Goal: Information Seeking & Learning: Learn about a topic

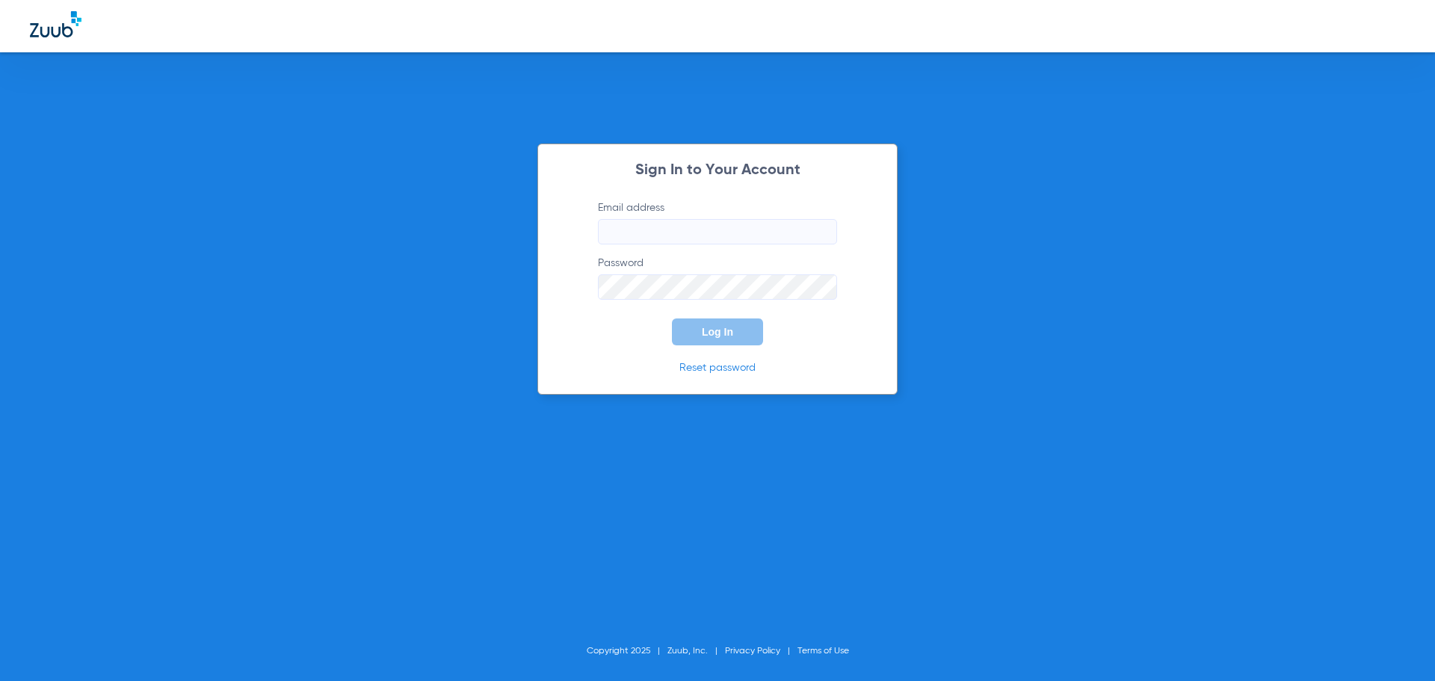
type input "[EMAIL_ADDRESS][DOMAIN_NAME]"
click at [695, 336] on button "Log In" at bounding box center [717, 331] width 91 height 27
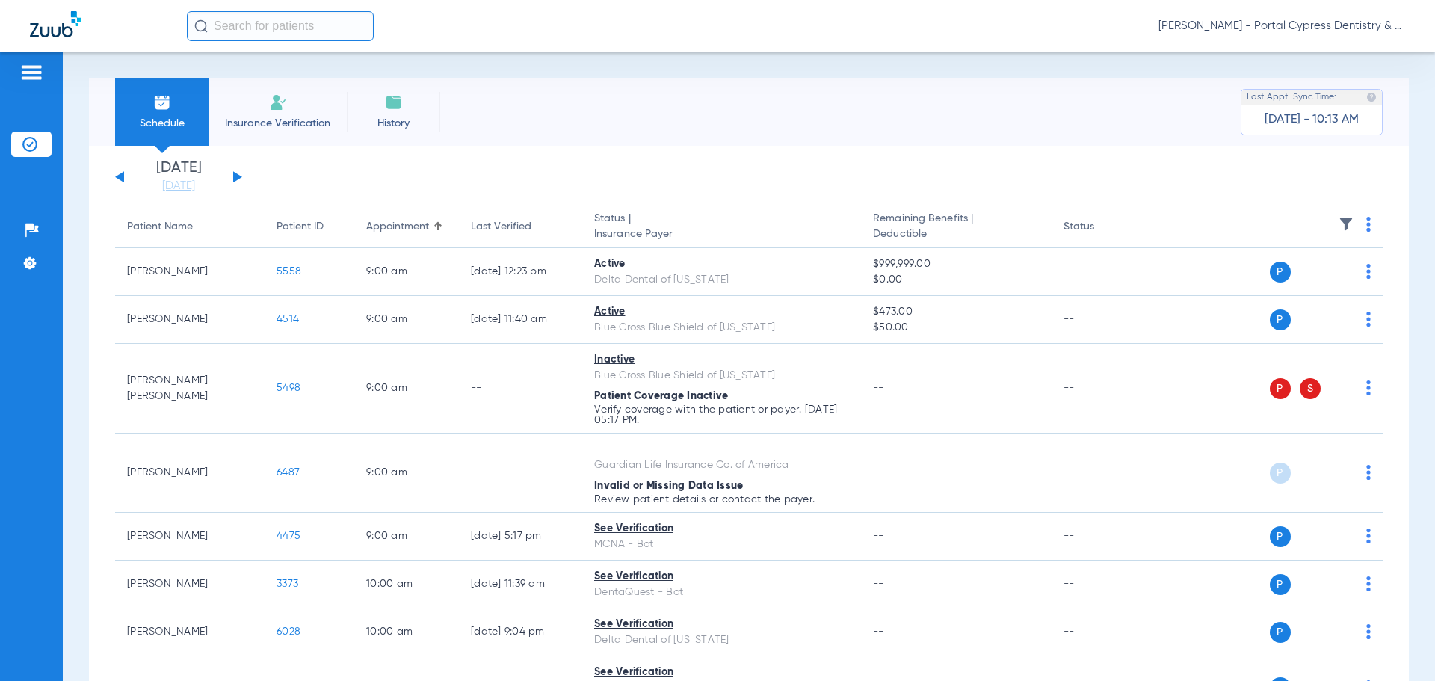
click at [226, 177] on div "[DATE] [DATE] [DATE] [DATE] [DATE] [DATE] [DATE] [DATE] [DATE] [DATE] [DATE] [D…" at bounding box center [178, 177] width 127 height 33
click at [235, 176] on button at bounding box center [237, 176] width 9 height 11
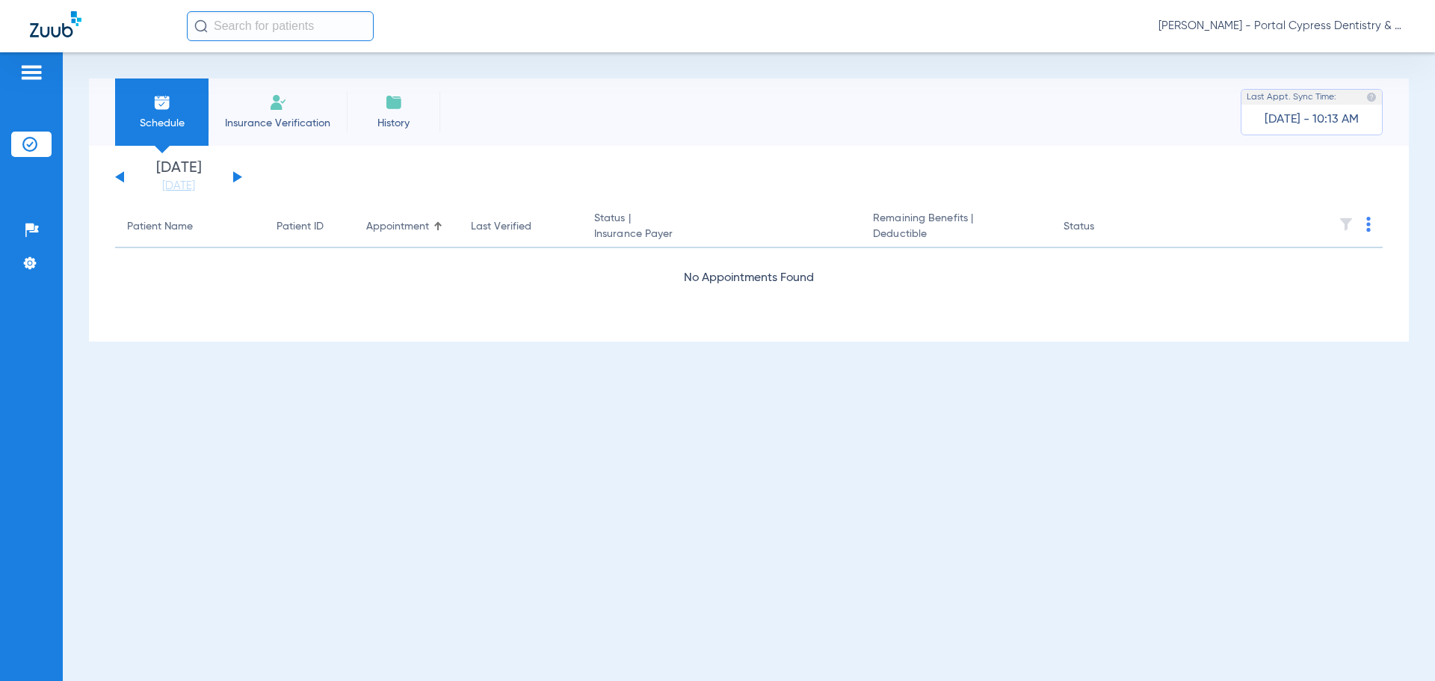
click at [235, 176] on button at bounding box center [237, 176] width 9 height 11
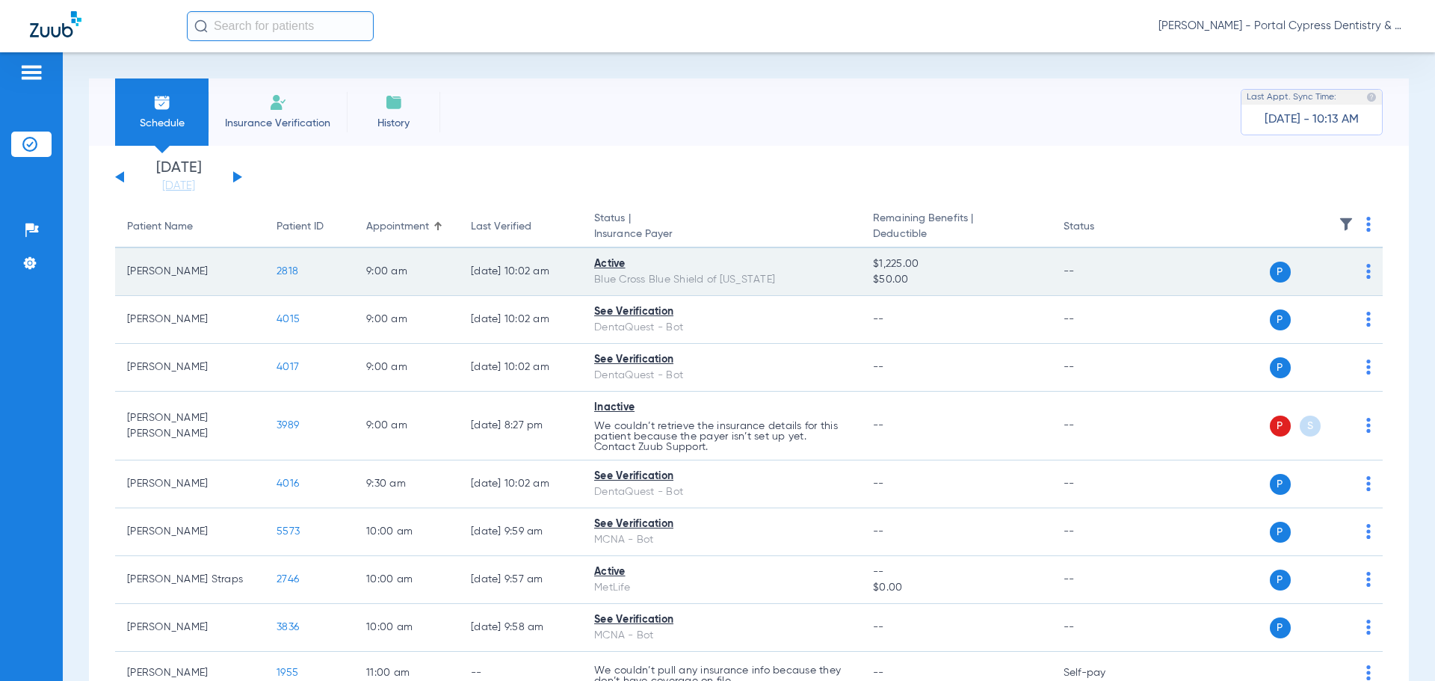
click at [285, 273] on span "2818" at bounding box center [288, 271] width 22 height 10
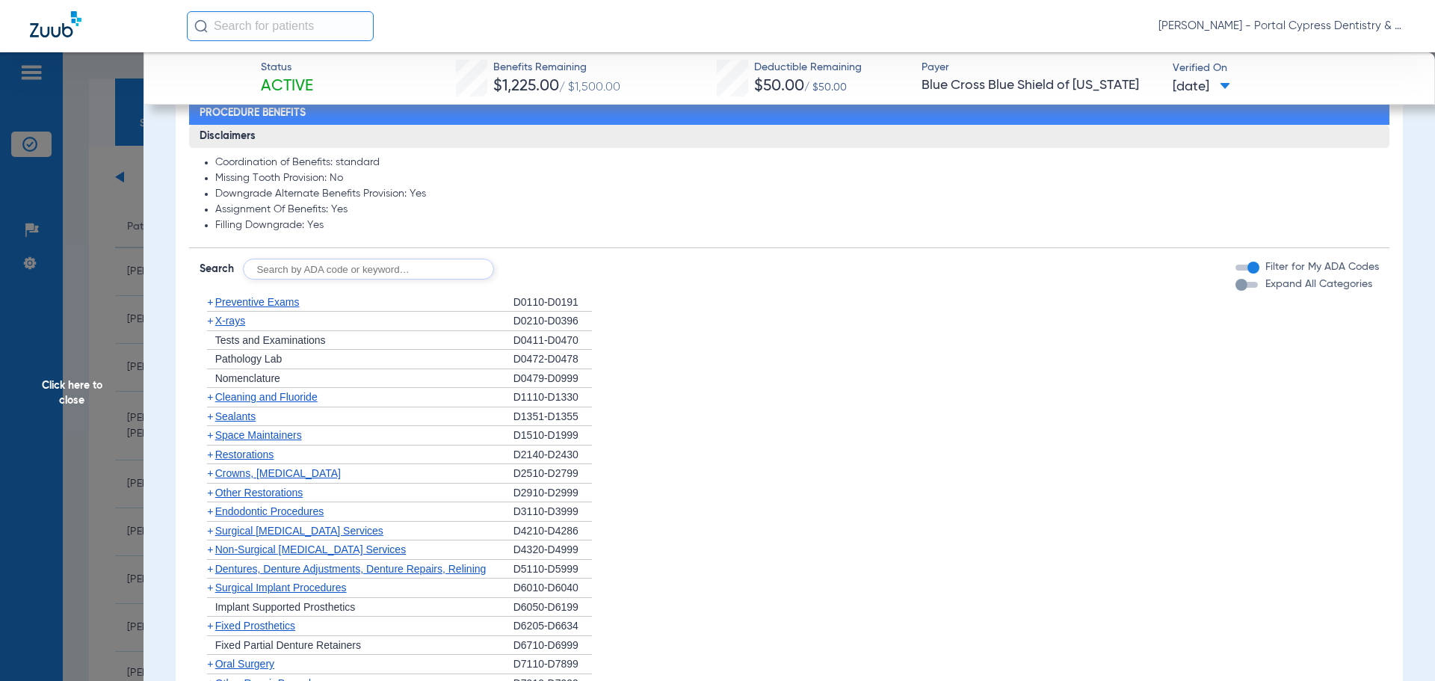
scroll to position [822, 0]
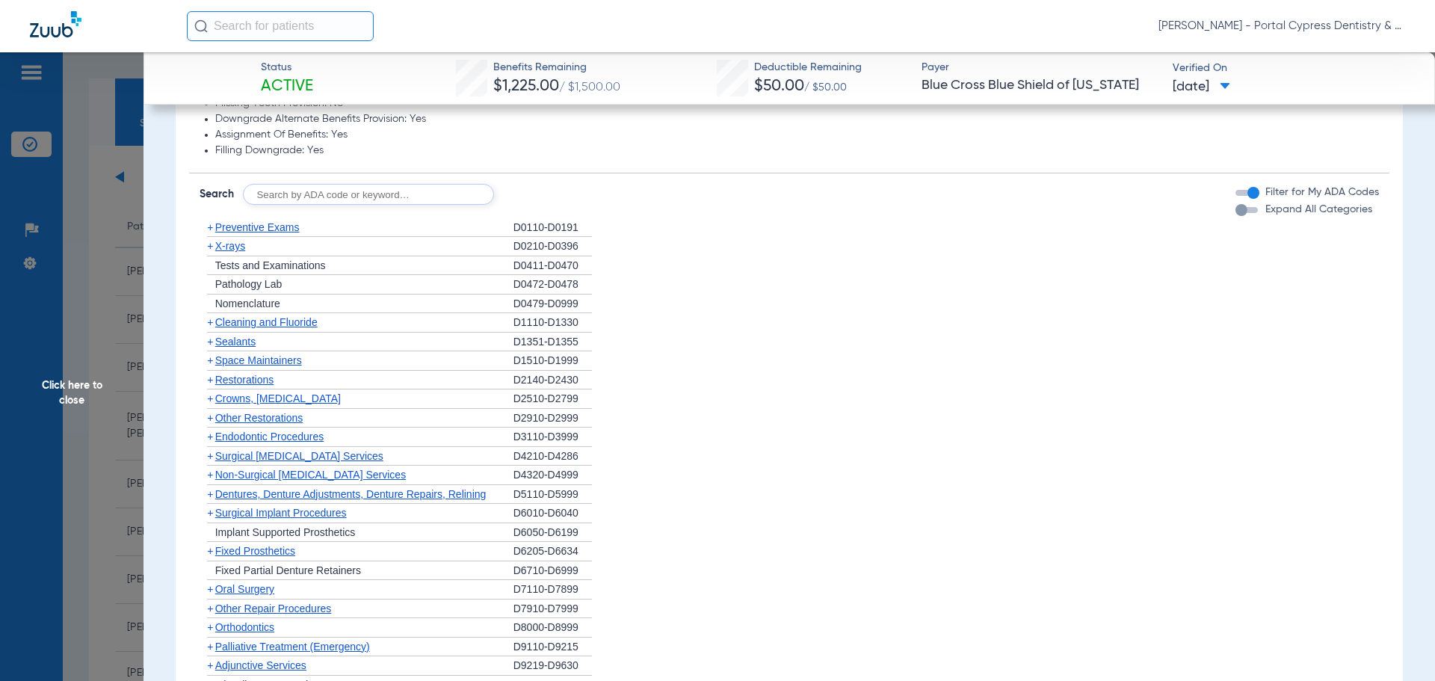
click at [233, 249] on span "X-rays" at bounding box center [230, 246] width 30 height 12
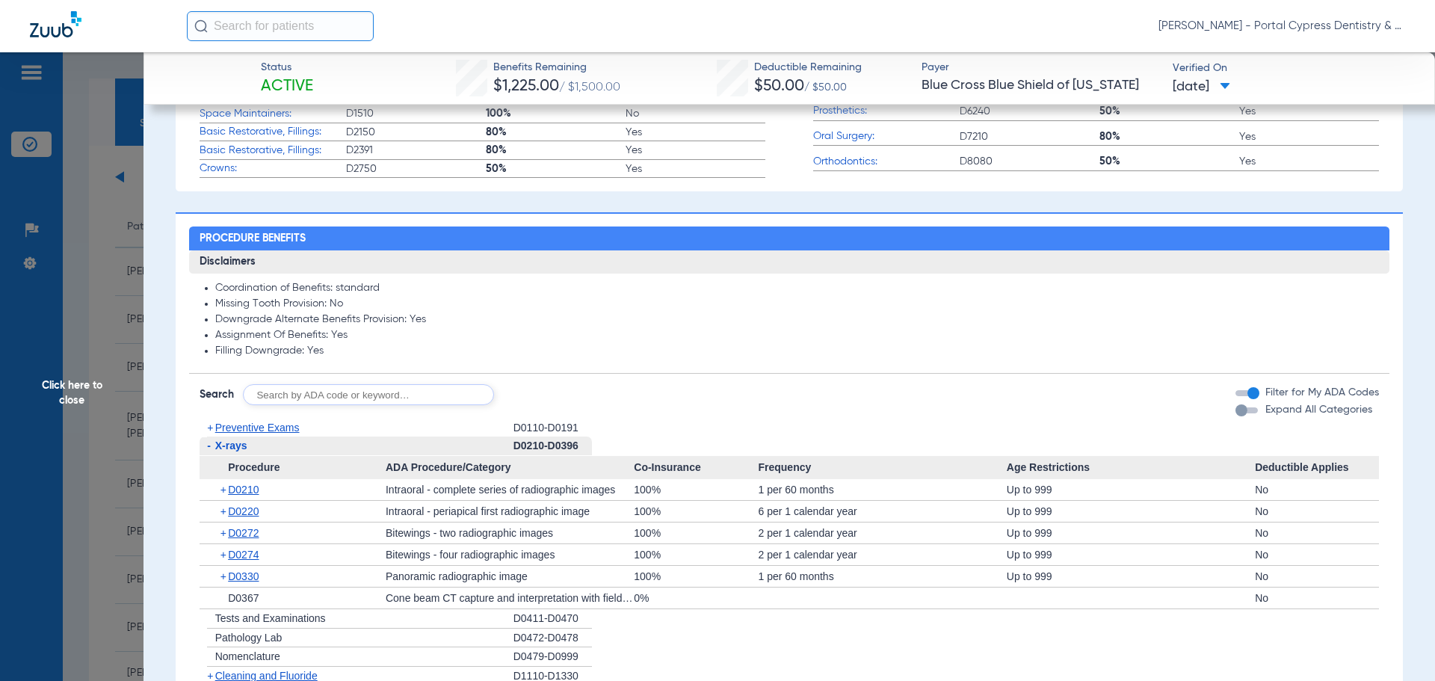
scroll to position [598, 0]
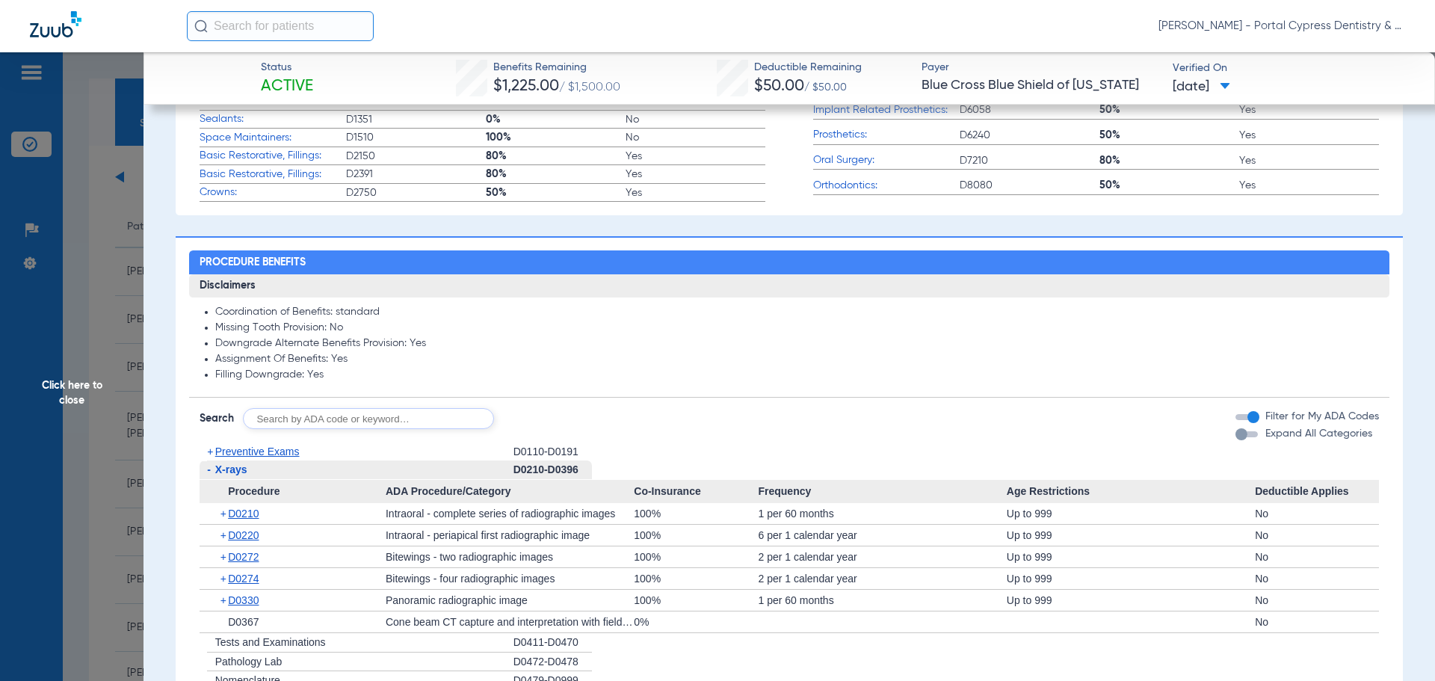
click at [46, 406] on span "Click here to close" at bounding box center [71, 392] width 143 height 681
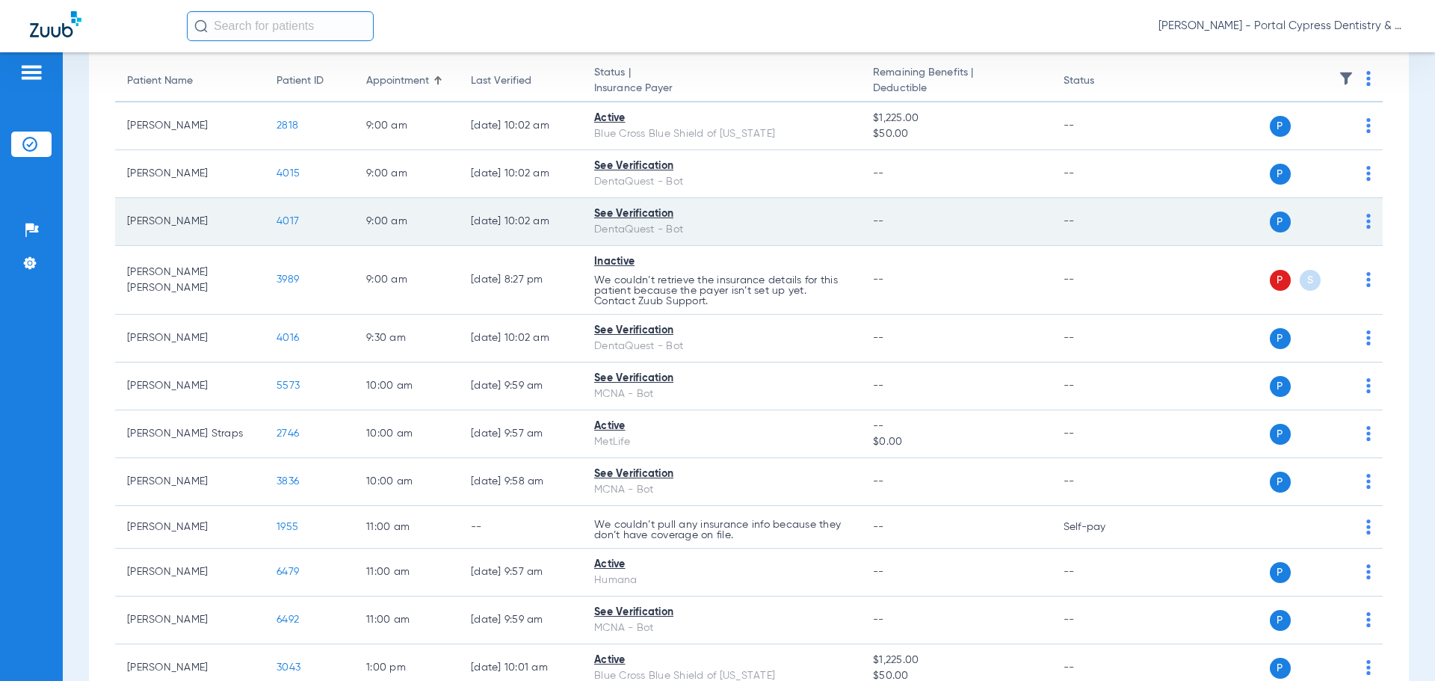
scroll to position [149, 0]
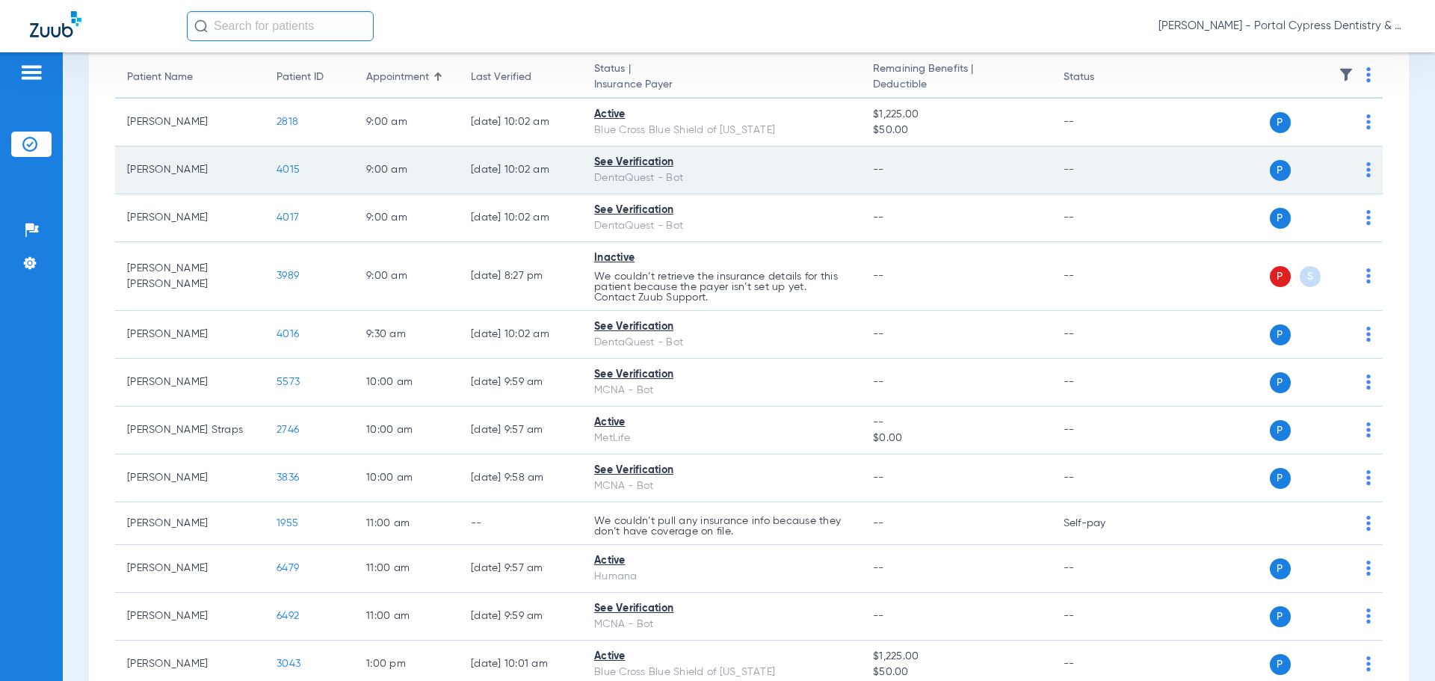
click at [288, 166] on span "4015" at bounding box center [288, 169] width 23 height 10
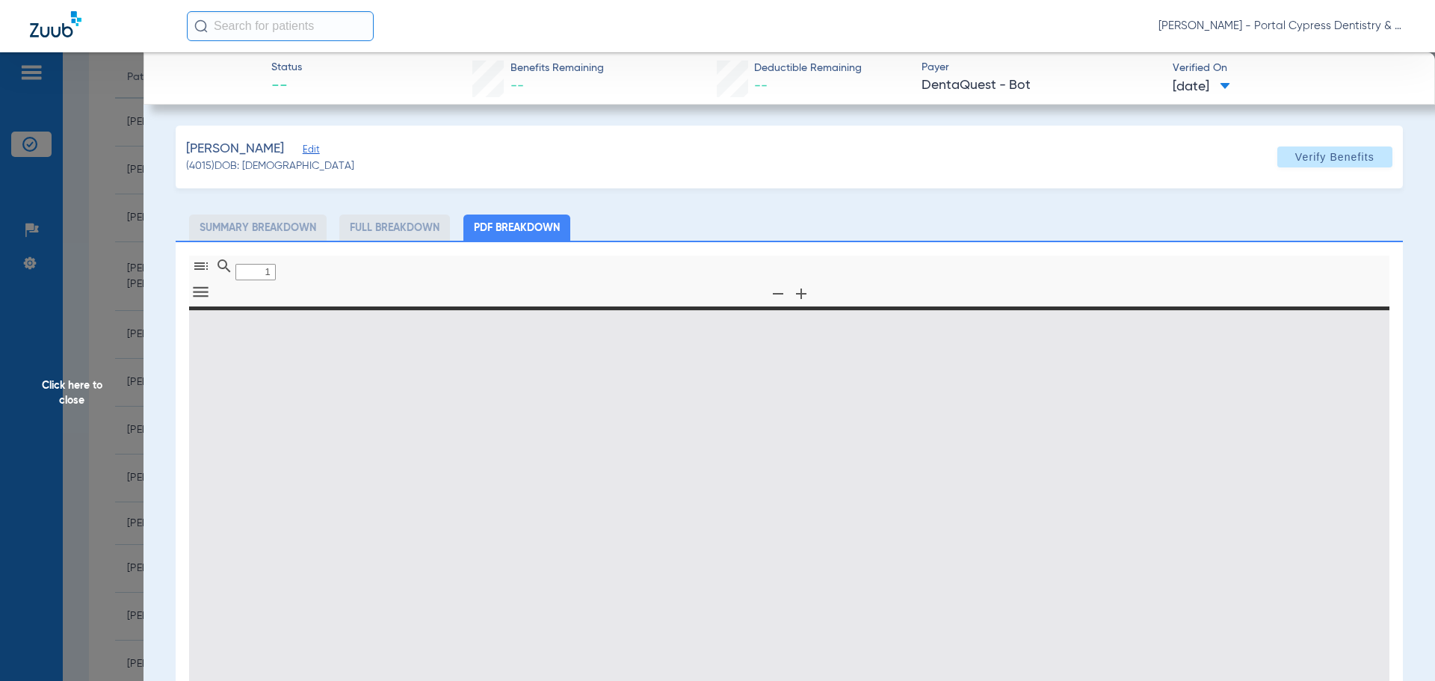
type input "0"
select select "page-width"
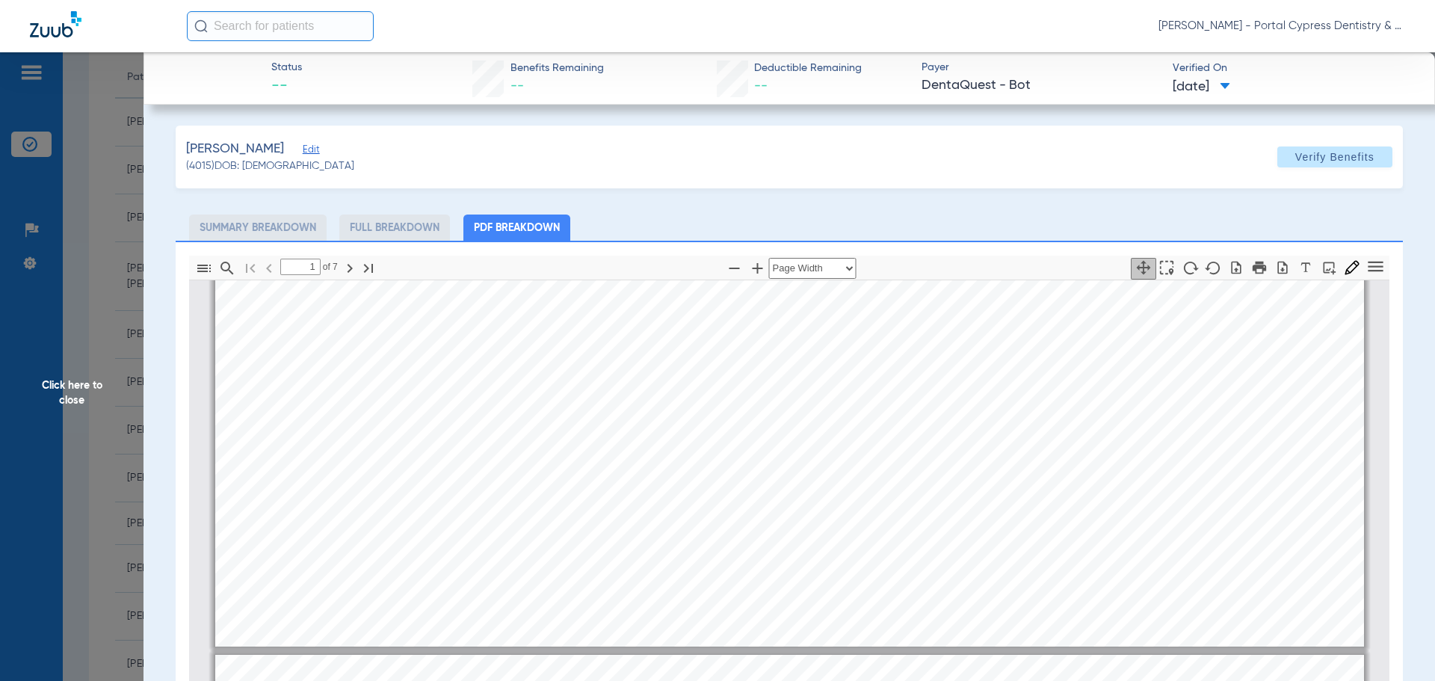
type input "2"
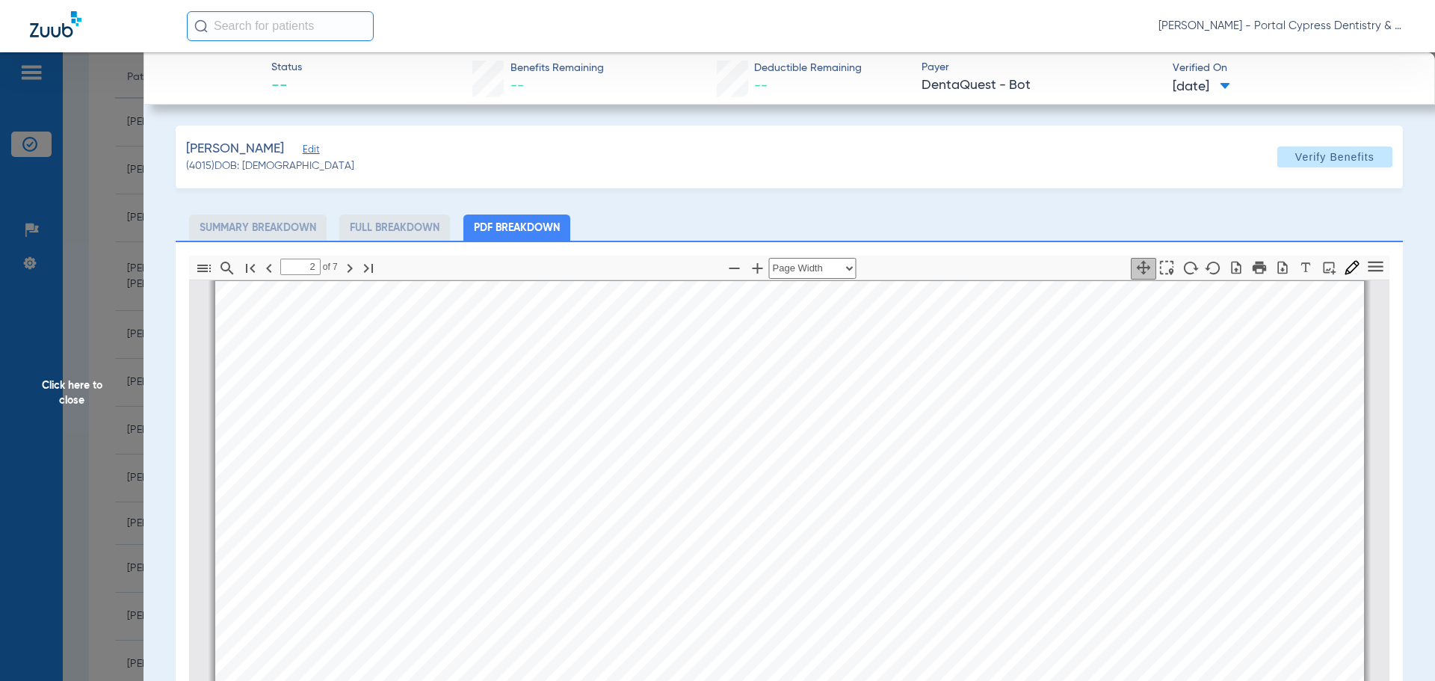
click at [69, 383] on span "Click here to close" at bounding box center [71, 392] width 143 height 681
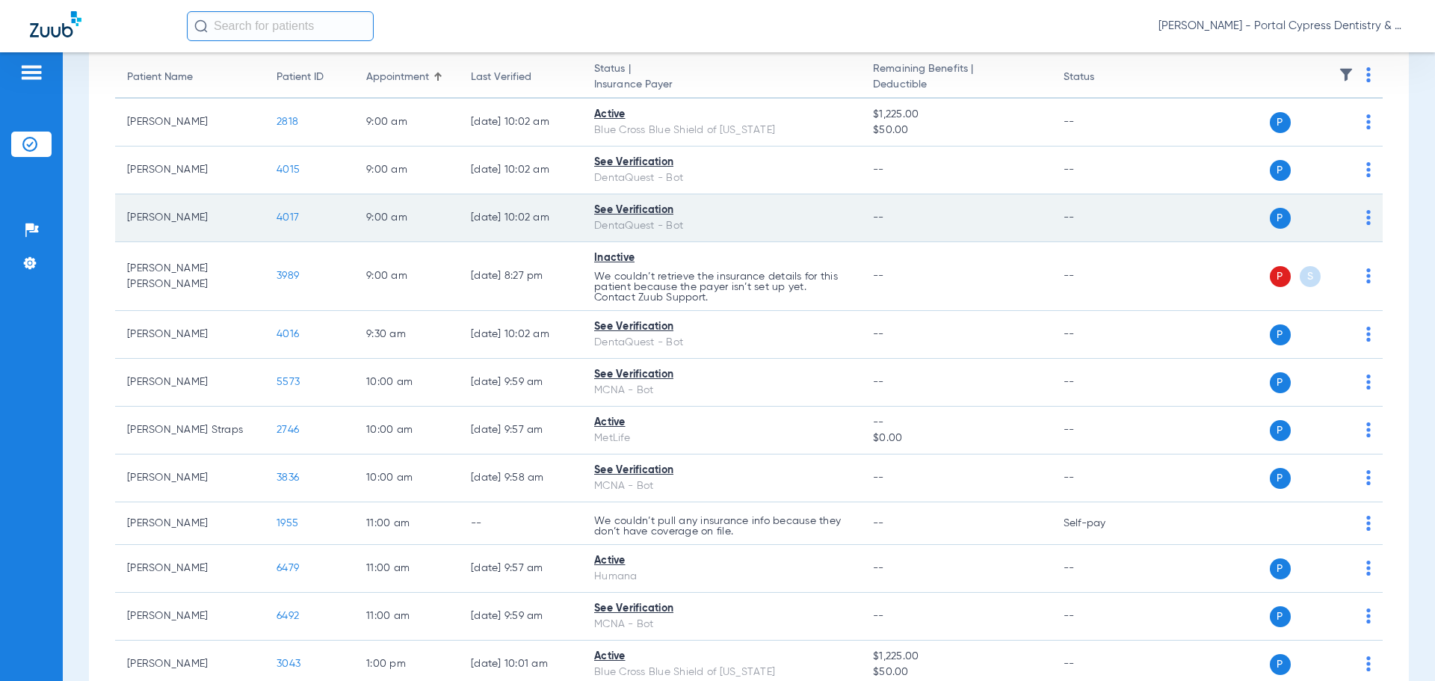
click at [288, 220] on span "4017" at bounding box center [288, 217] width 22 height 10
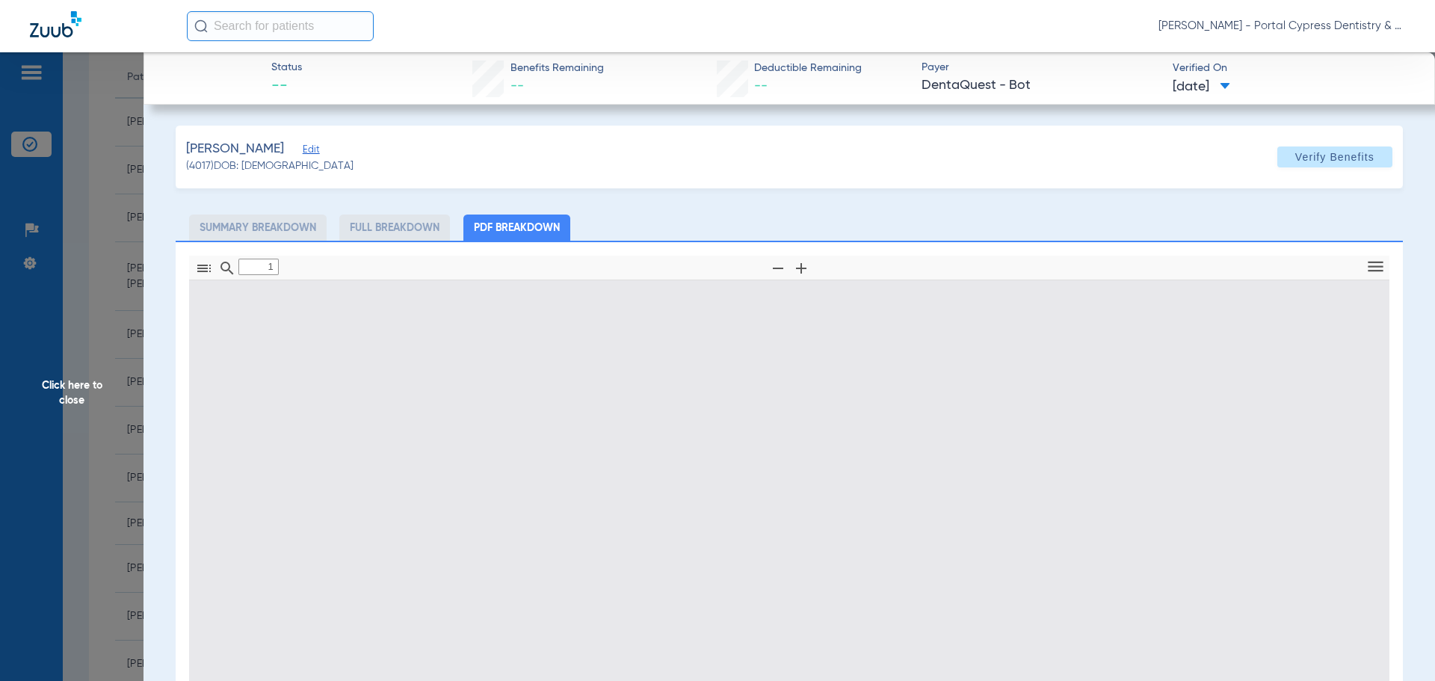
type input "0"
select select "page-width"
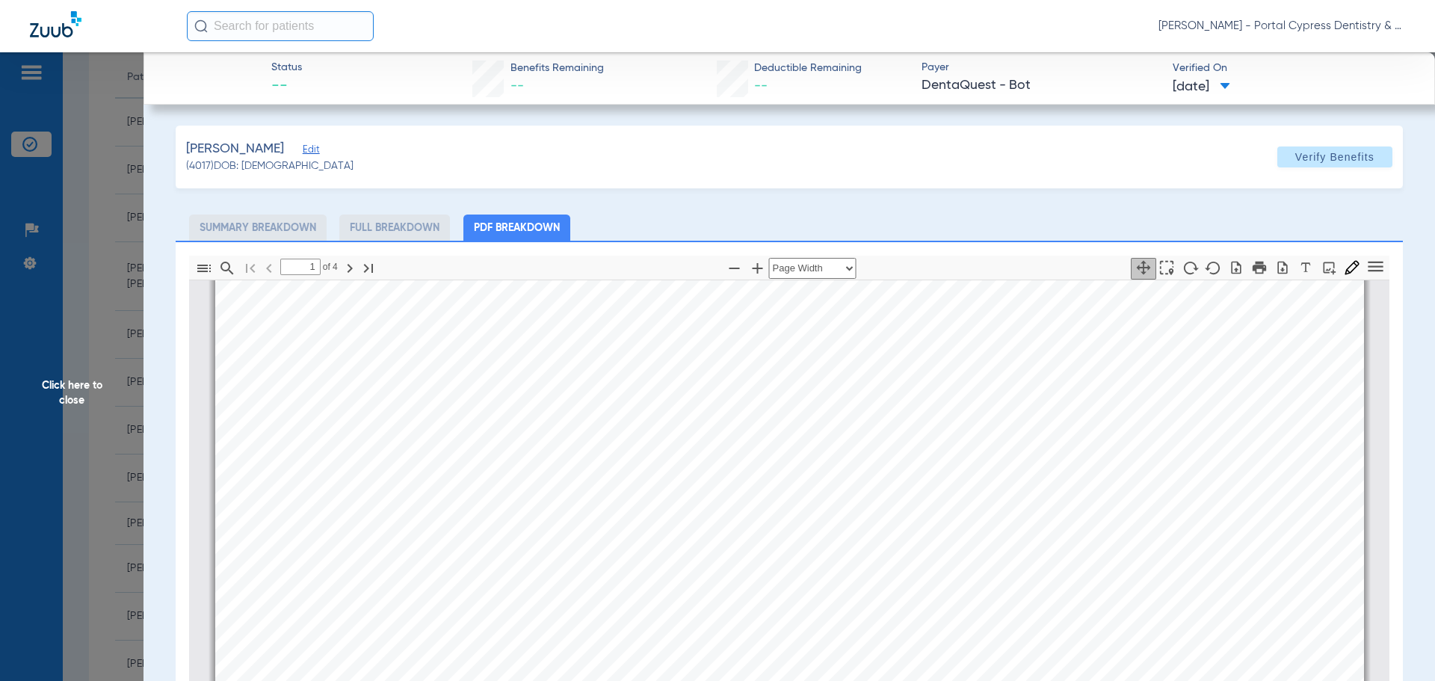
scroll to position [157, 0]
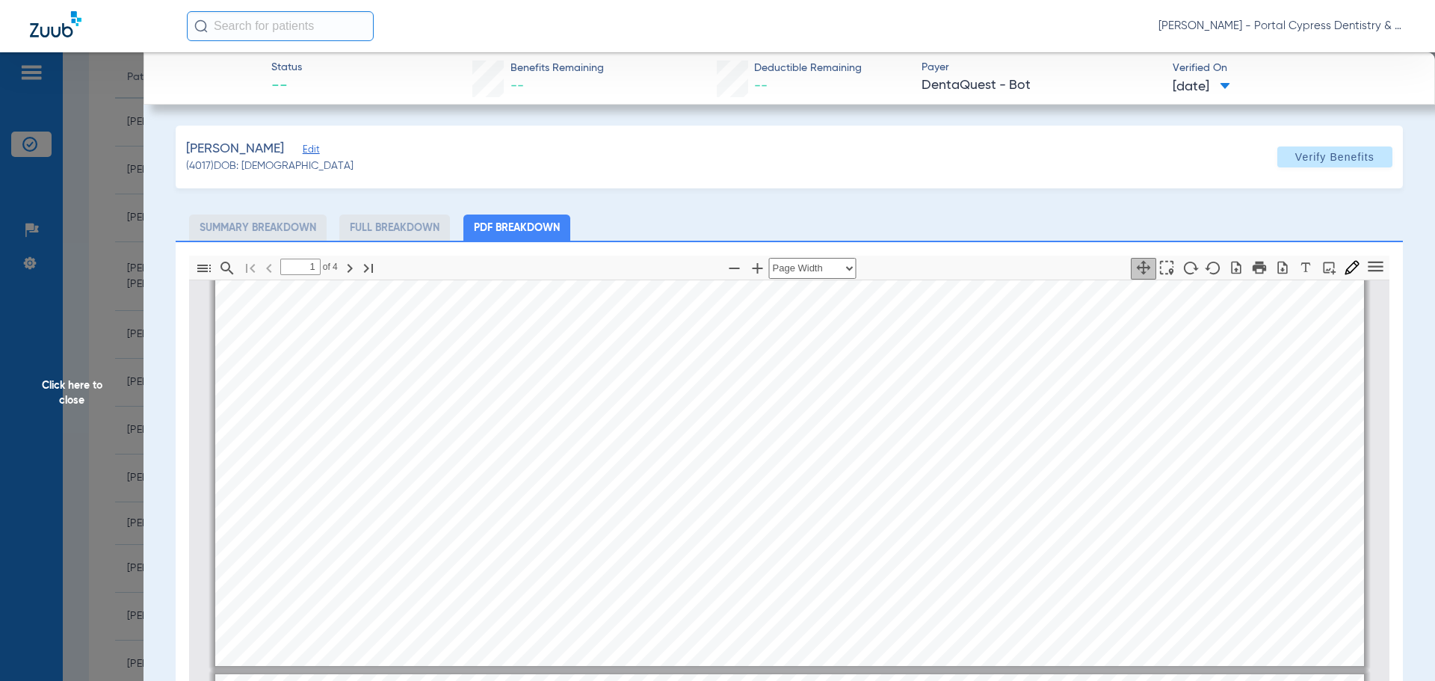
type input "2"
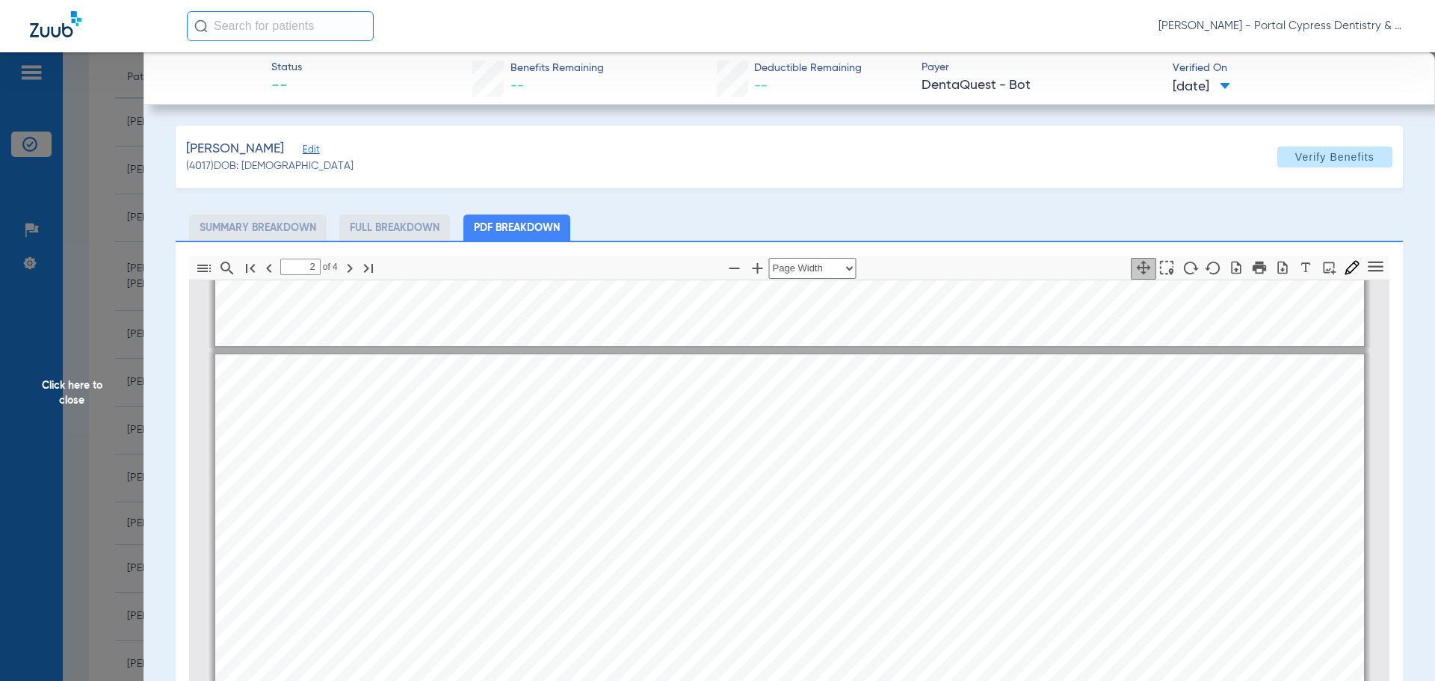
scroll to position [830, 0]
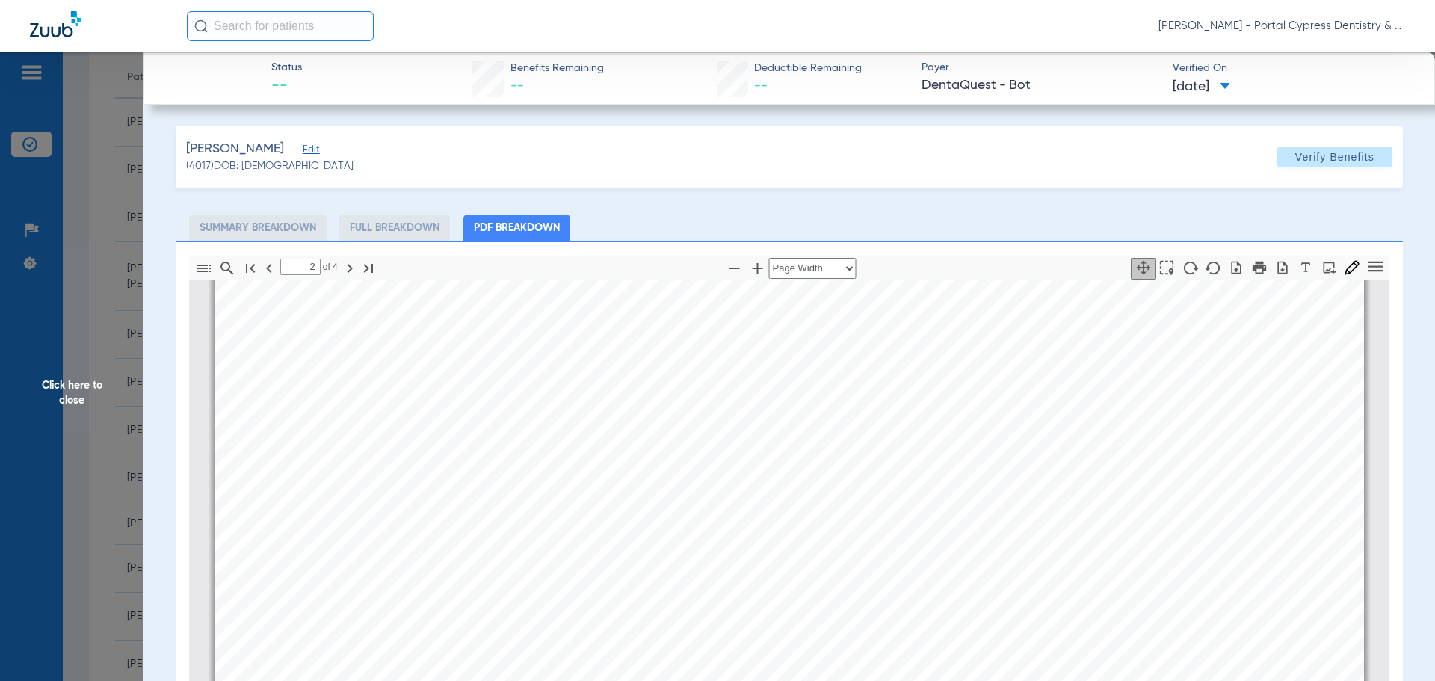
click at [64, 399] on span "Click here to close" at bounding box center [71, 392] width 143 height 681
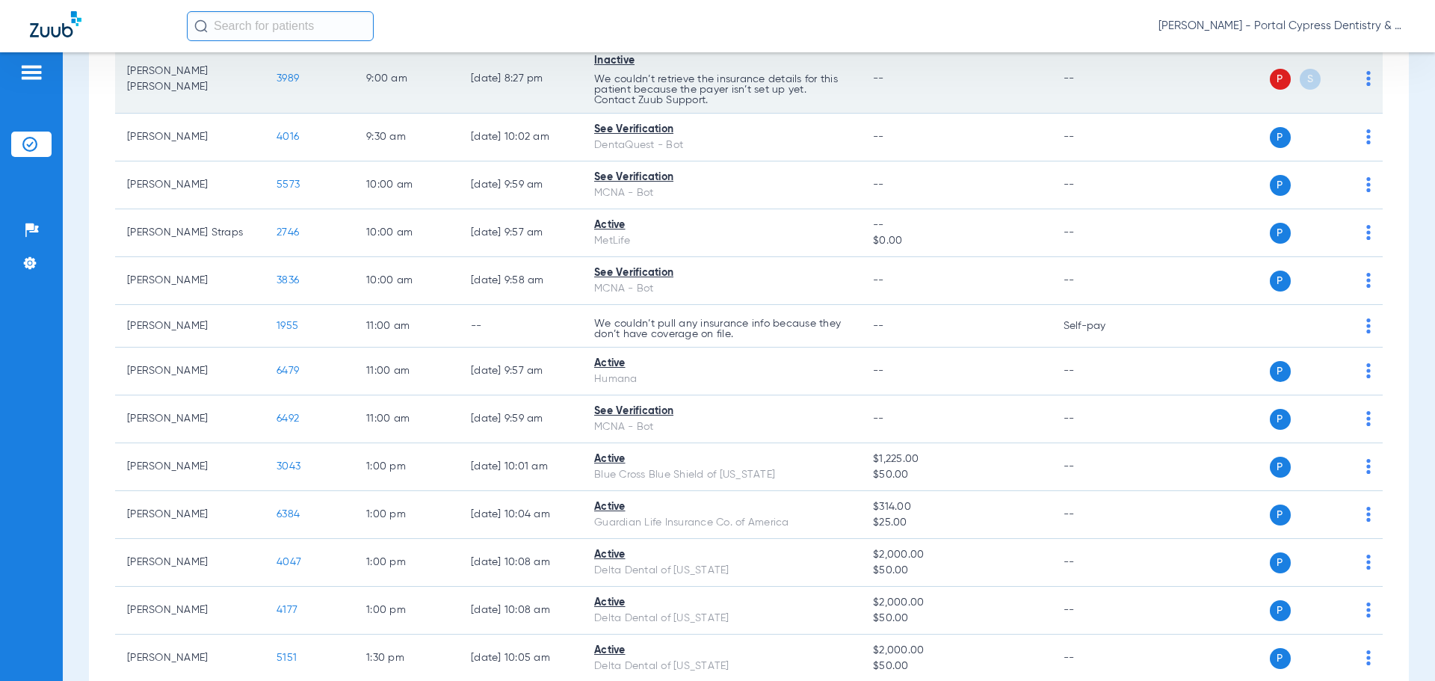
scroll to position [374, 0]
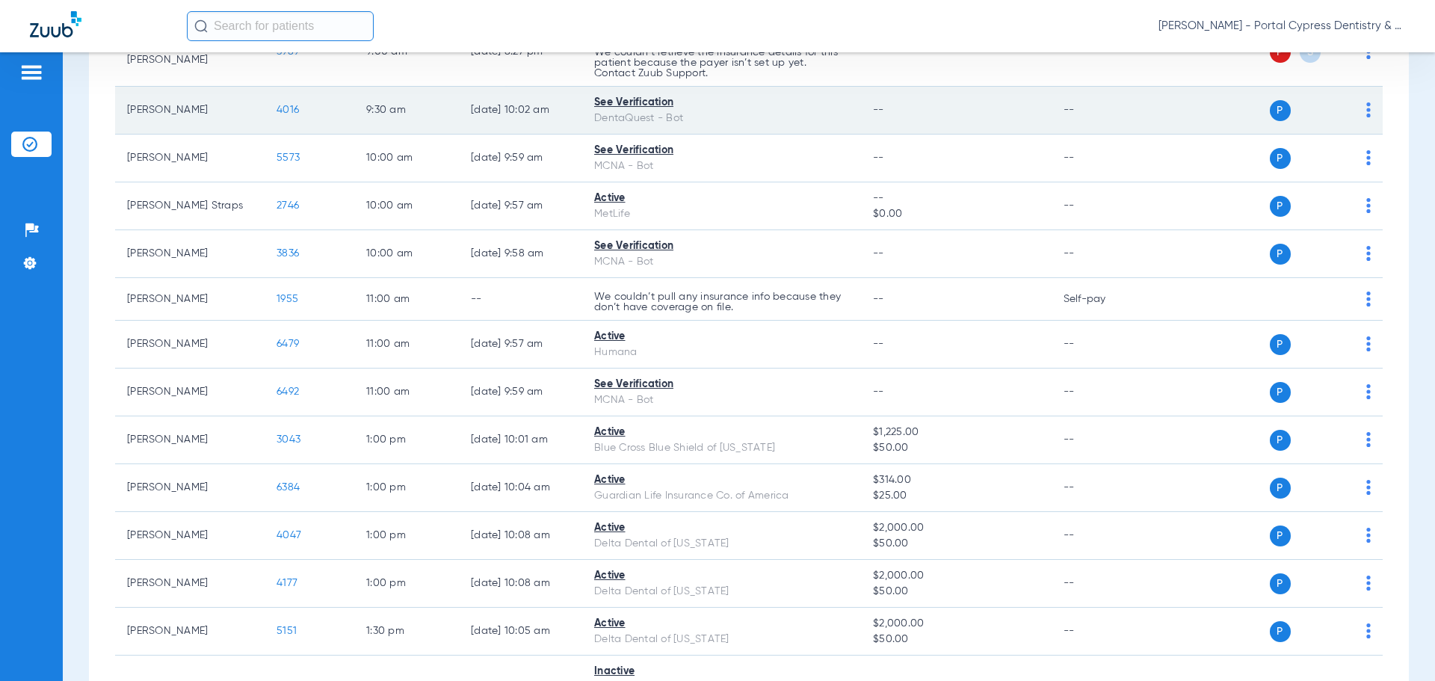
click at [287, 109] on span "4016" at bounding box center [288, 110] width 22 height 10
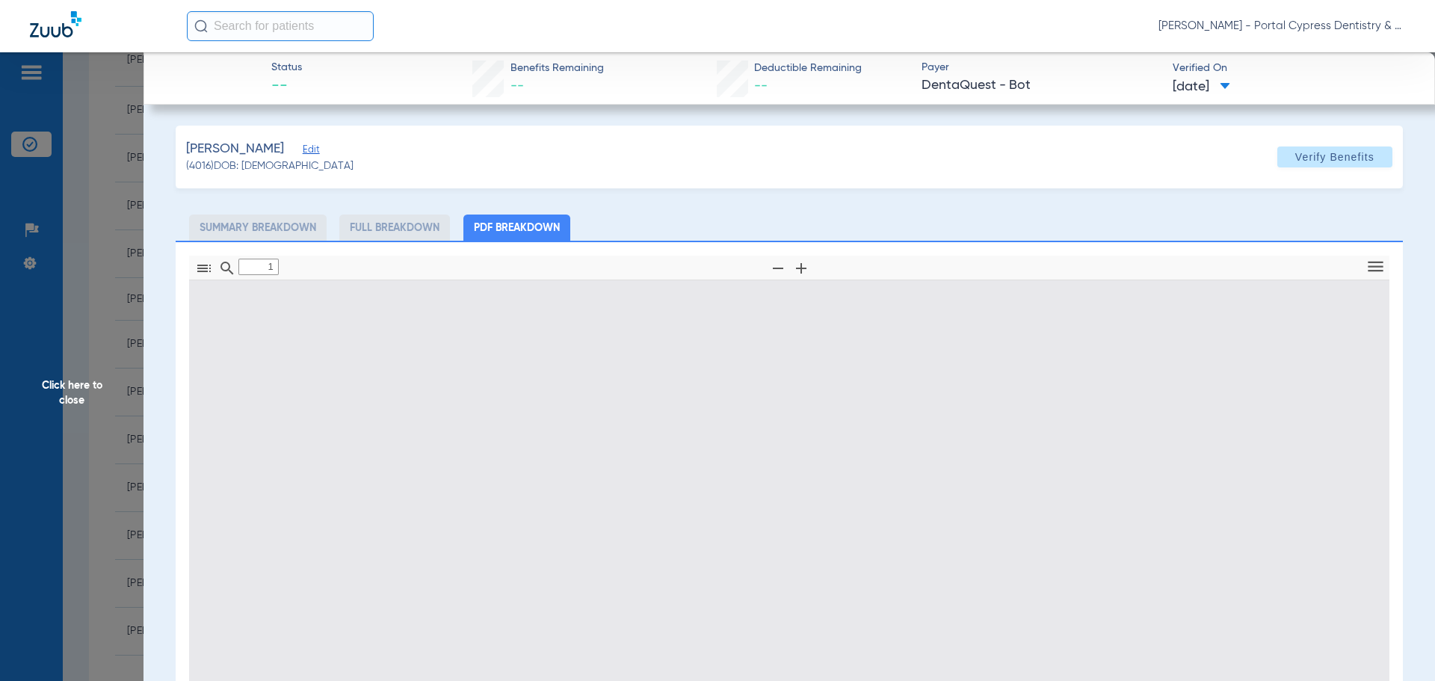
type input "0"
select select "page-width"
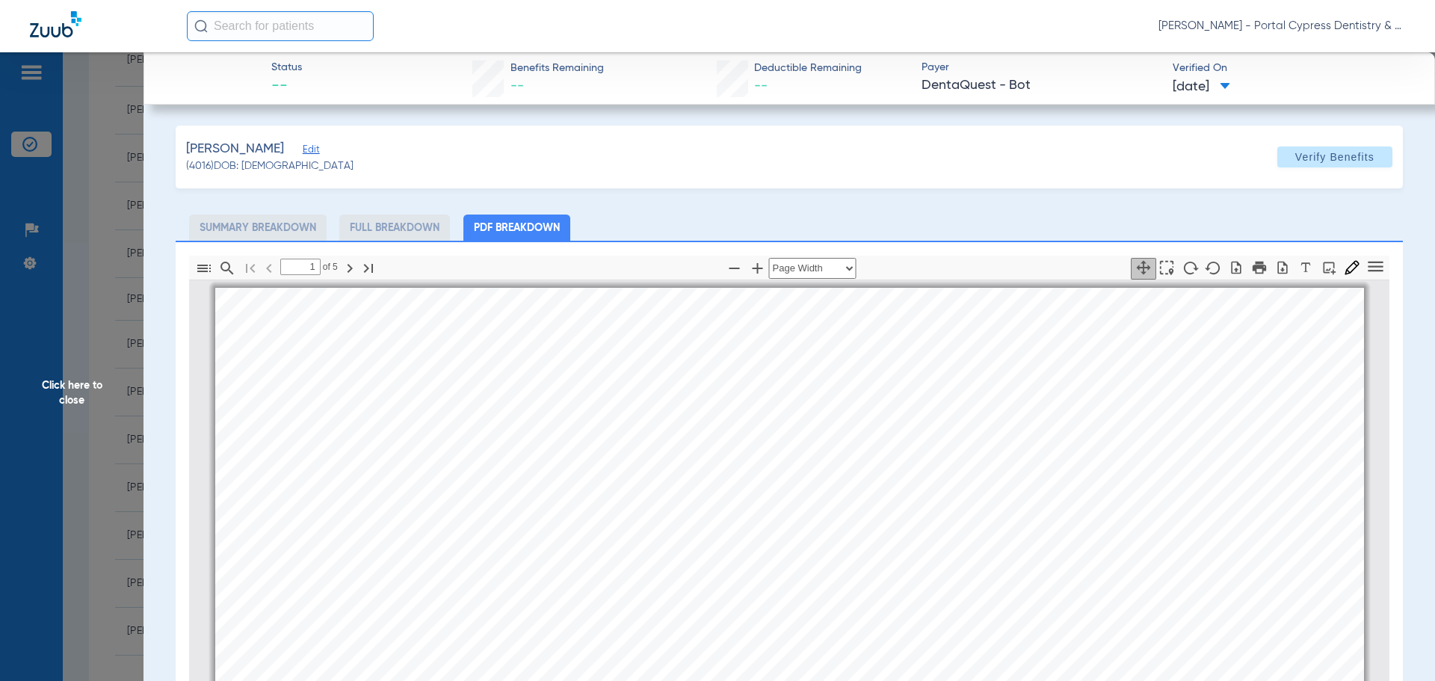
scroll to position [7, 0]
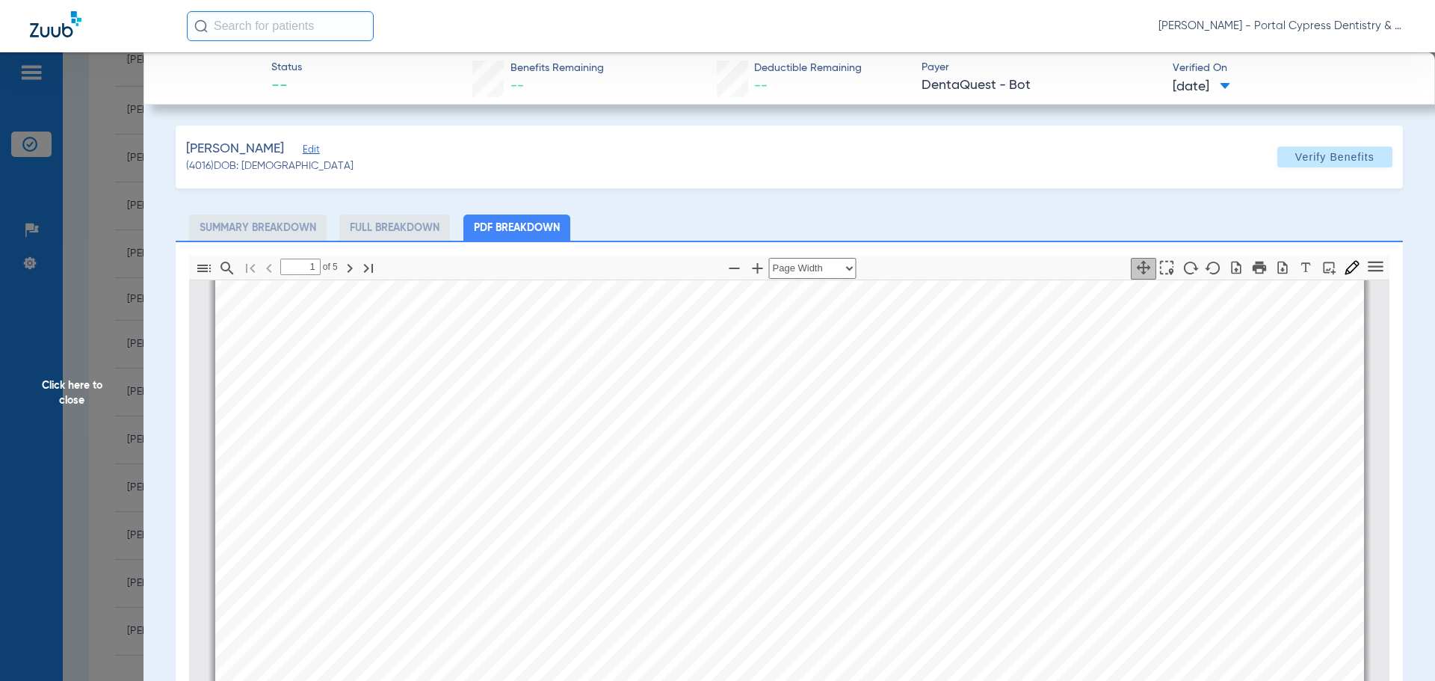
type input "2"
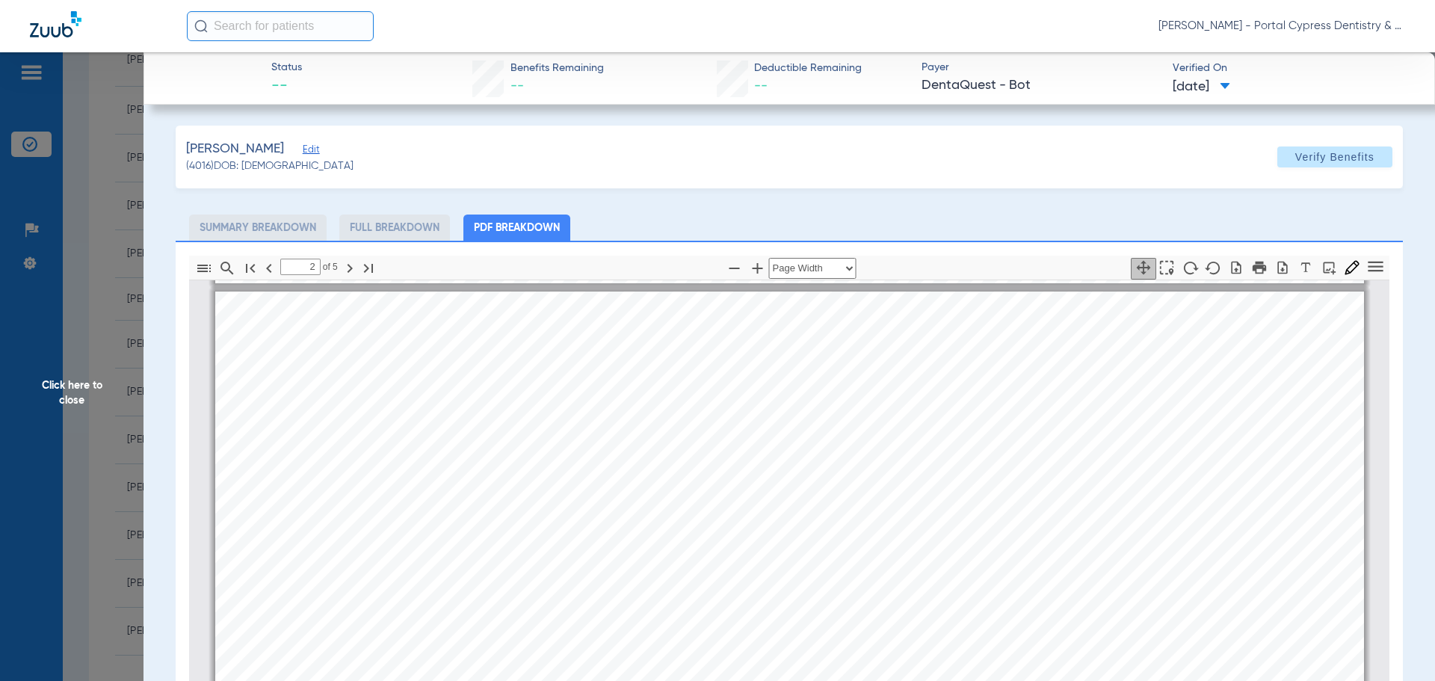
scroll to position [830, 0]
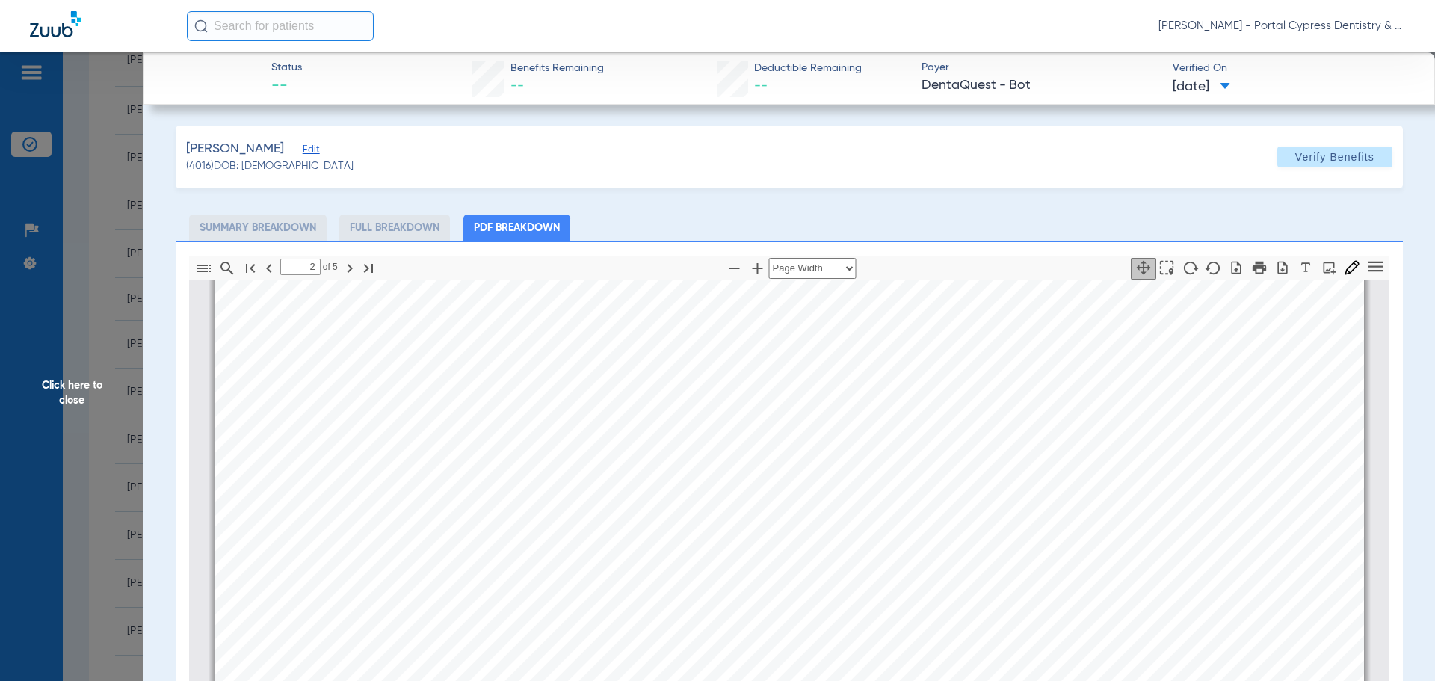
click at [74, 378] on span "Click here to close" at bounding box center [71, 392] width 143 height 681
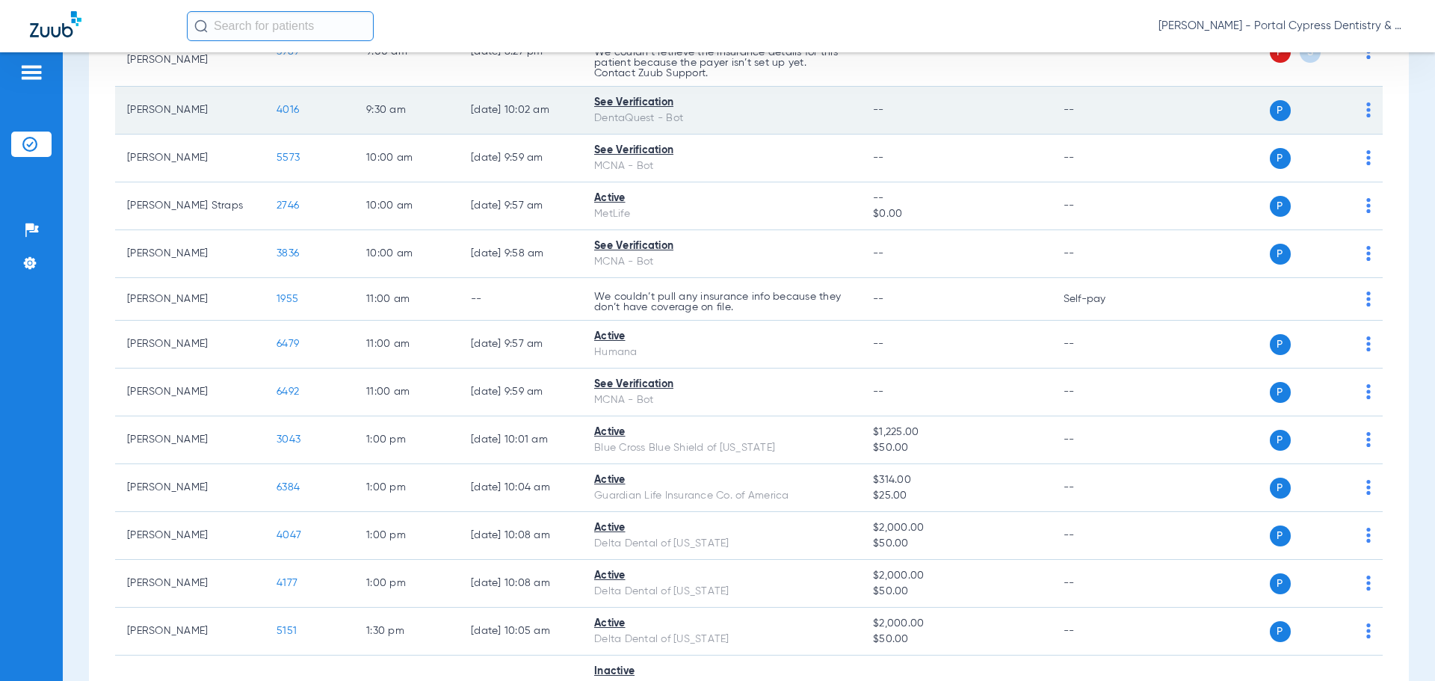
scroll to position [448, 0]
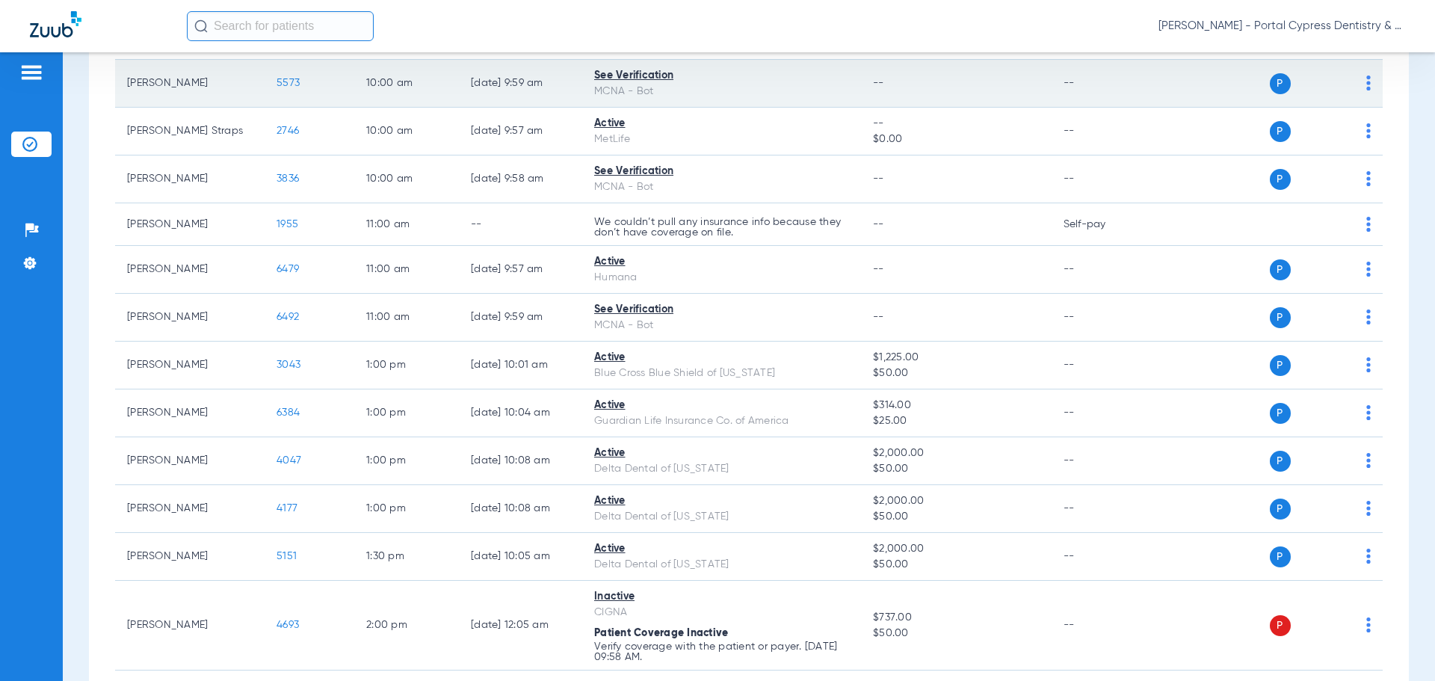
click at [290, 81] on span "5573" at bounding box center [288, 83] width 23 height 10
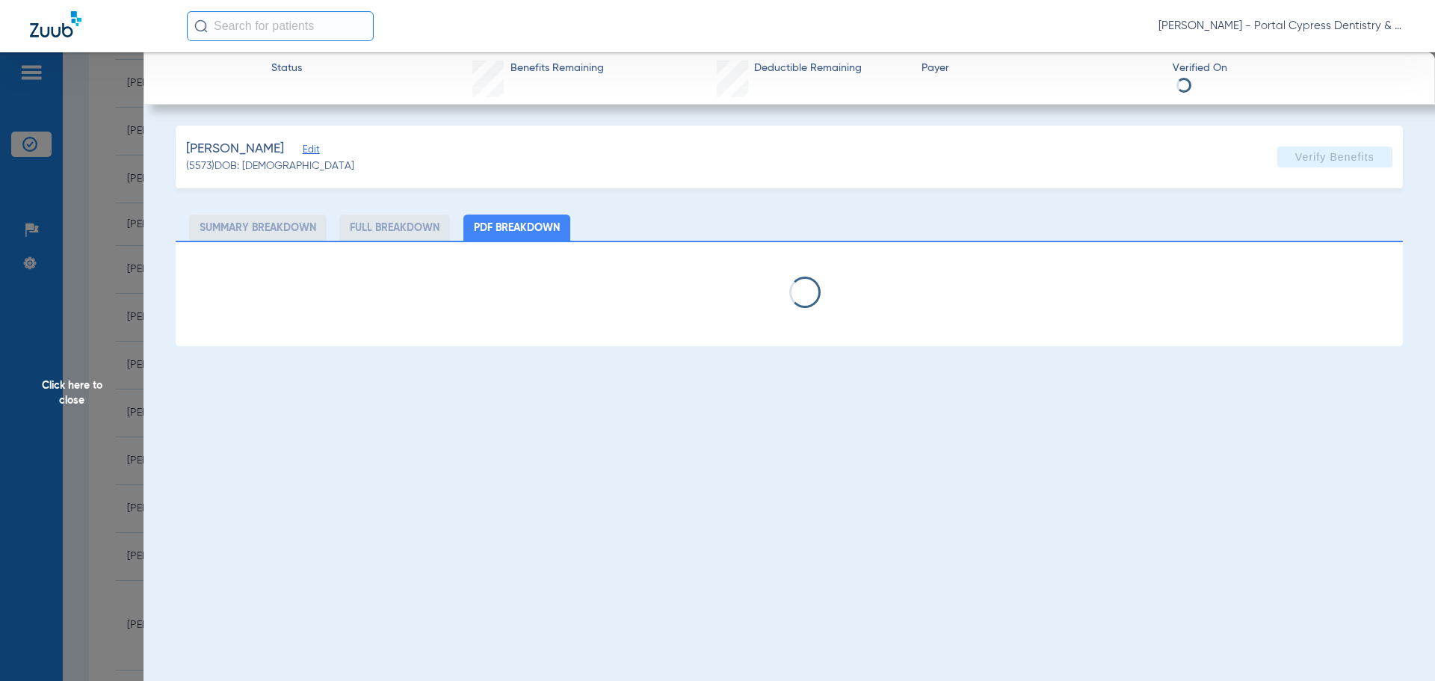
select select "page-width"
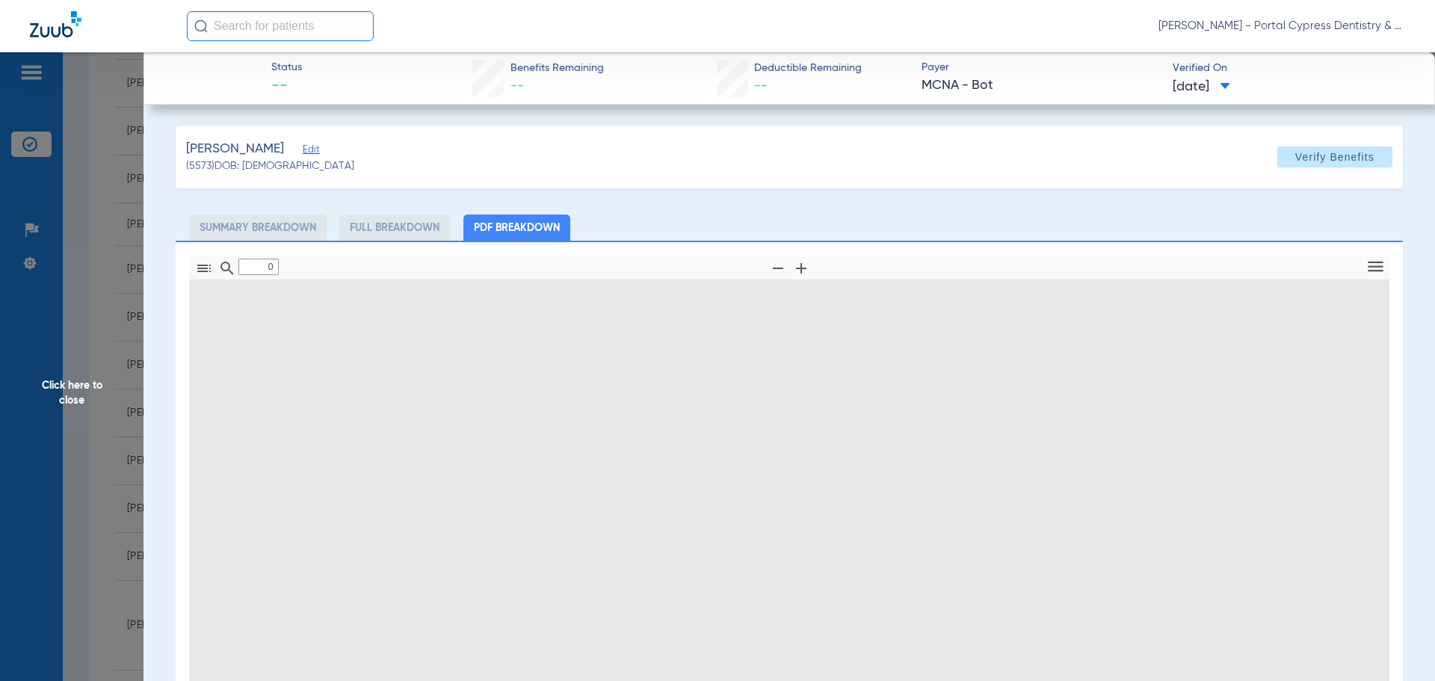
type input "1"
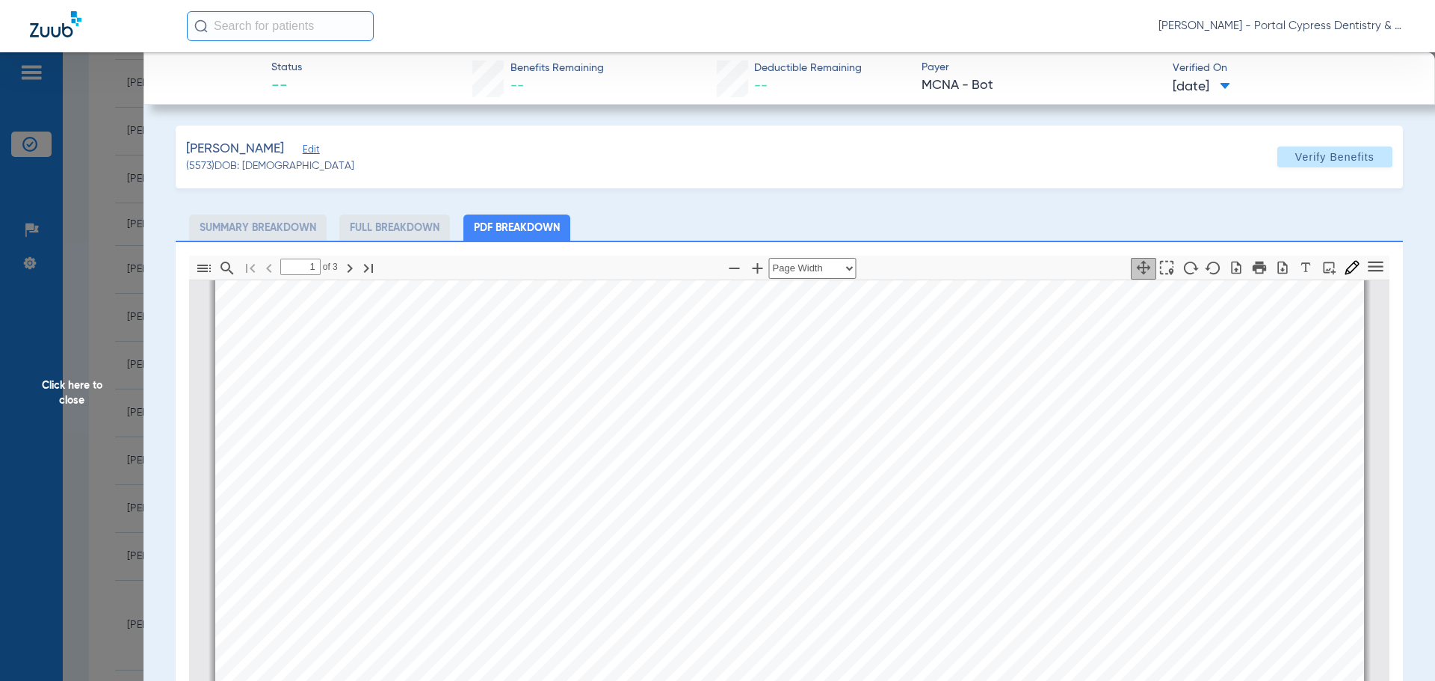
scroll to position [830, 0]
click at [57, 383] on span "Click here to close" at bounding box center [71, 392] width 143 height 681
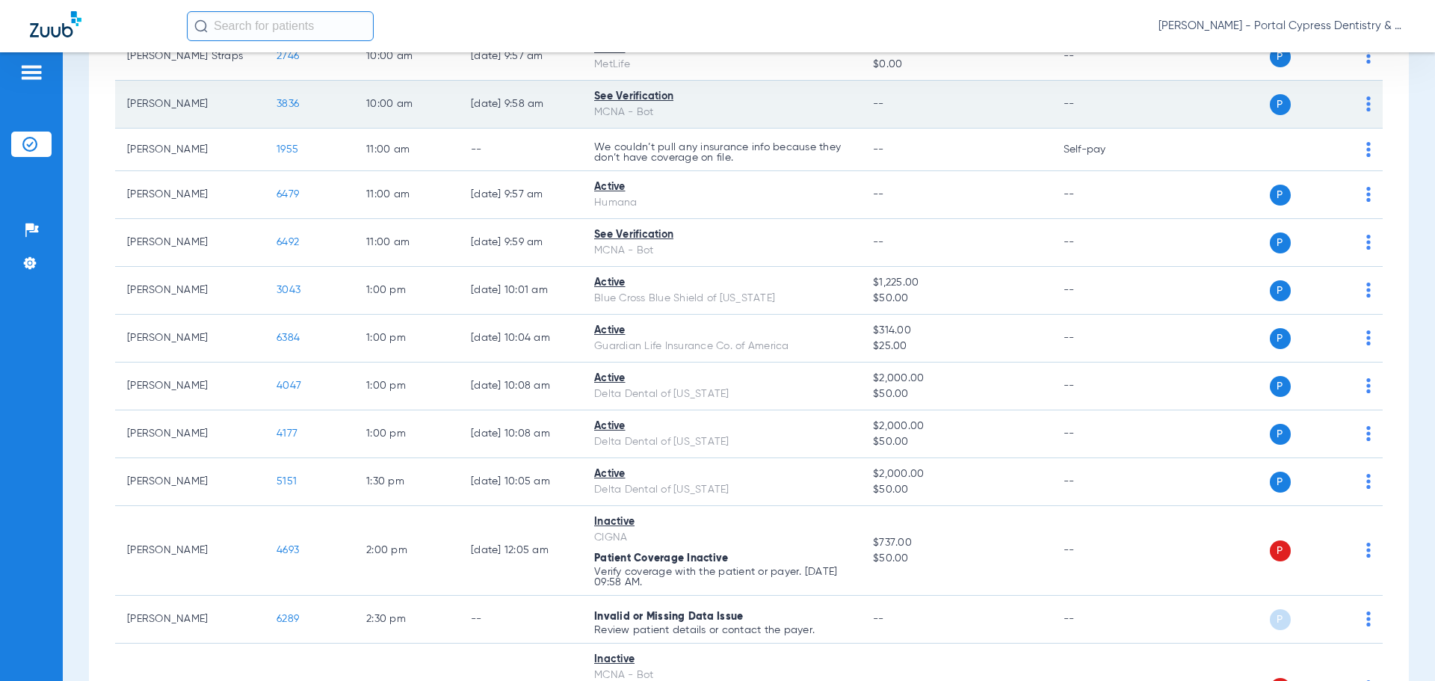
scroll to position [448, 0]
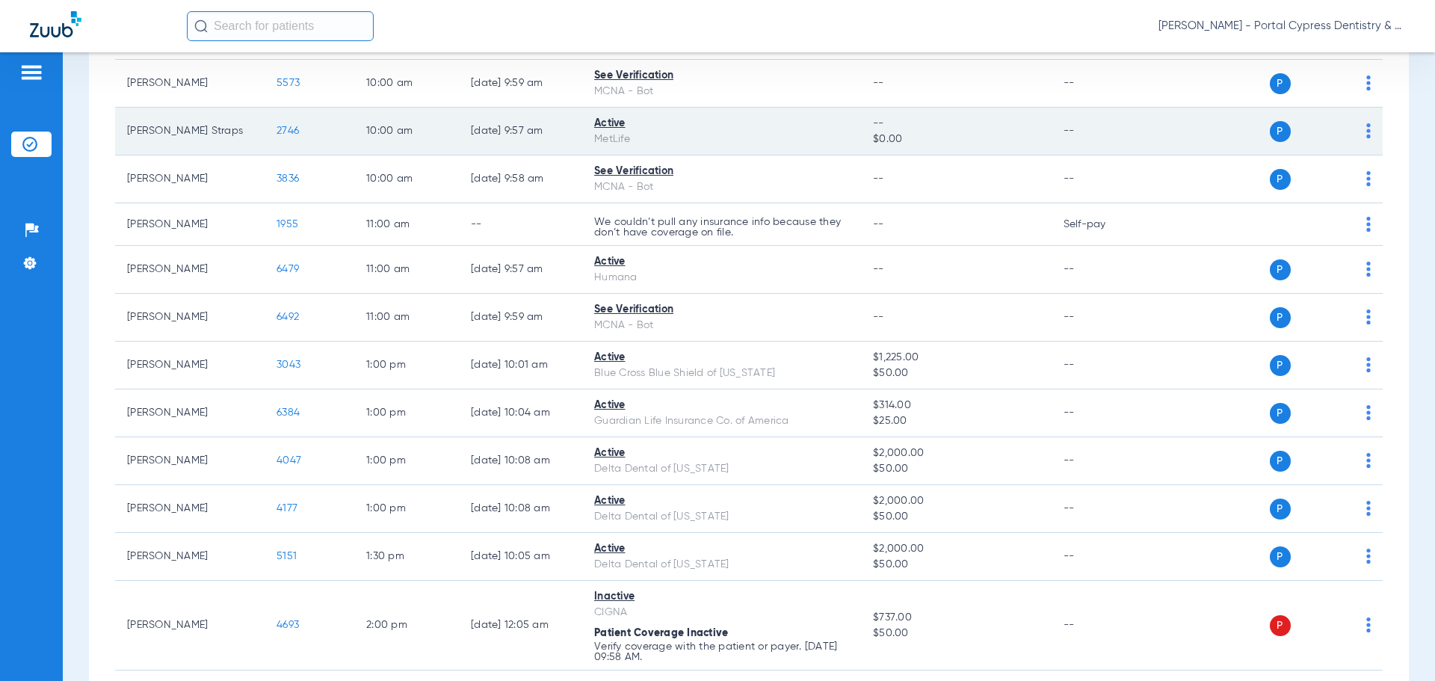
click at [288, 132] on span "2746" at bounding box center [288, 131] width 22 height 10
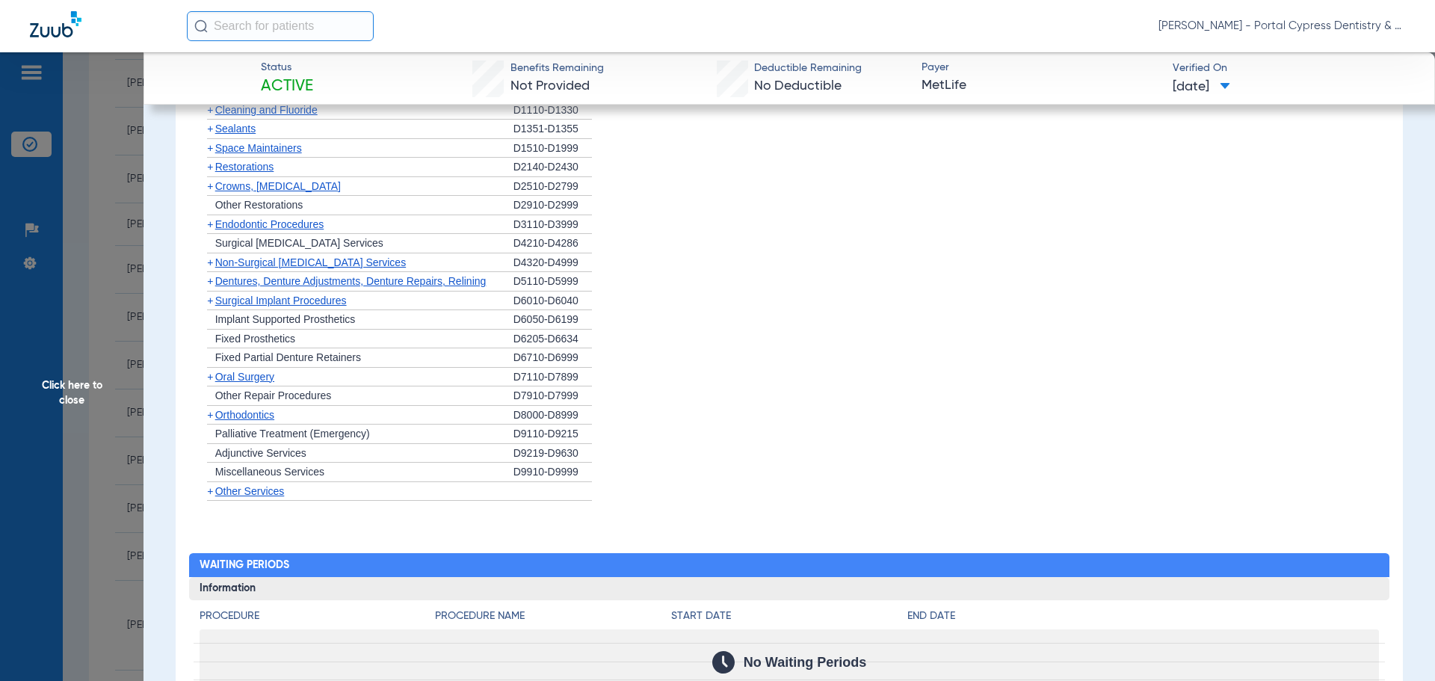
scroll to position [822, 0]
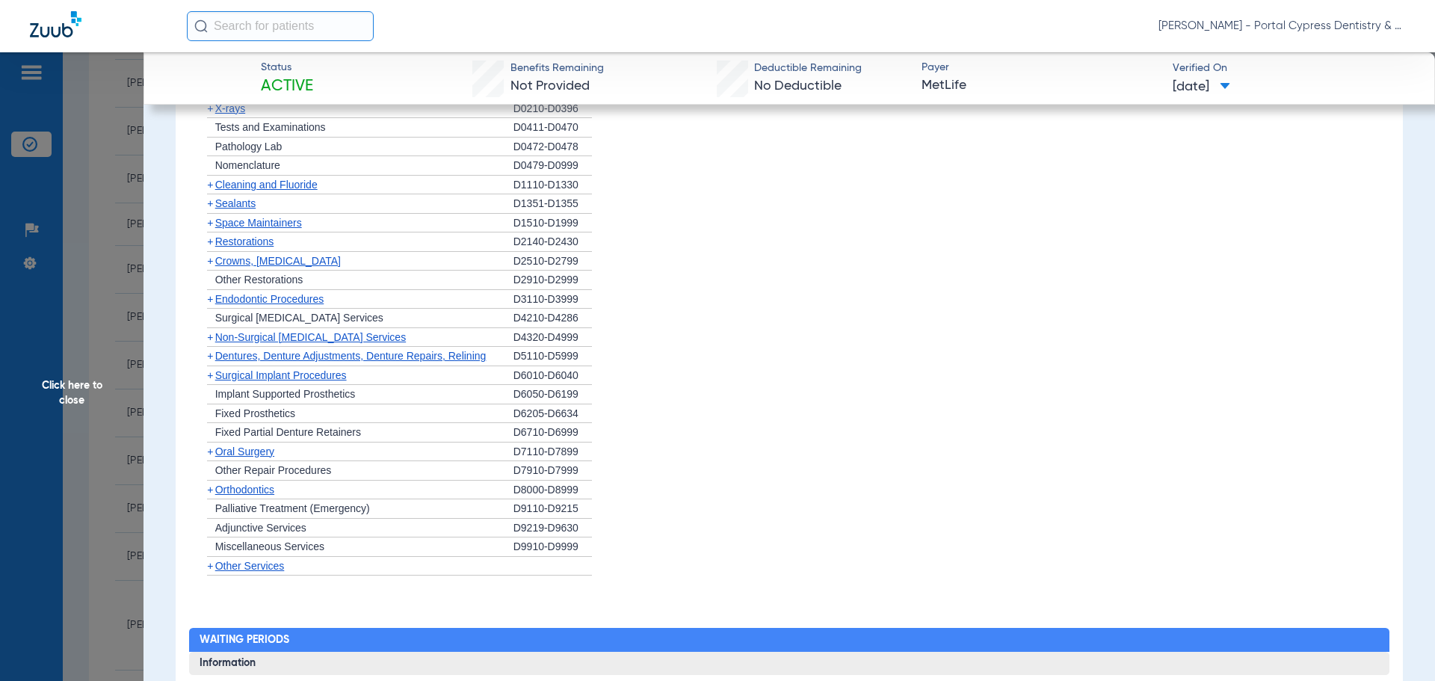
click at [302, 343] on span "Non-Surgical [MEDICAL_DATA] Services" at bounding box center [310, 337] width 191 height 12
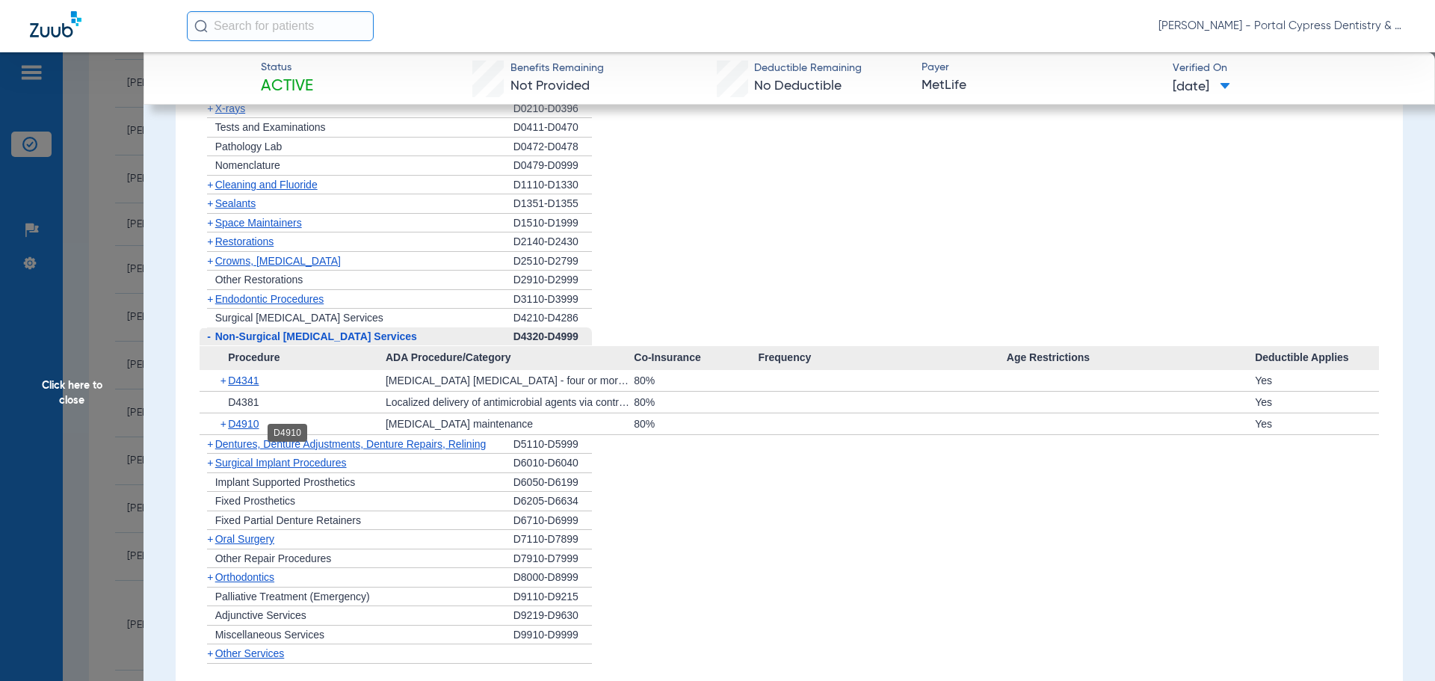
click at [245, 429] on span "D4910" at bounding box center [243, 424] width 31 height 12
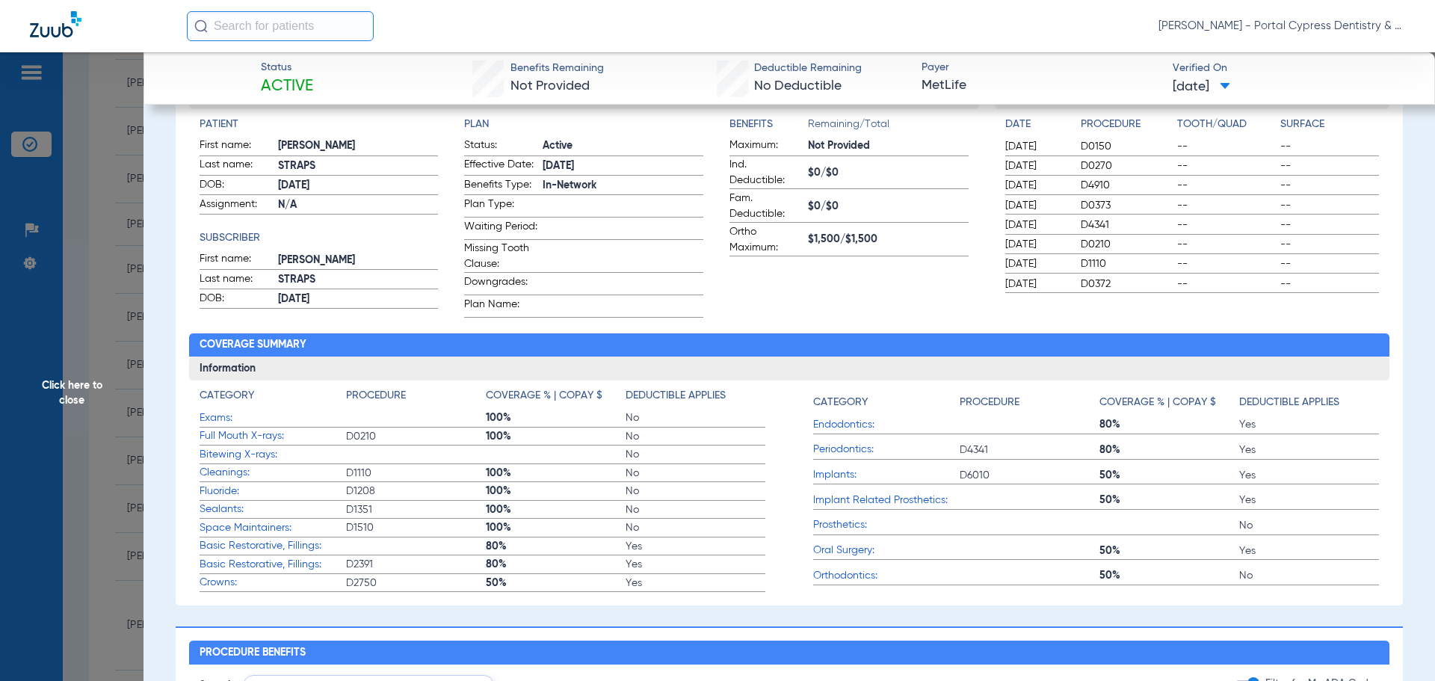
scroll to position [0, 0]
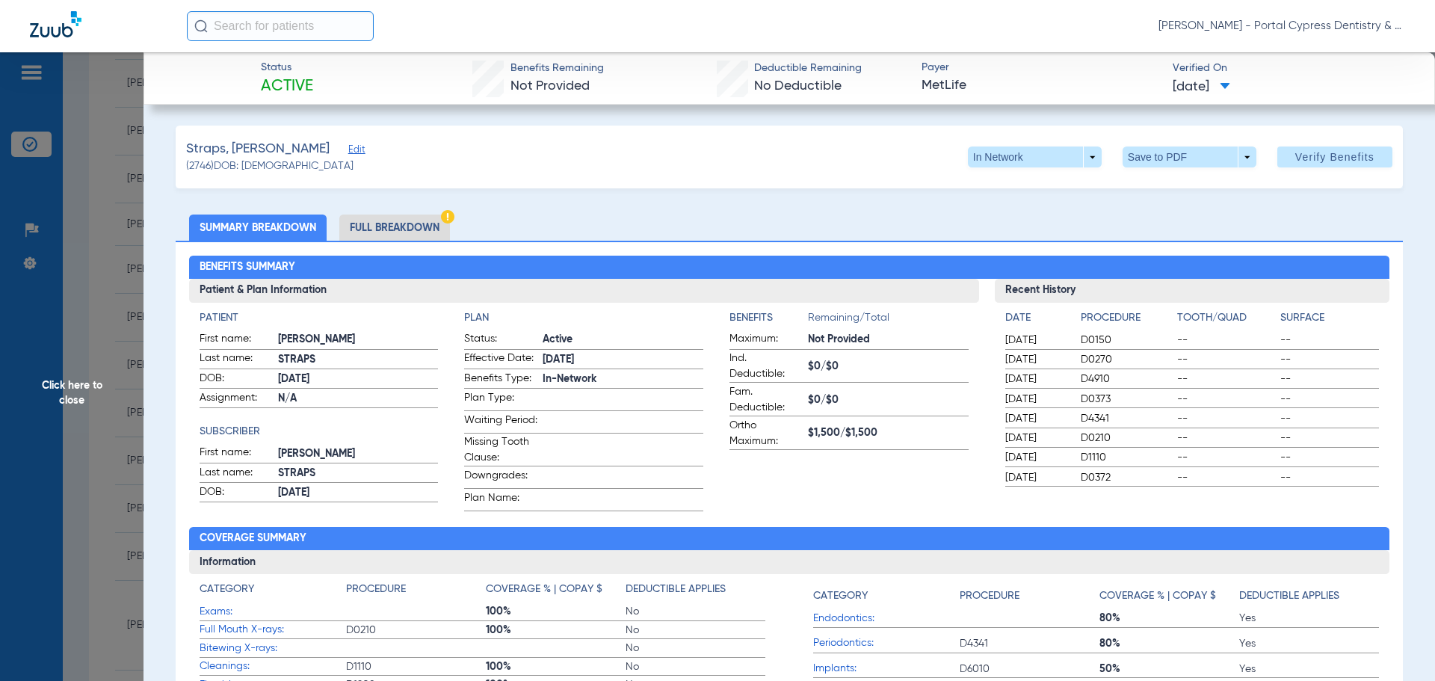
click at [404, 219] on li "Full Breakdown" at bounding box center [394, 227] width 111 height 26
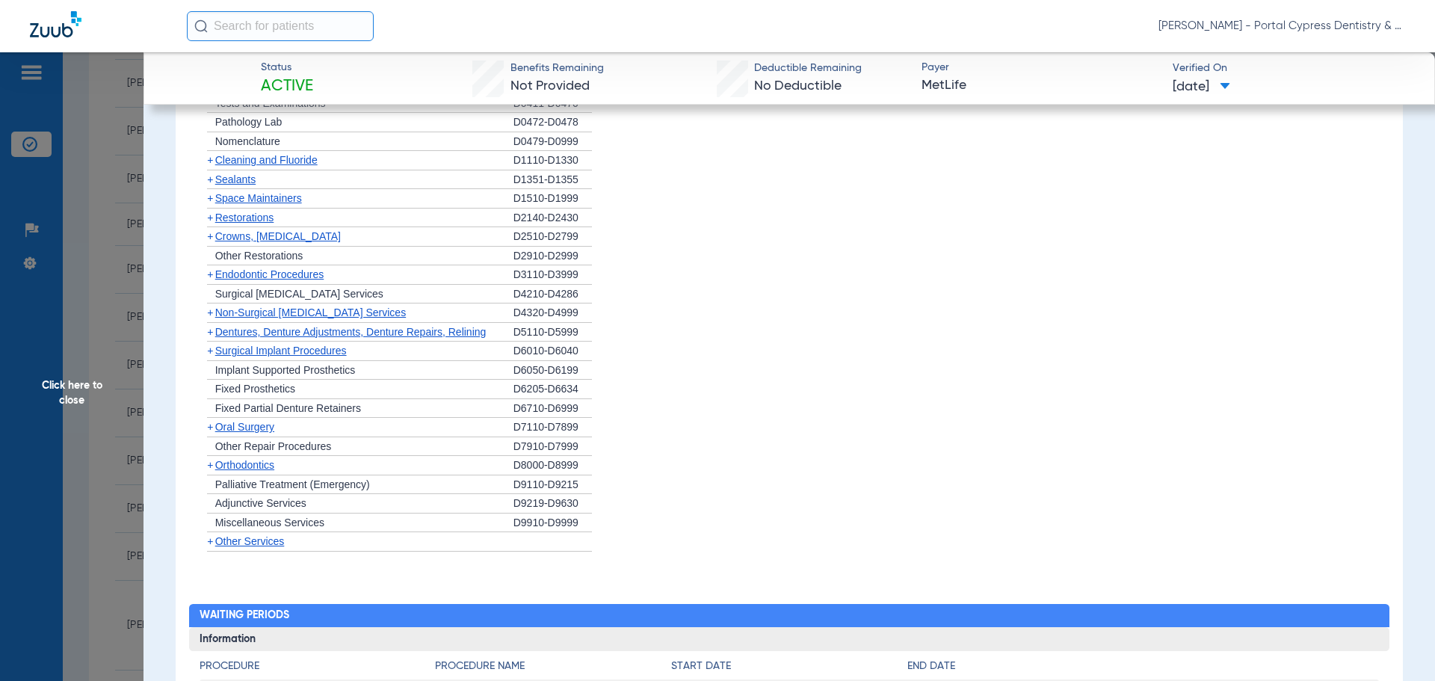
scroll to position [1345, 0]
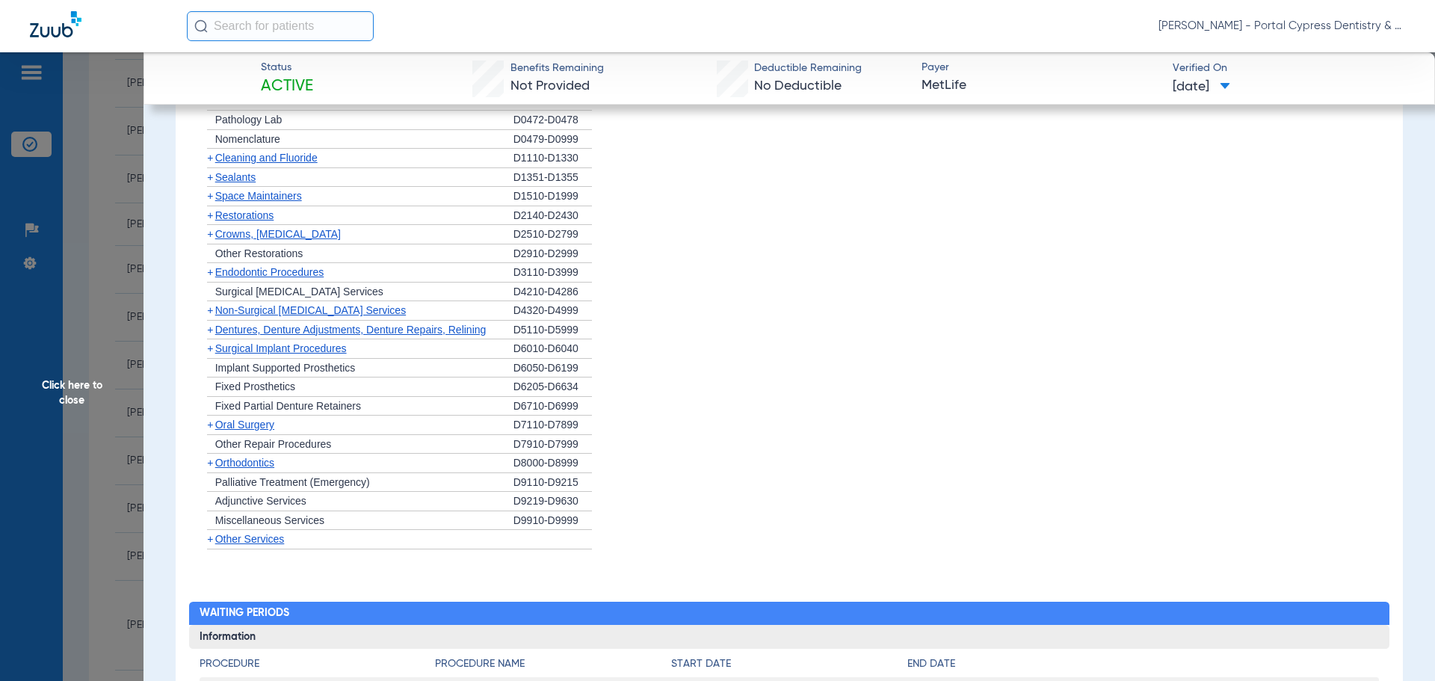
click at [278, 316] on span "Non-Surgical [MEDICAL_DATA] Services" at bounding box center [310, 310] width 191 height 12
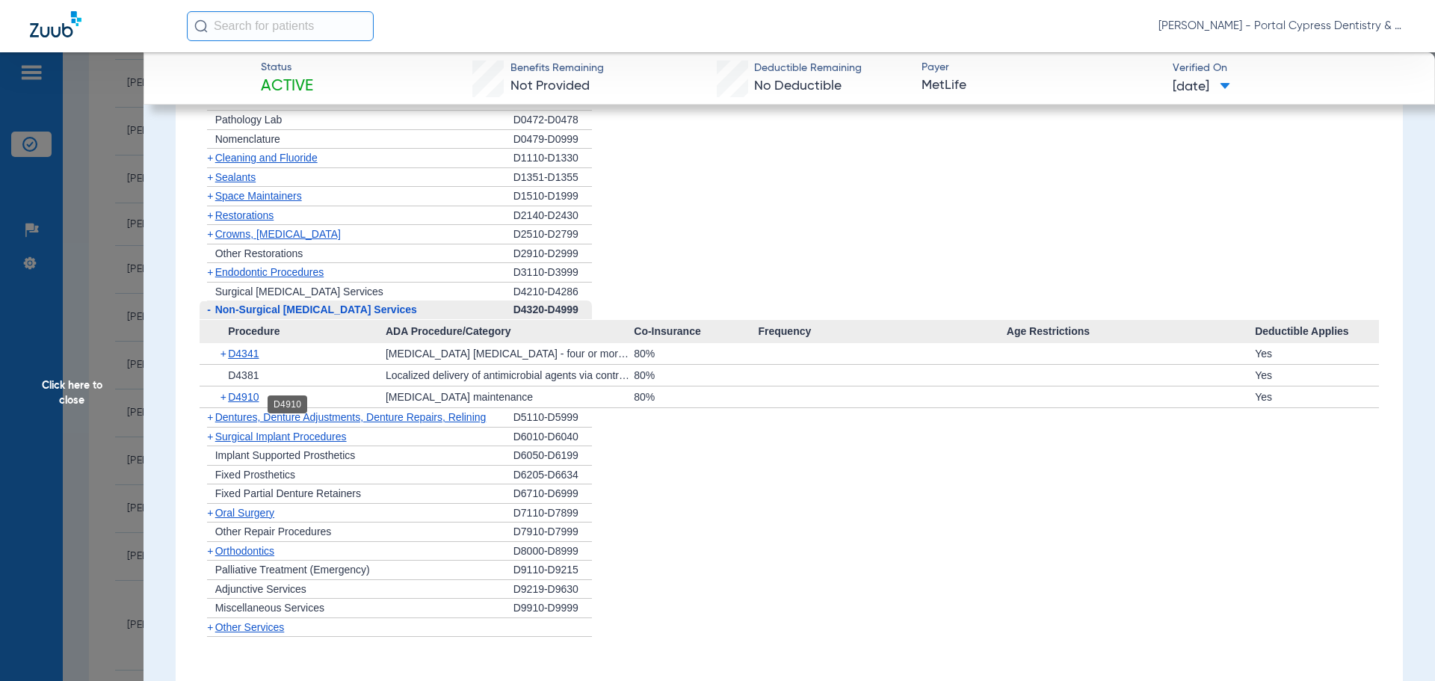
click at [250, 403] on span "D4910" at bounding box center [243, 397] width 31 height 12
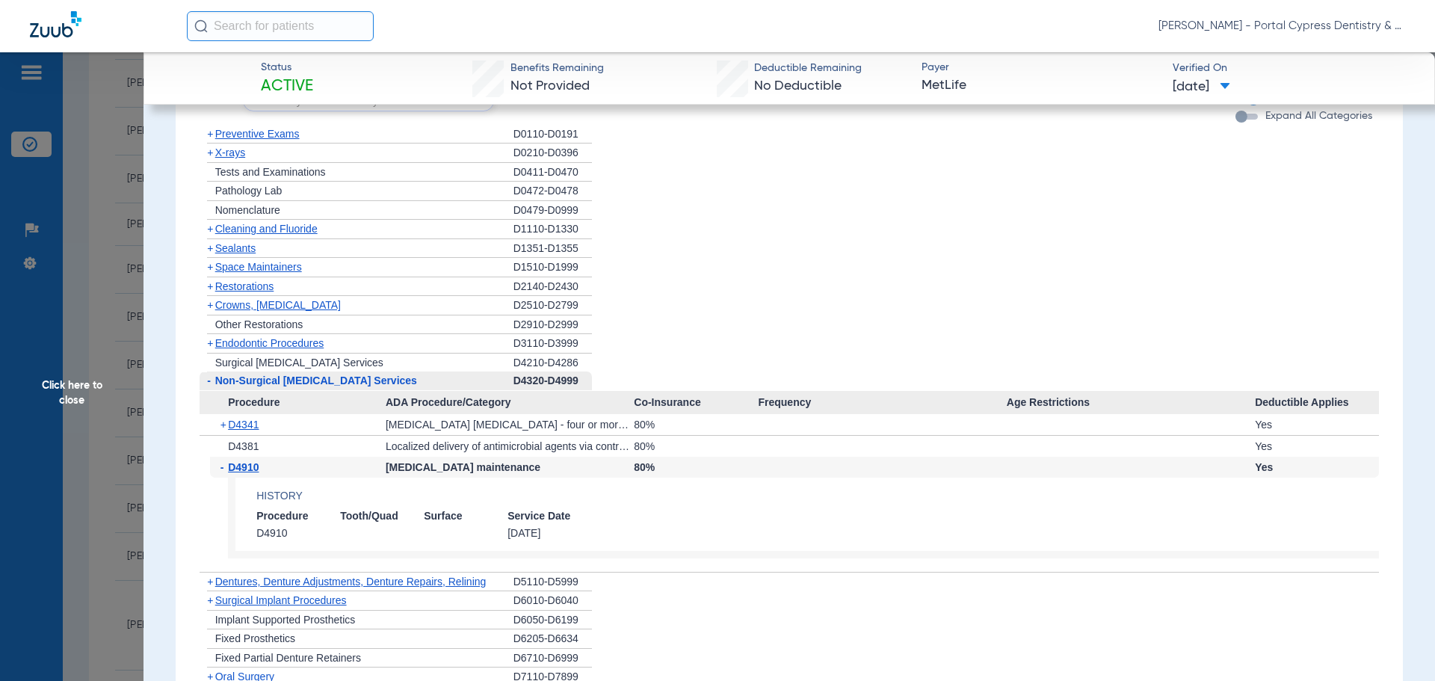
scroll to position [1270, 0]
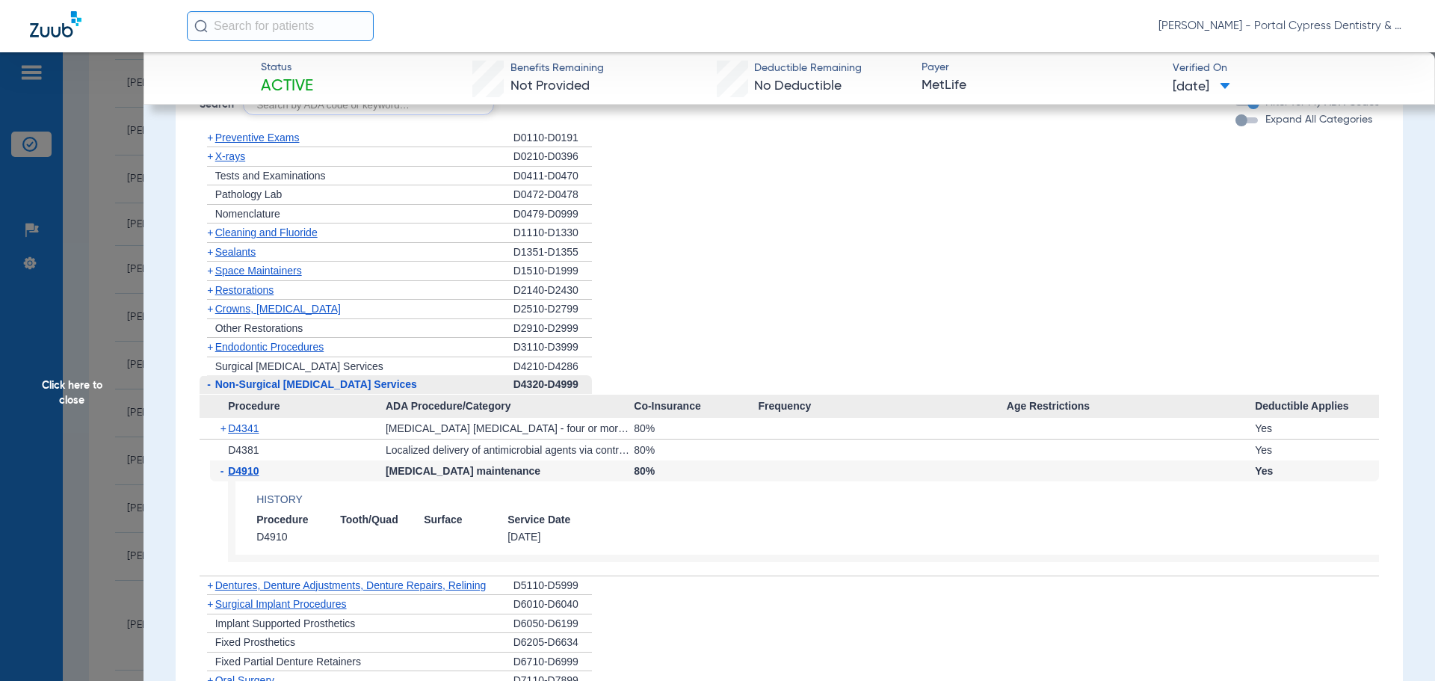
click at [65, 392] on span "Click here to close" at bounding box center [71, 392] width 143 height 681
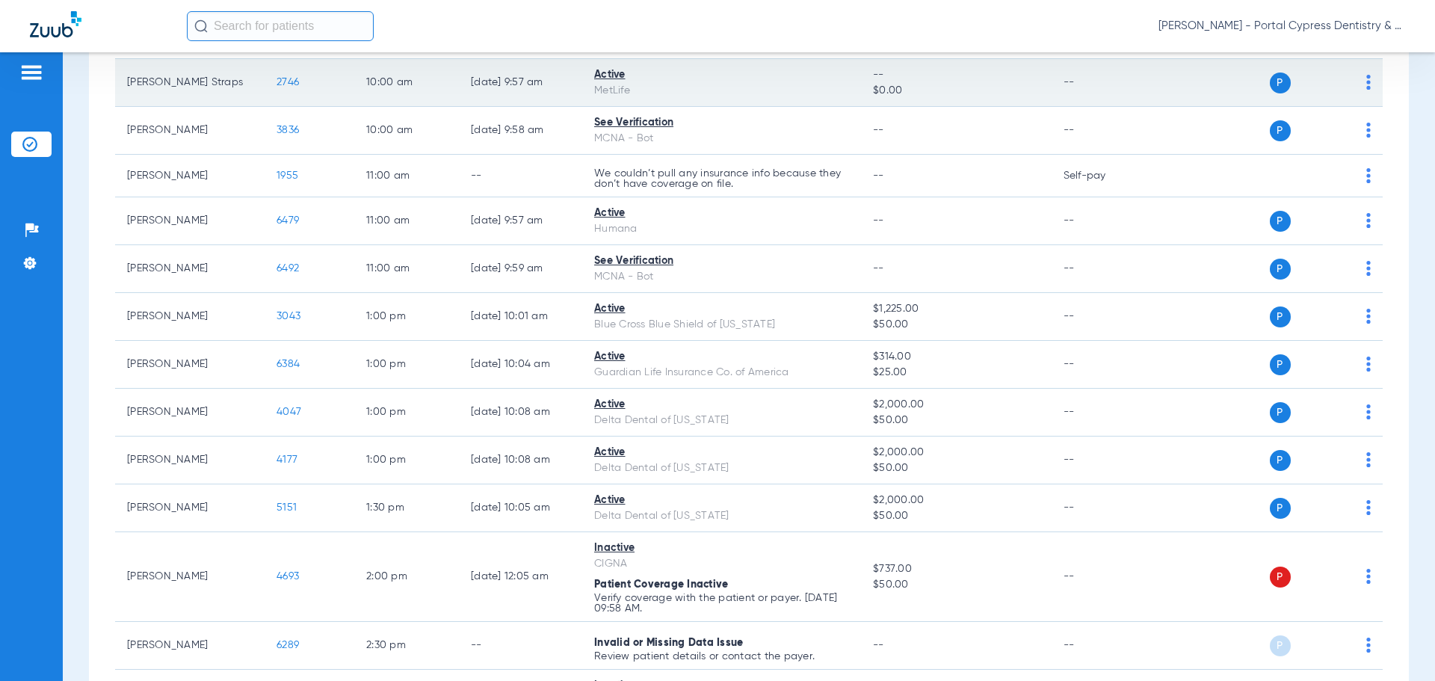
scroll to position [523, 0]
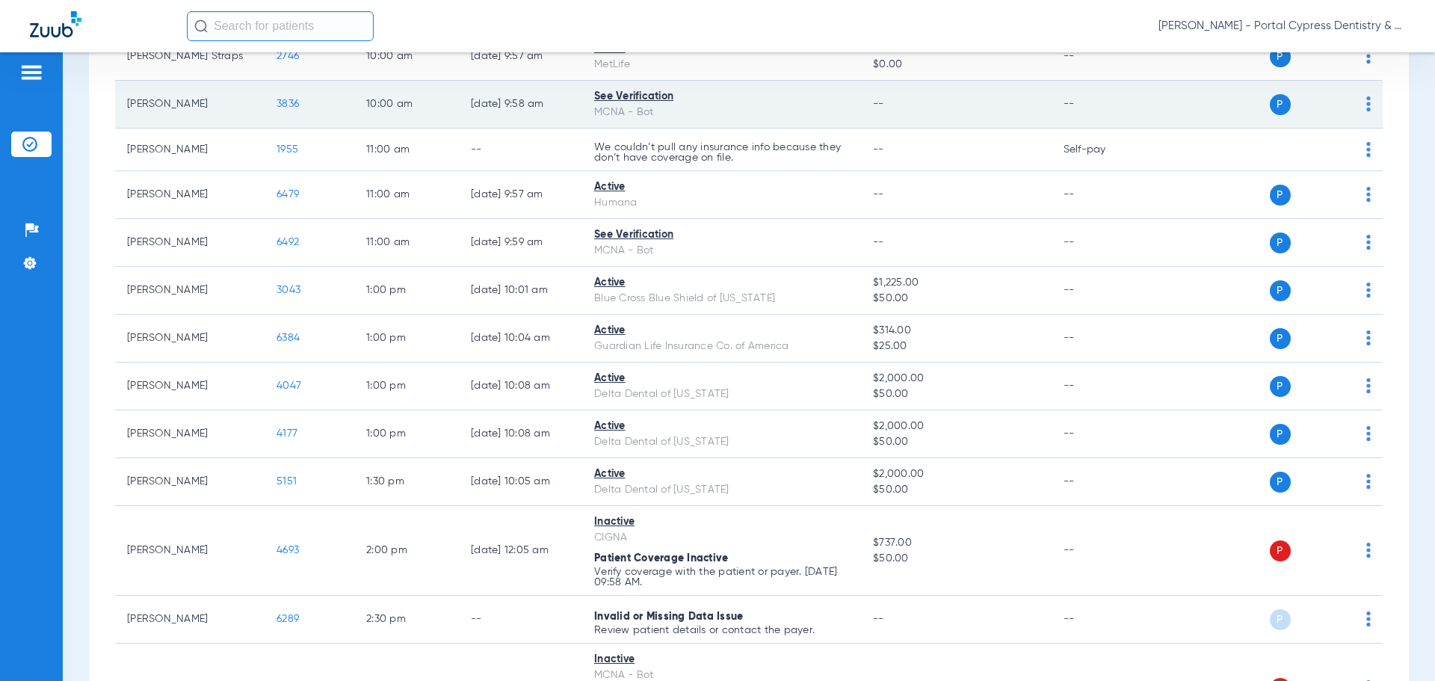
click at [285, 102] on span "3836" at bounding box center [288, 104] width 22 height 10
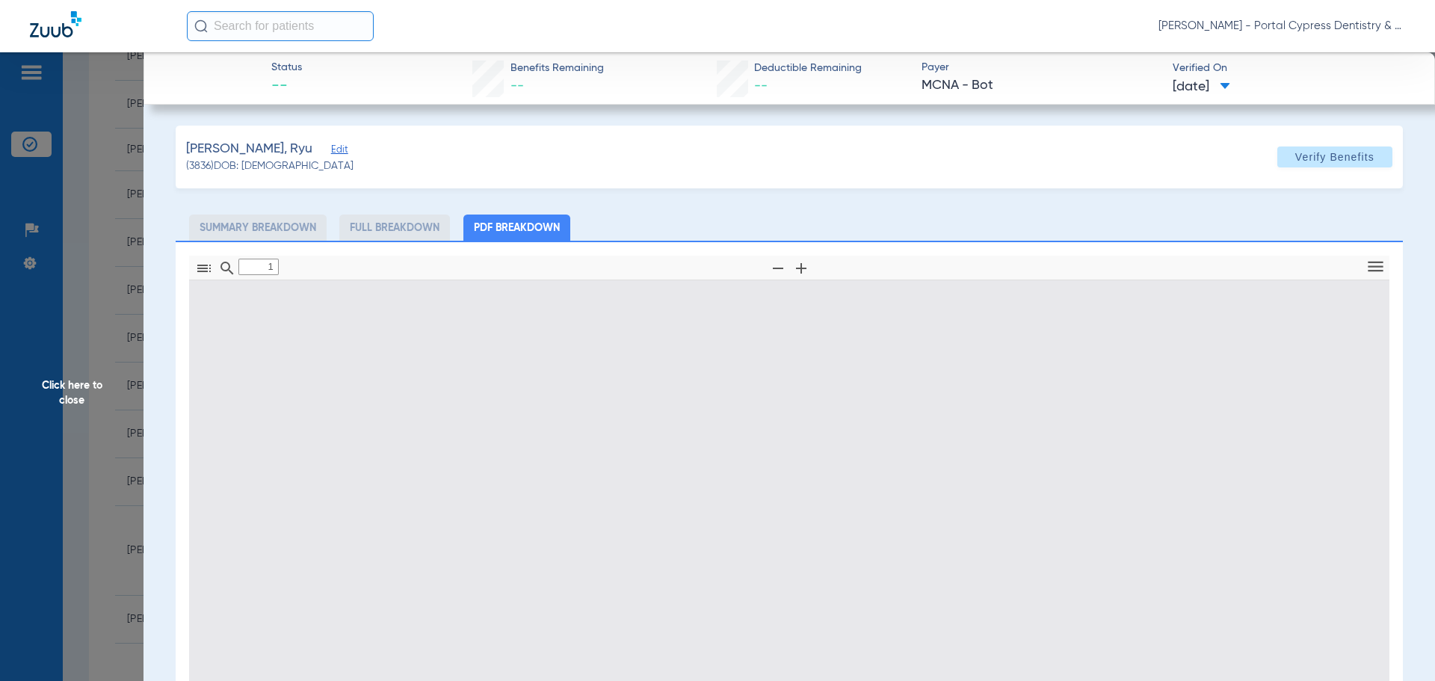
type input "0"
select select "page-width"
type input "1"
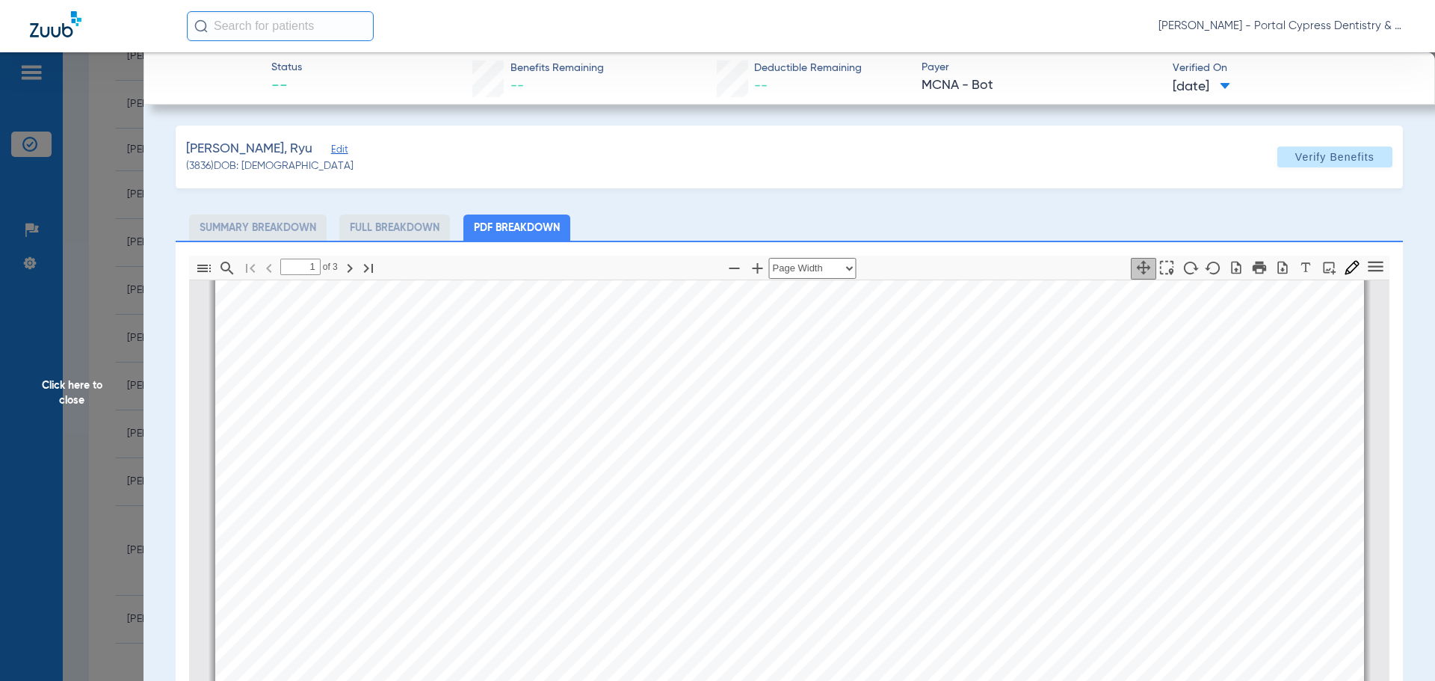
scroll to position [1203, 0]
click at [74, 394] on span "Click here to close" at bounding box center [71, 392] width 143 height 681
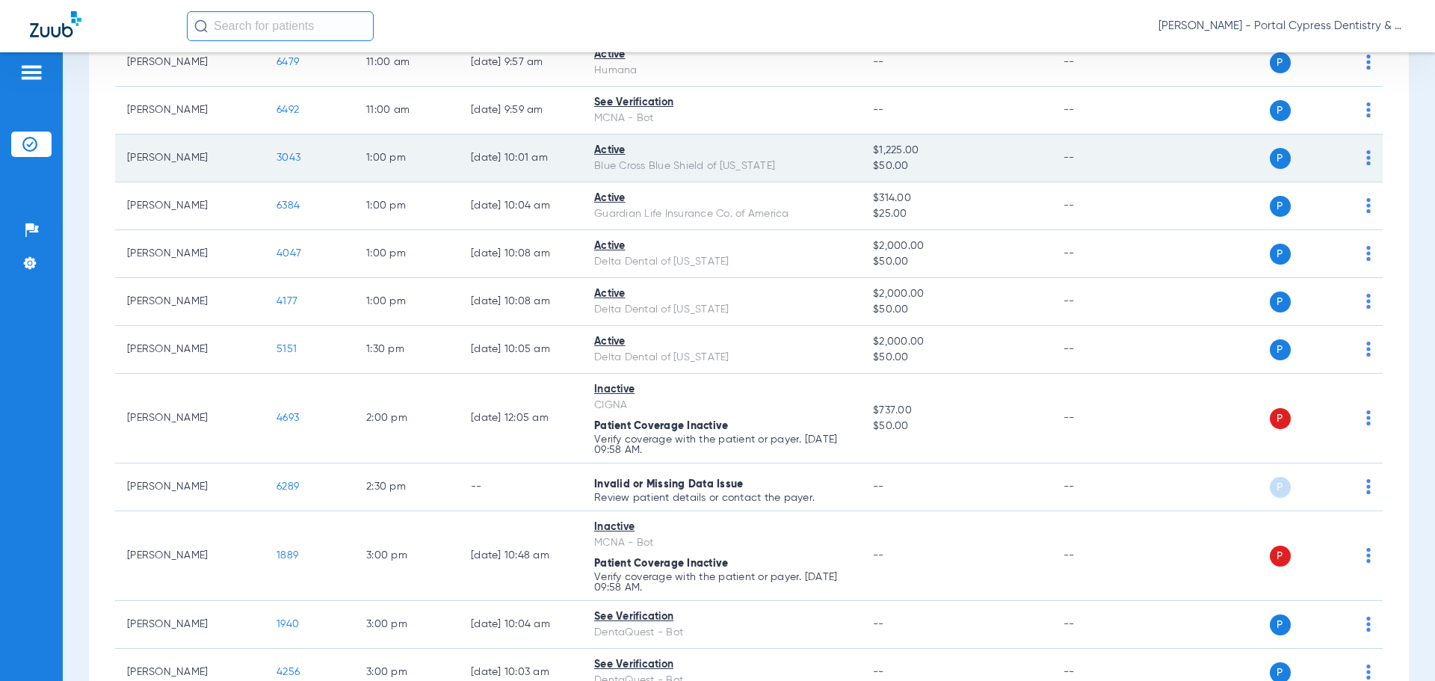
scroll to position [673, 0]
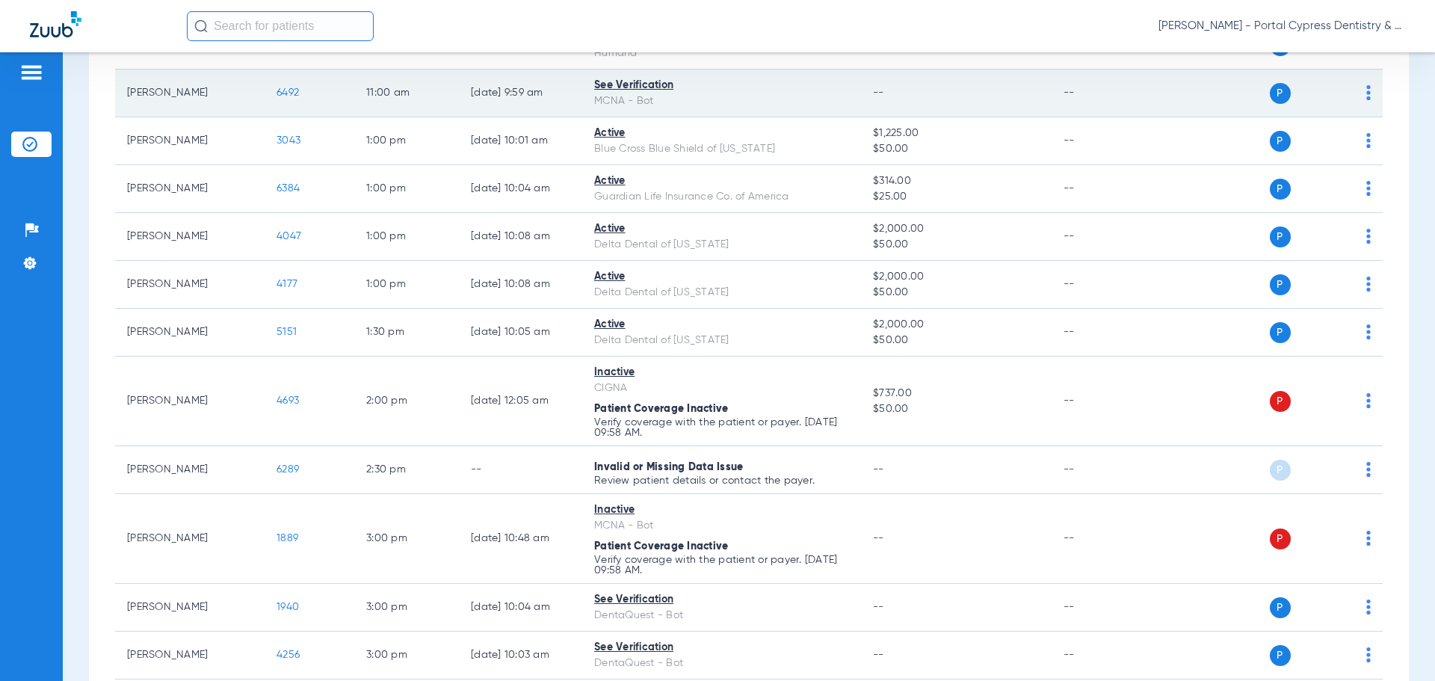
click at [286, 90] on span "6492" at bounding box center [288, 92] width 22 height 10
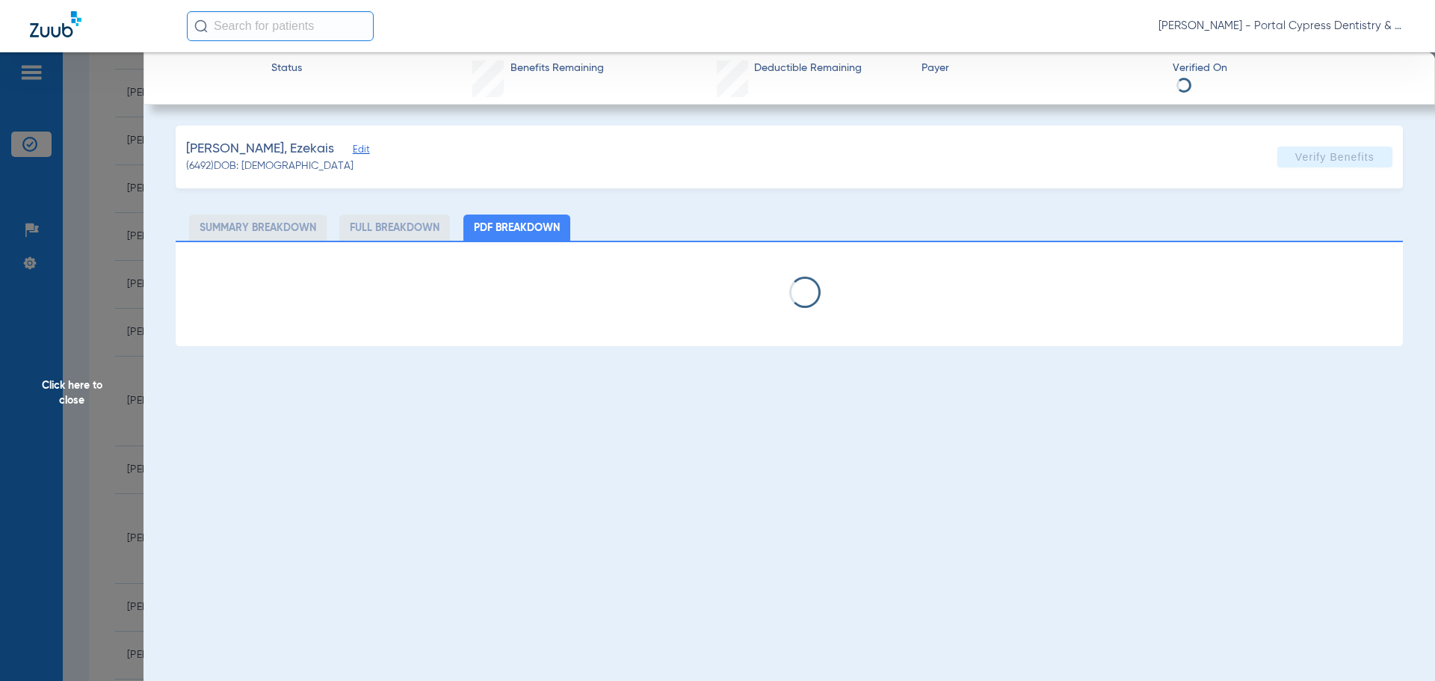
select select "page-width"
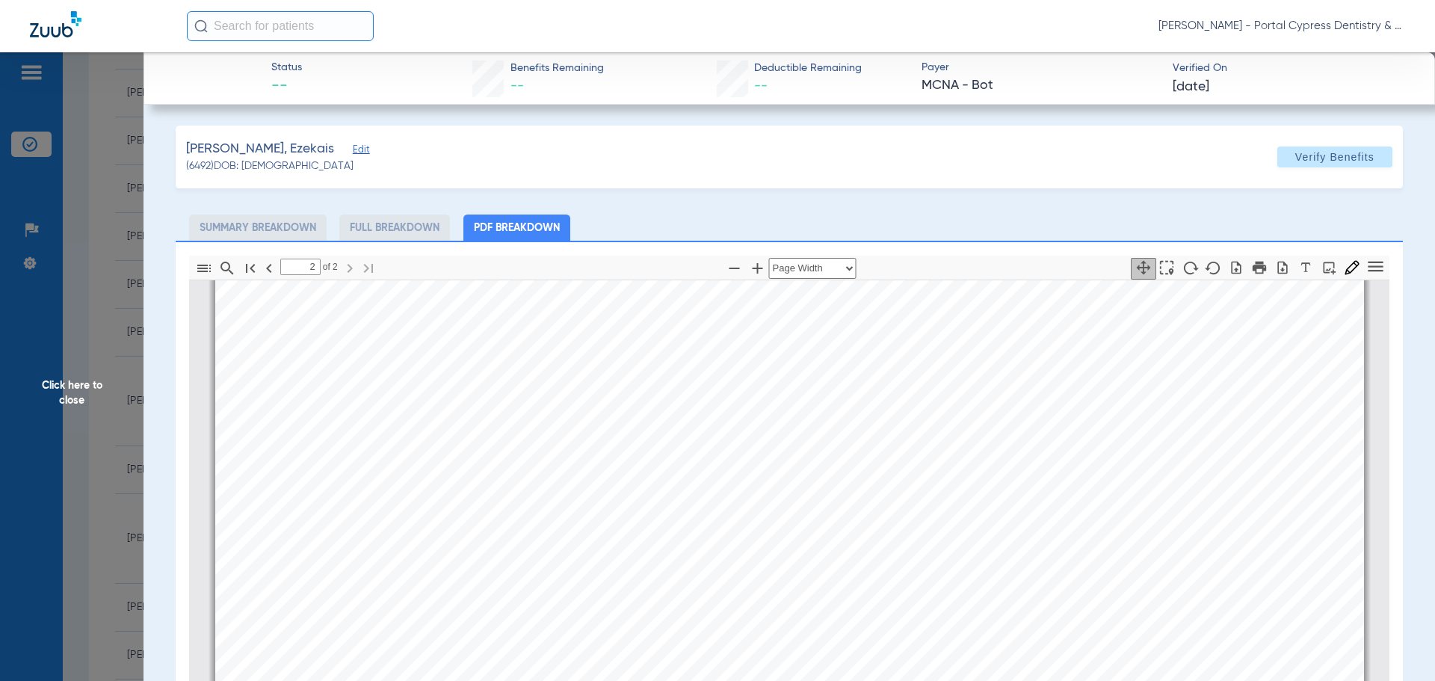
scroll to position [1652, 0]
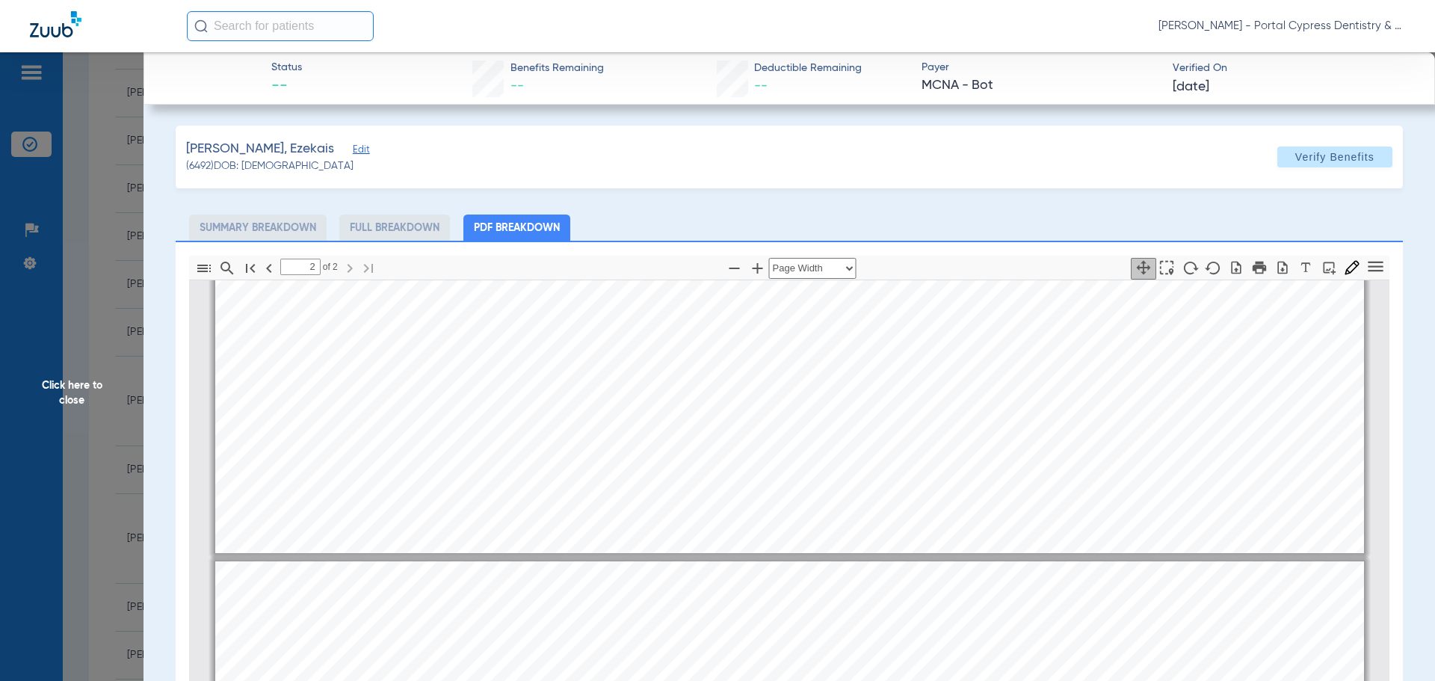
type input "1"
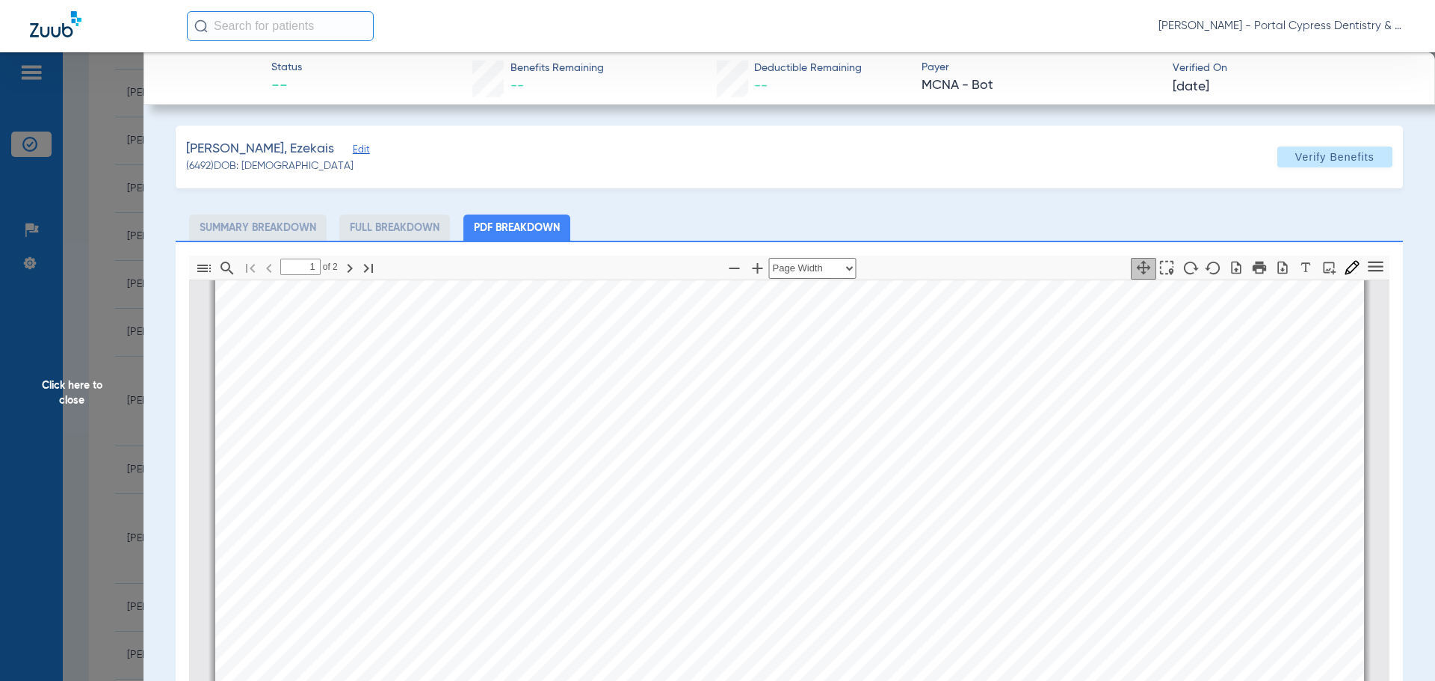
scroll to position [830, 0]
click at [64, 397] on span "Click here to close" at bounding box center [71, 392] width 143 height 681
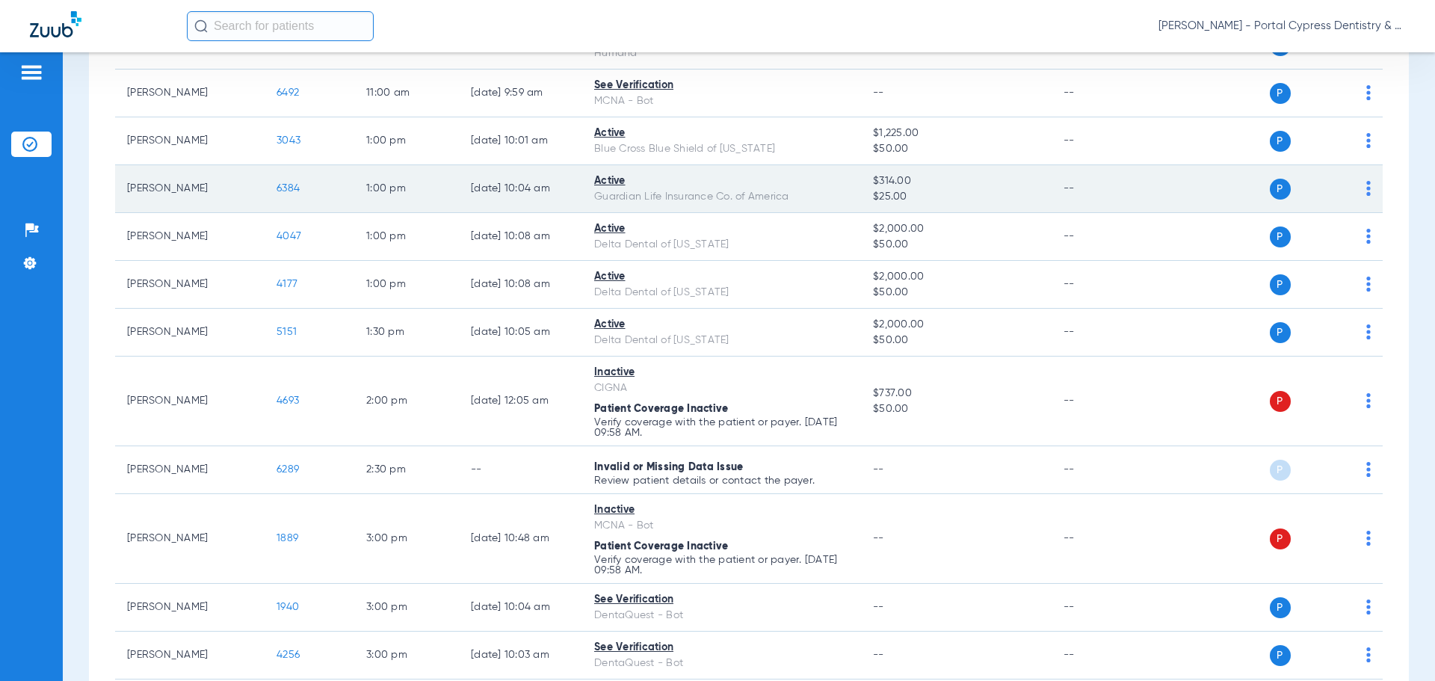
scroll to position [747, 0]
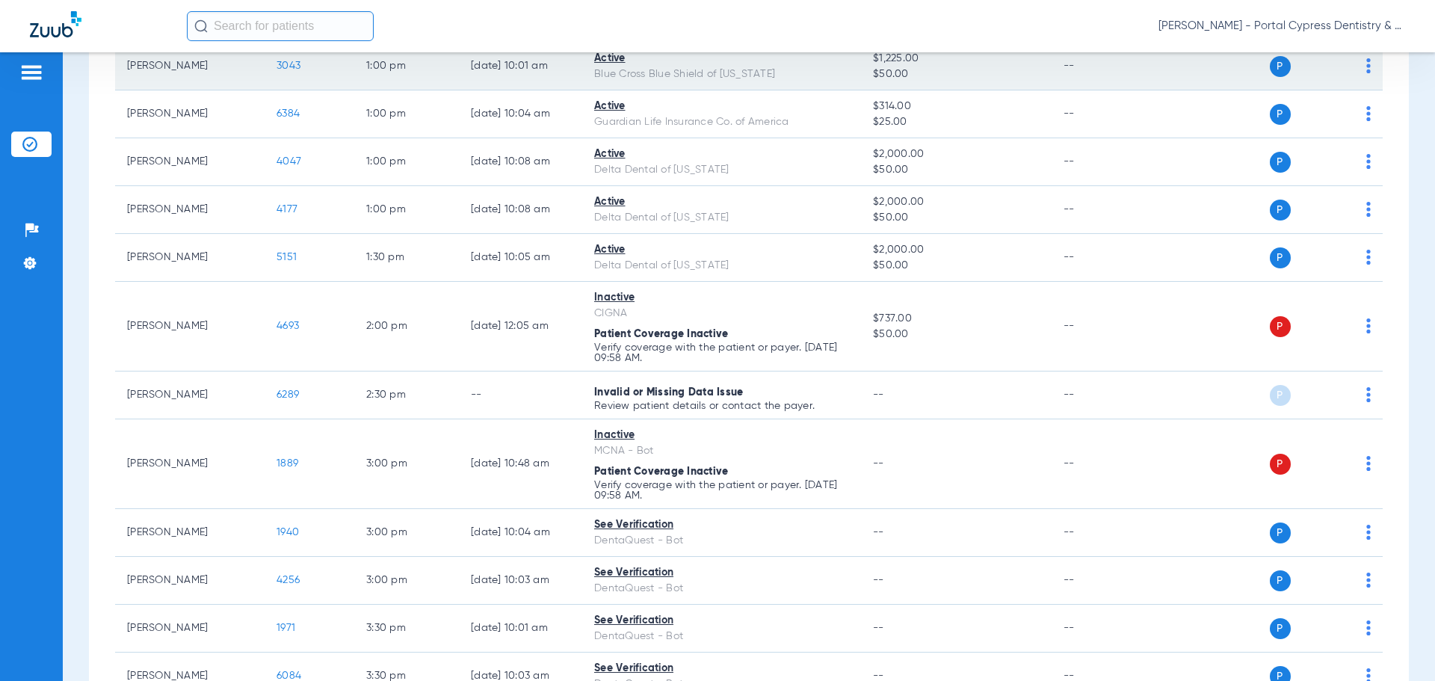
click at [297, 65] on span "3043" at bounding box center [289, 66] width 24 height 10
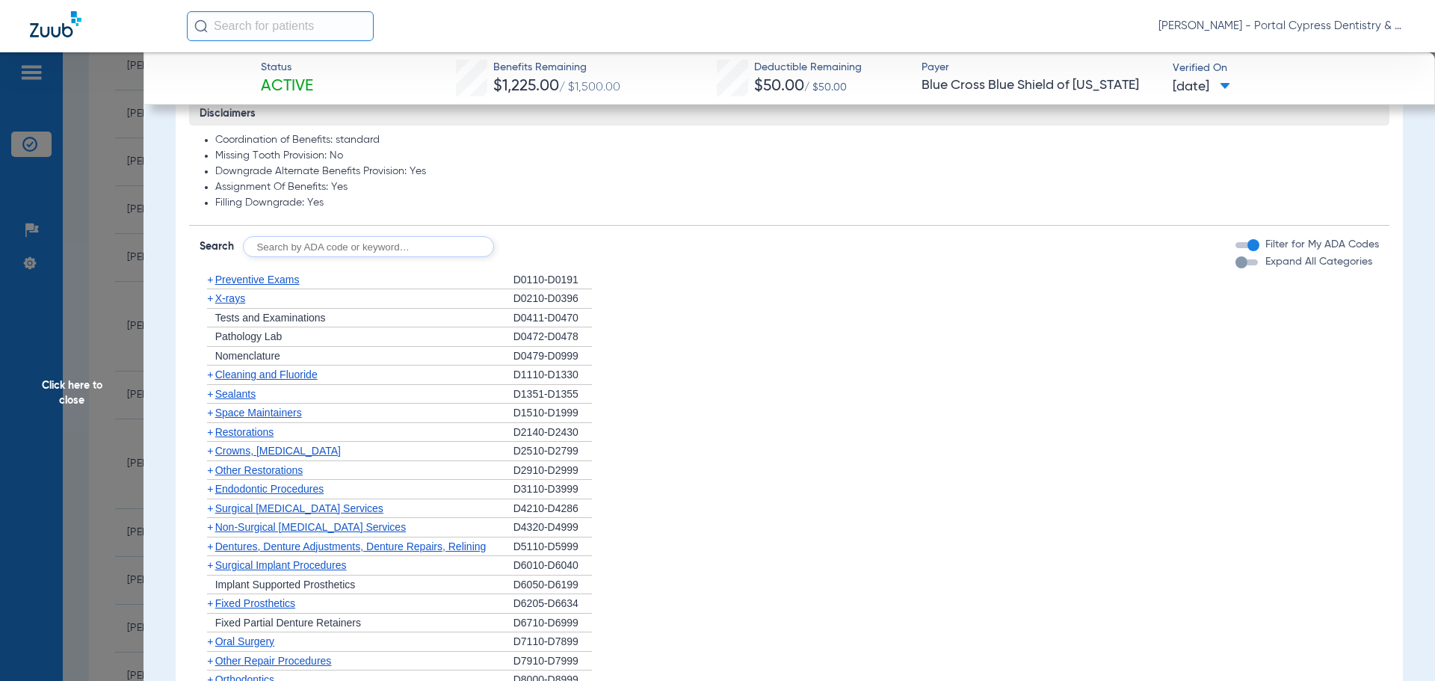
scroll to position [822, 0]
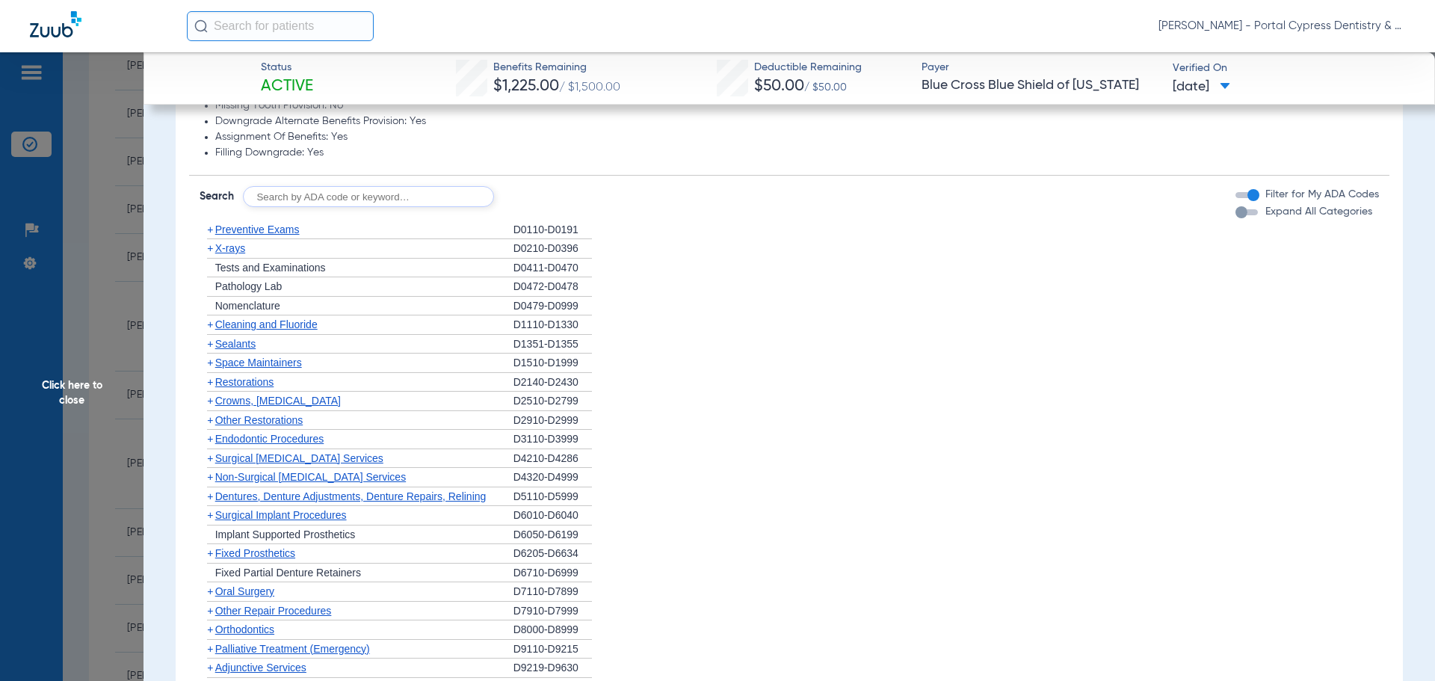
click at [224, 250] on span "X-rays" at bounding box center [230, 248] width 30 height 12
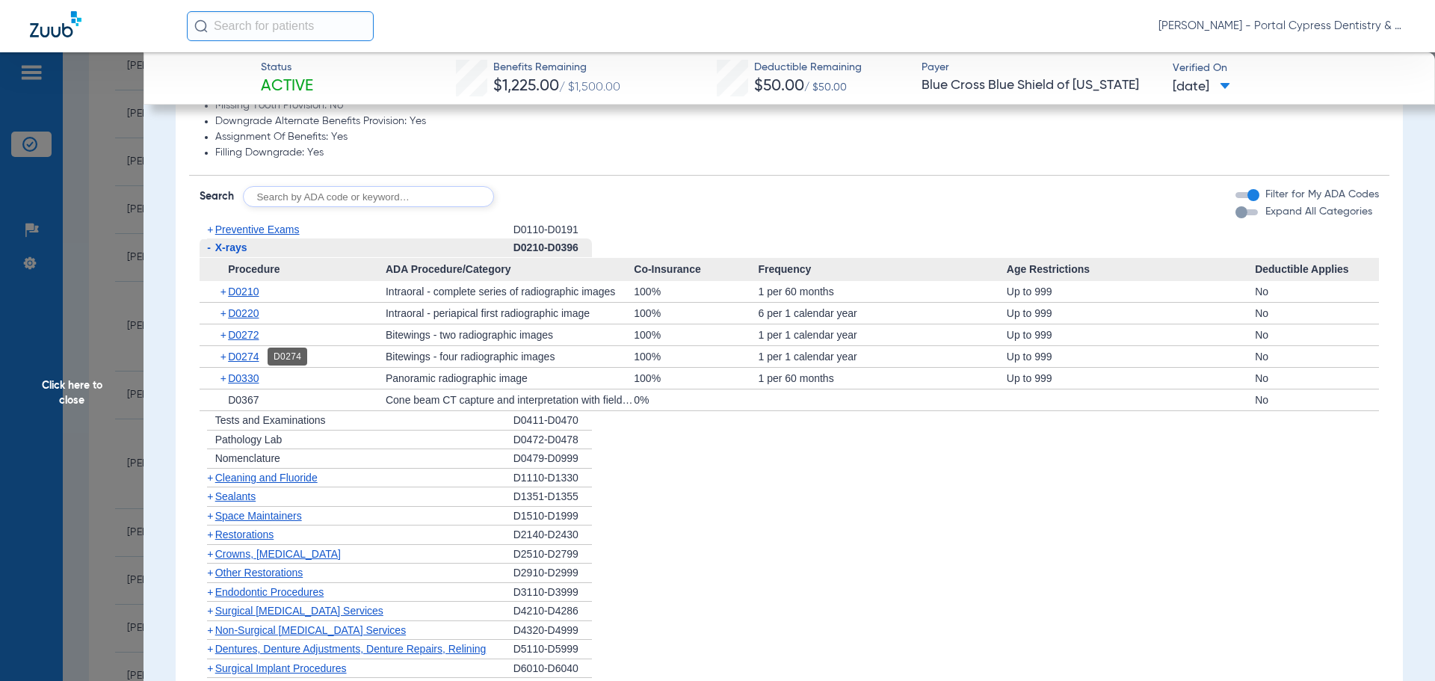
click at [244, 356] on span "D0274" at bounding box center [243, 357] width 31 height 12
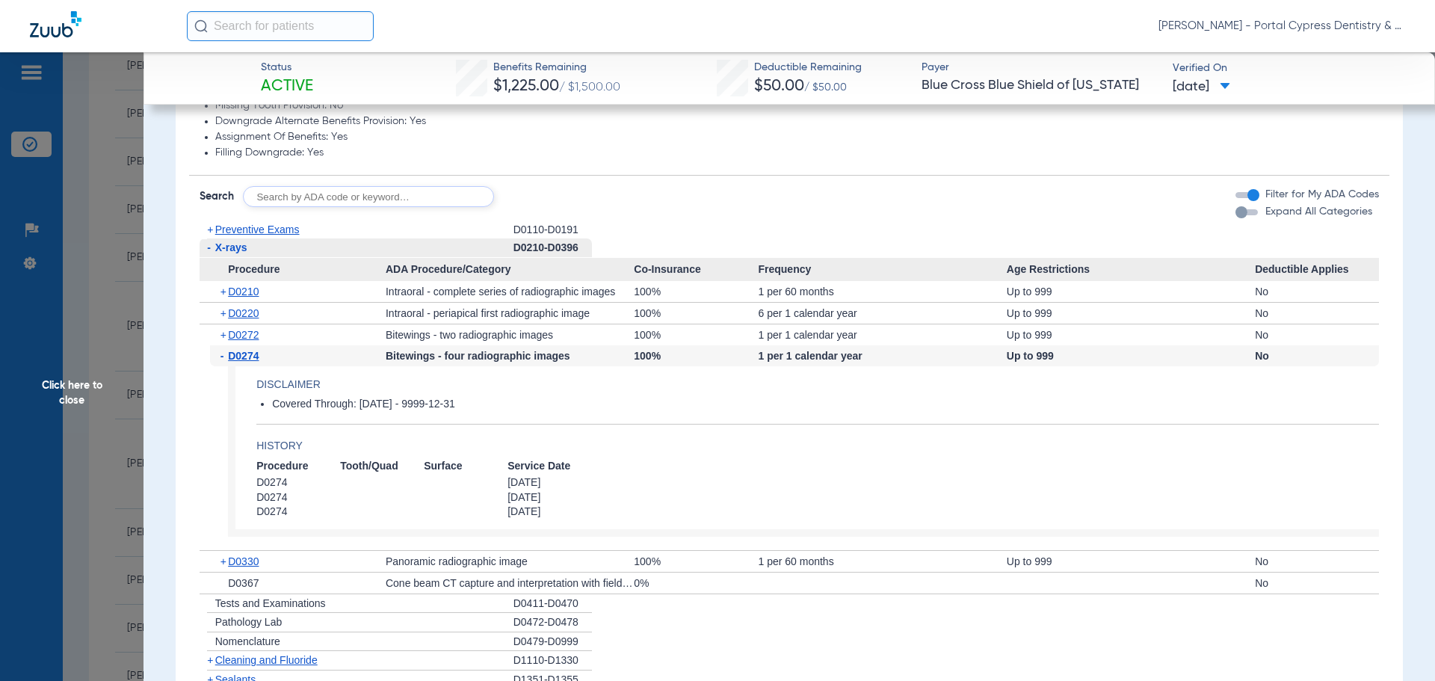
click at [78, 387] on span "Click here to close" at bounding box center [71, 392] width 143 height 681
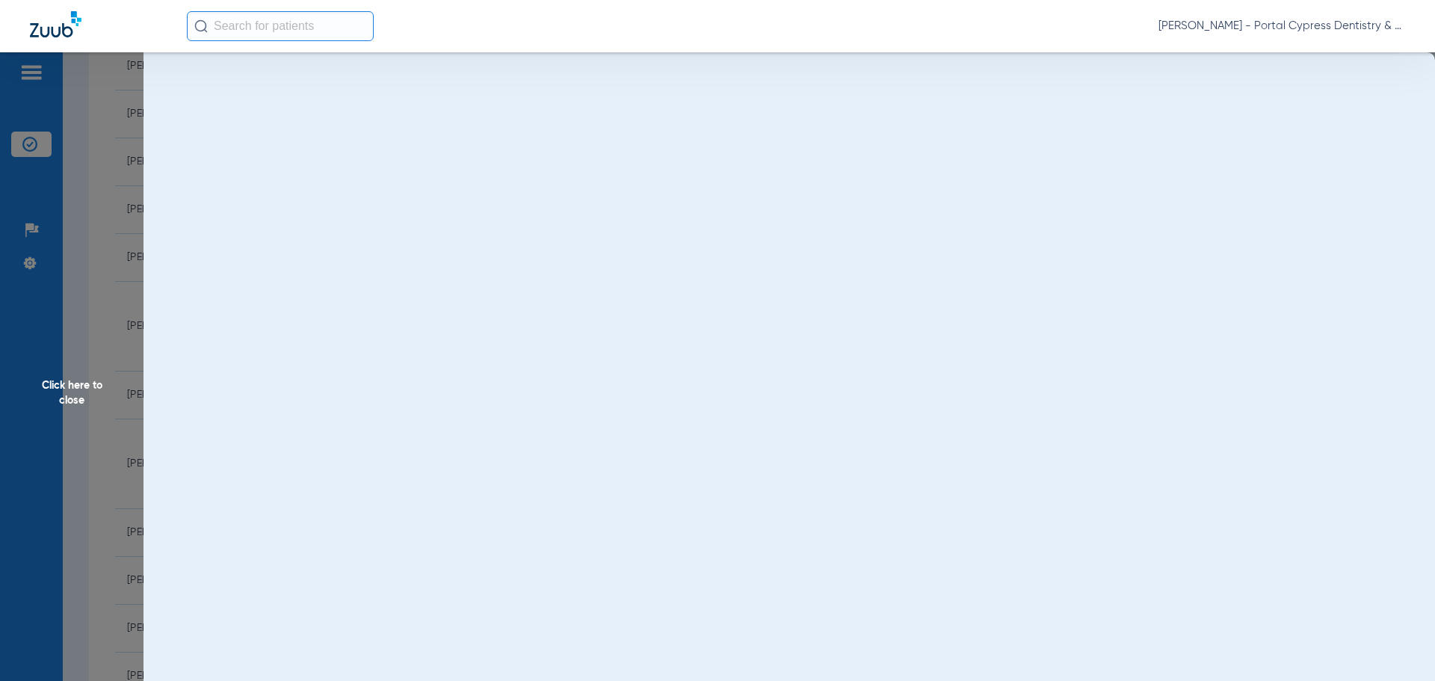
scroll to position [0, 0]
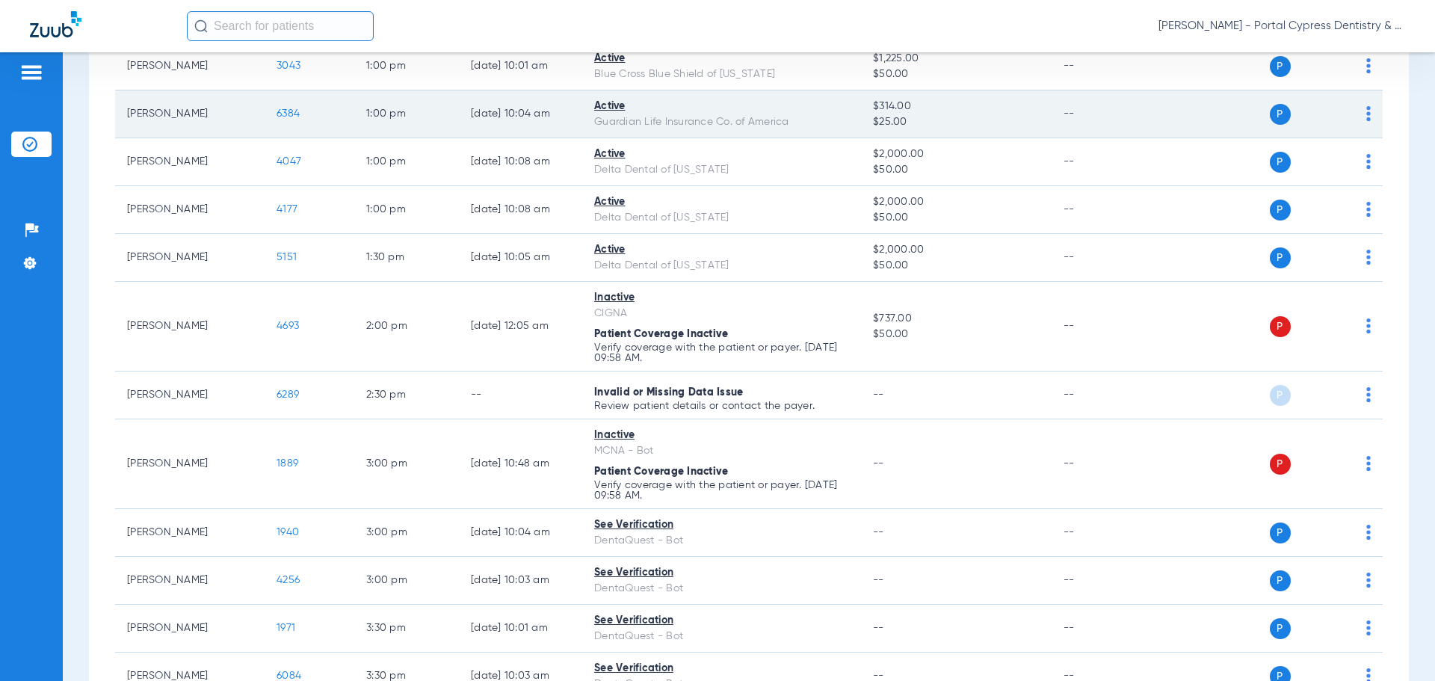
click at [288, 114] on span "6384" at bounding box center [288, 113] width 23 height 10
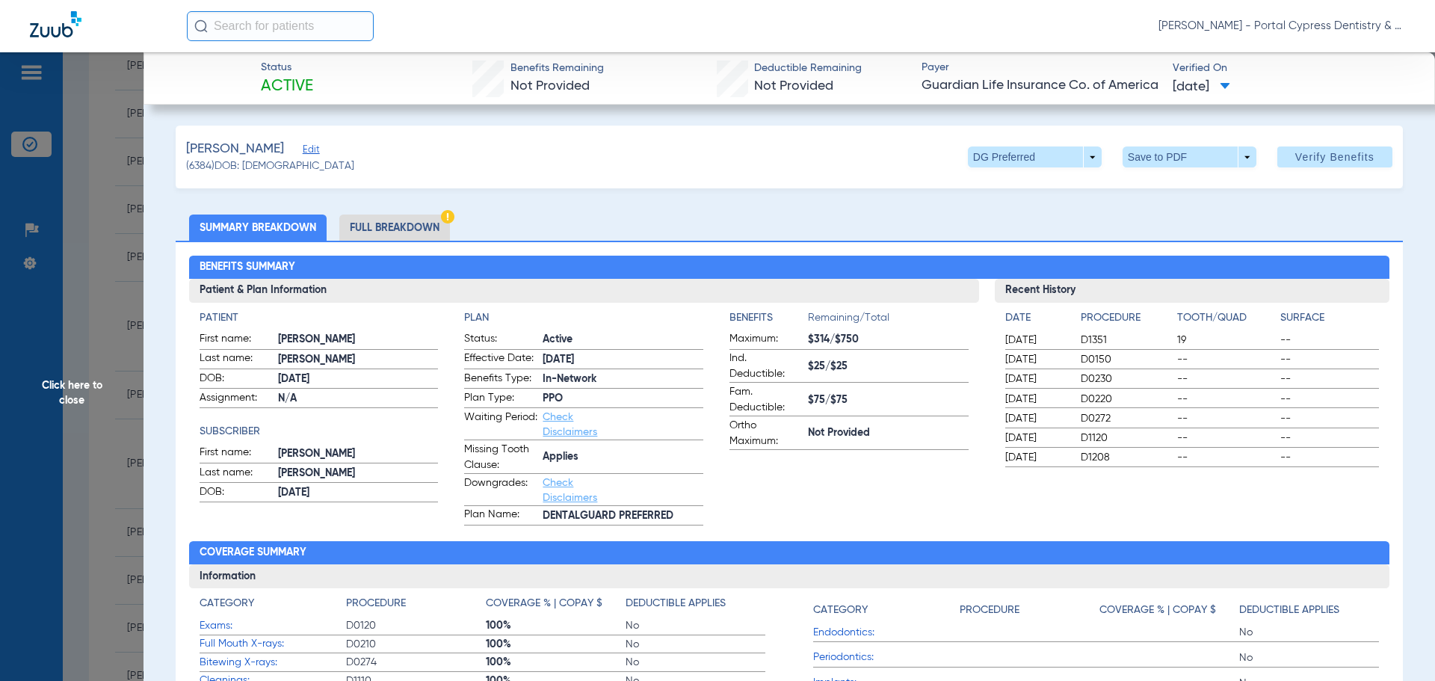
click at [81, 389] on span "Click here to close" at bounding box center [71, 392] width 143 height 681
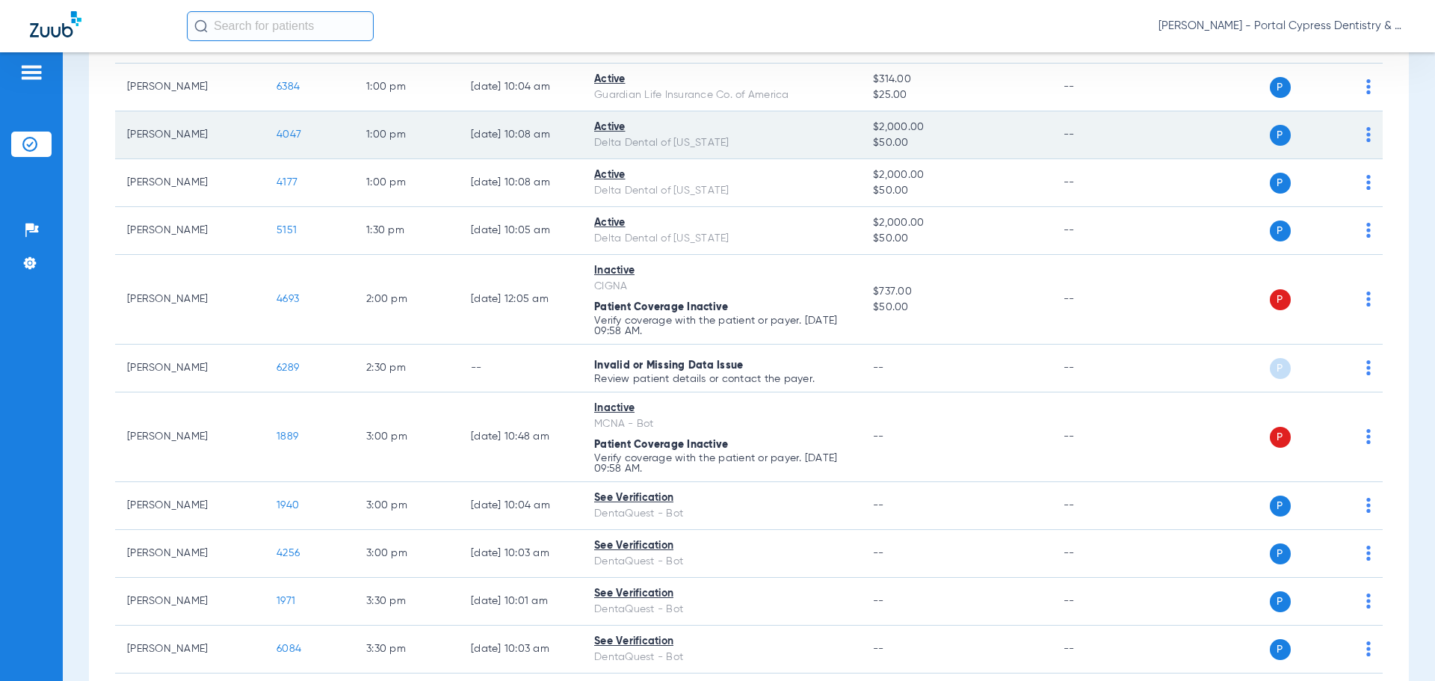
scroll to position [822, 0]
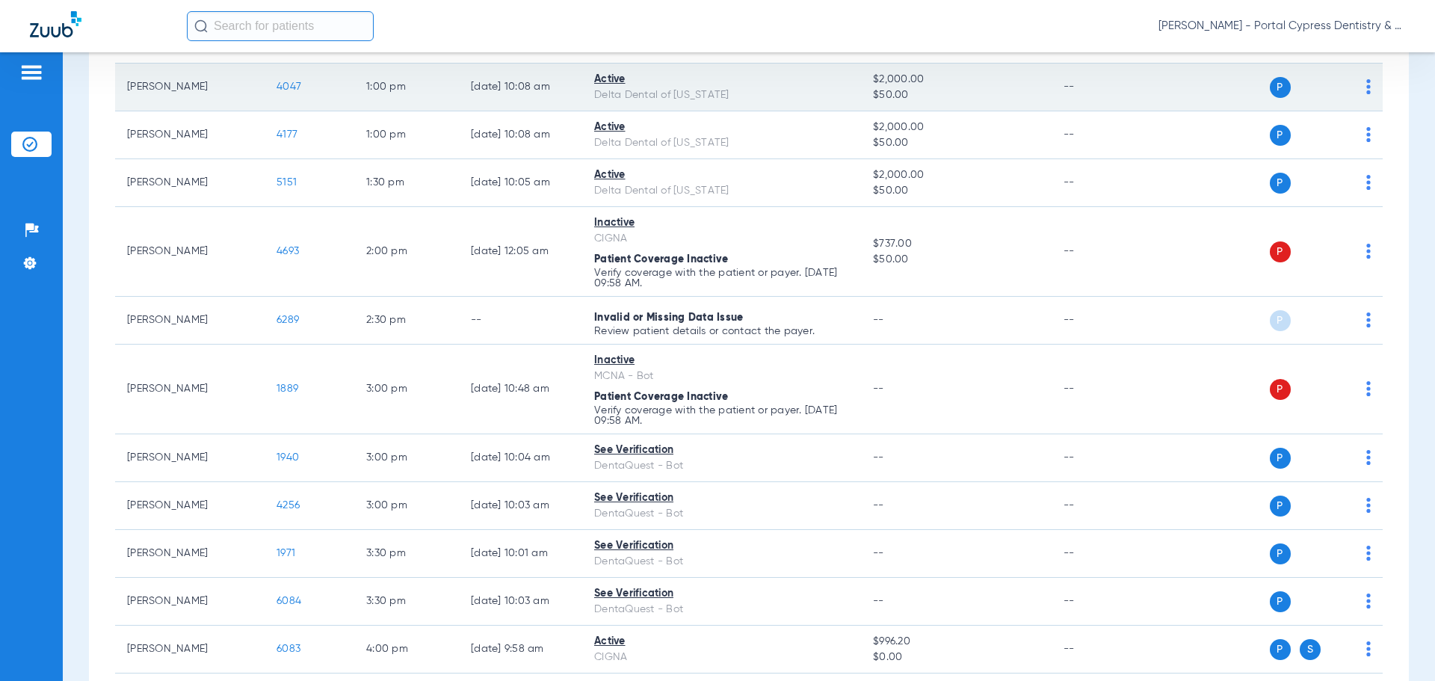
click at [287, 88] on span "4047" at bounding box center [289, 86] width 25 height 10
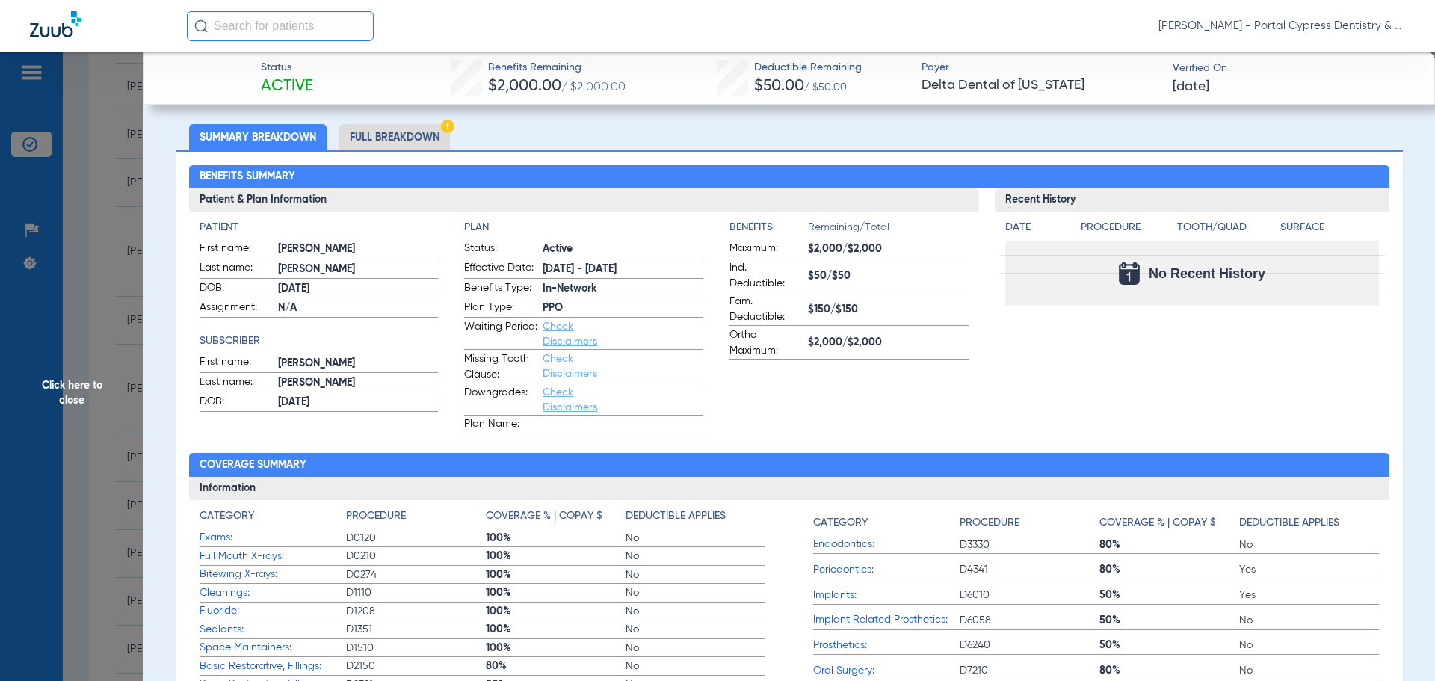
scroll to position [0, 0]
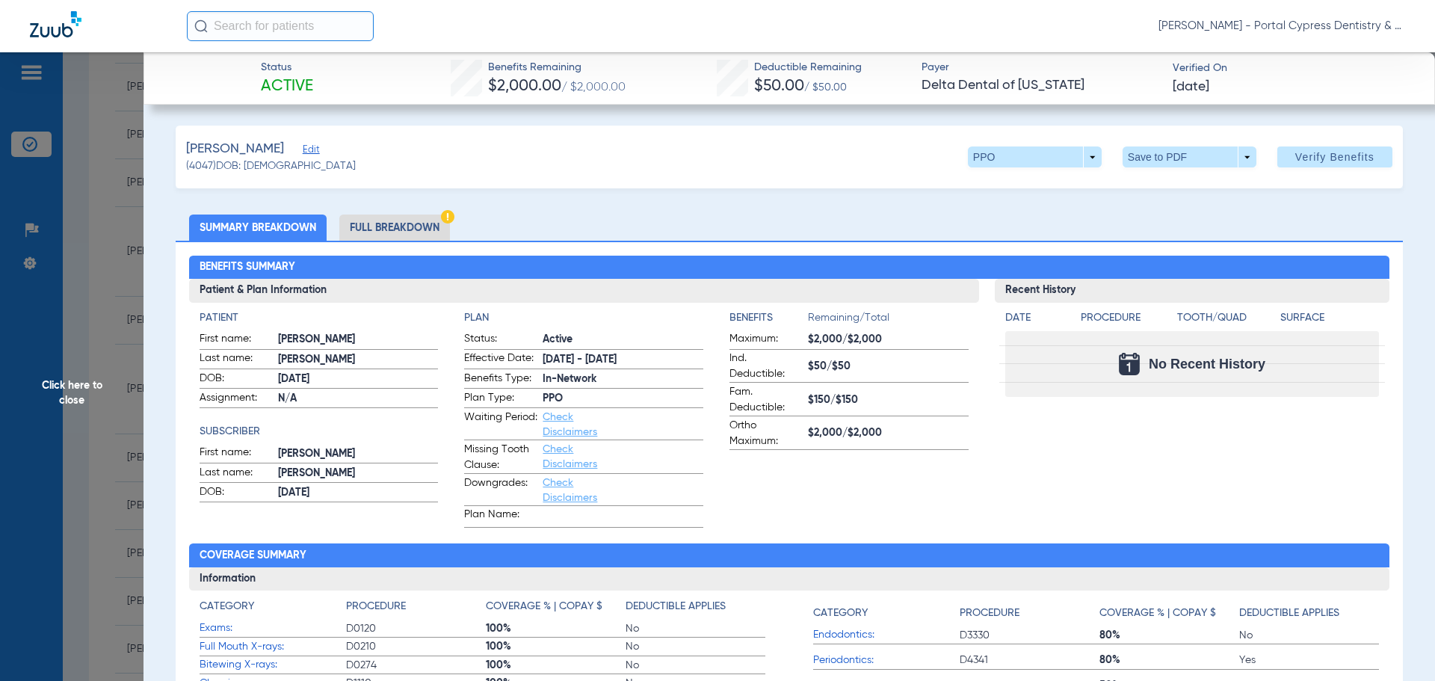
click at [72, 391] on span "Click here to close" at bounding box center [71, 392] width 143 height 681
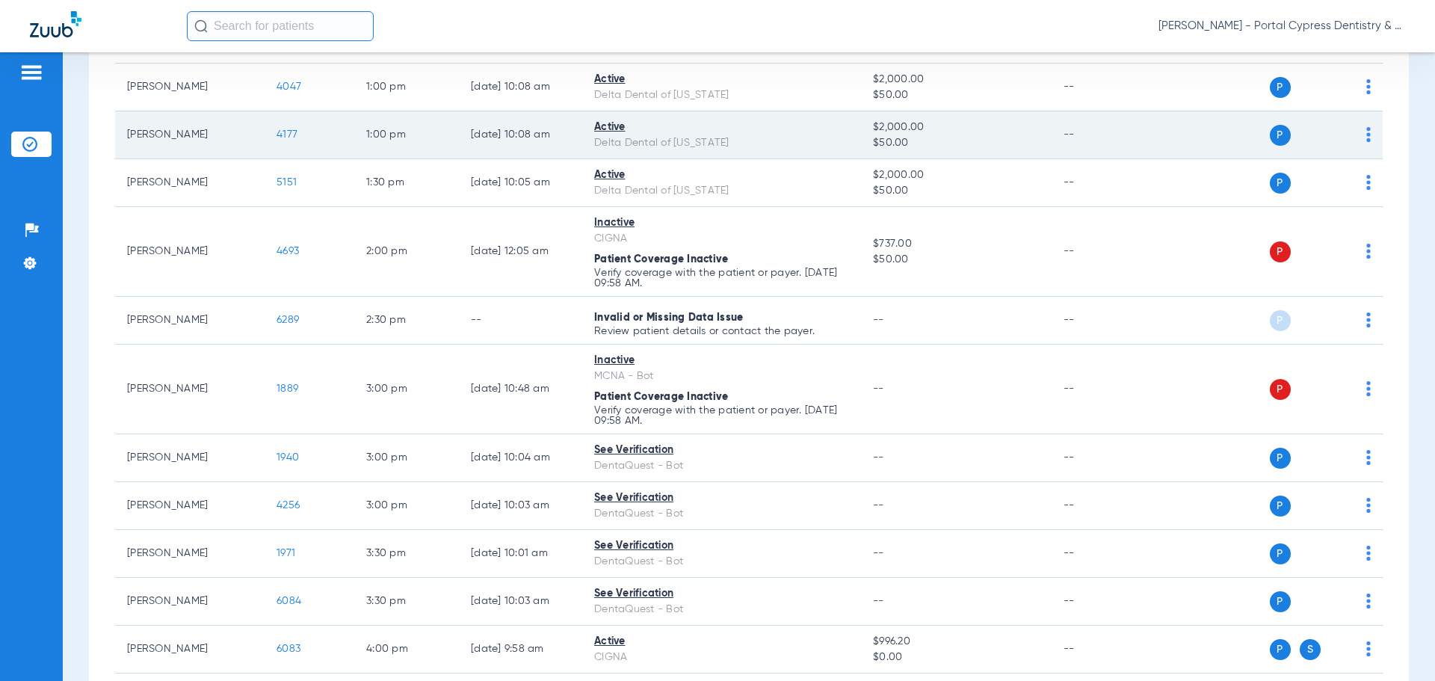
click at [283, 132] on span "4177" at bounding box center [287, 134] width 21 height 10
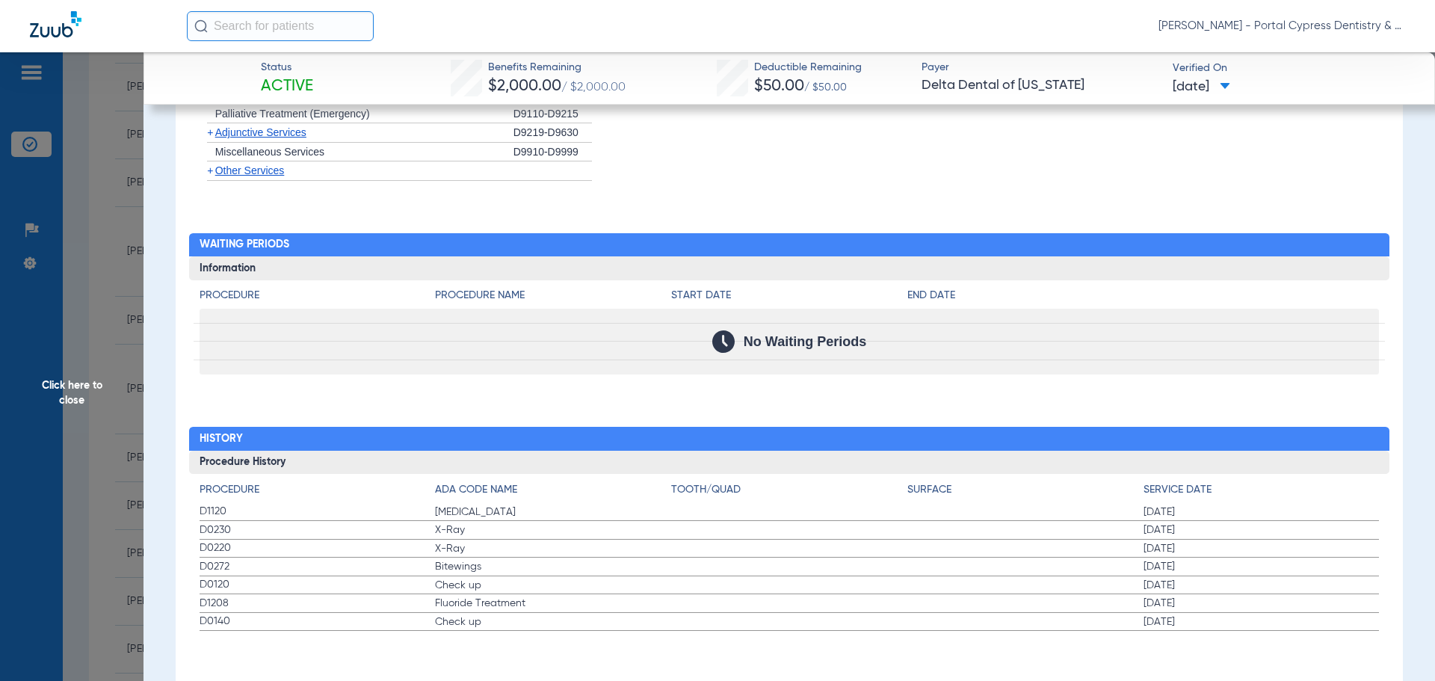
scroll to position [1137, 0]
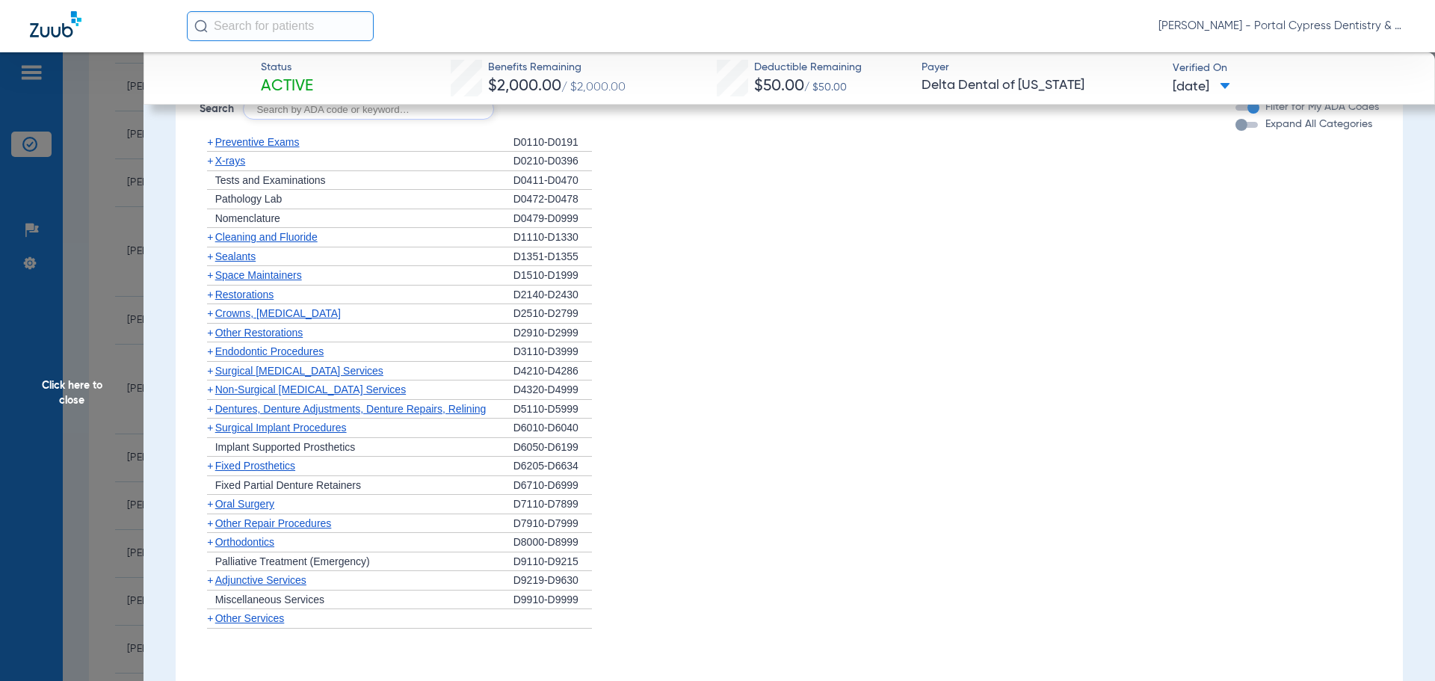
click at [96, 381] on span "Click here to close" at bounding box center [71, 392] width 143 height 681
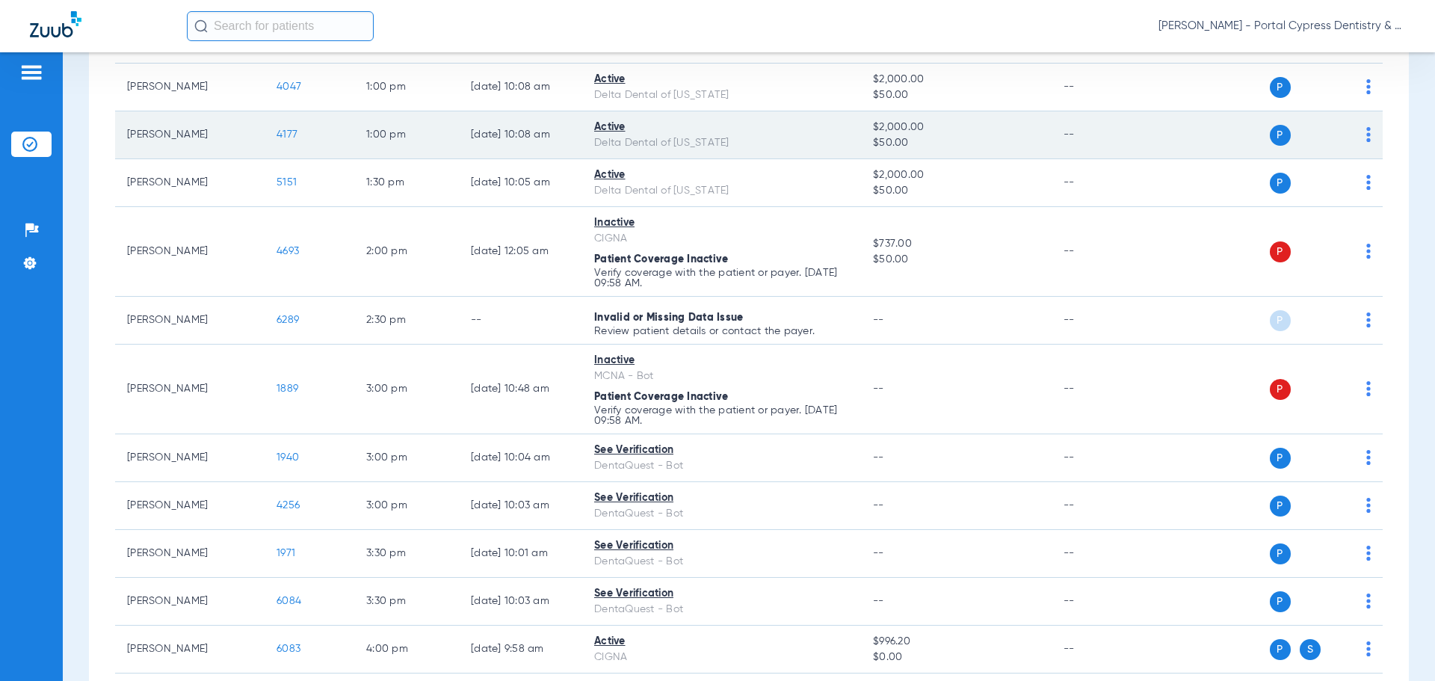
scroll to position [897, 0]
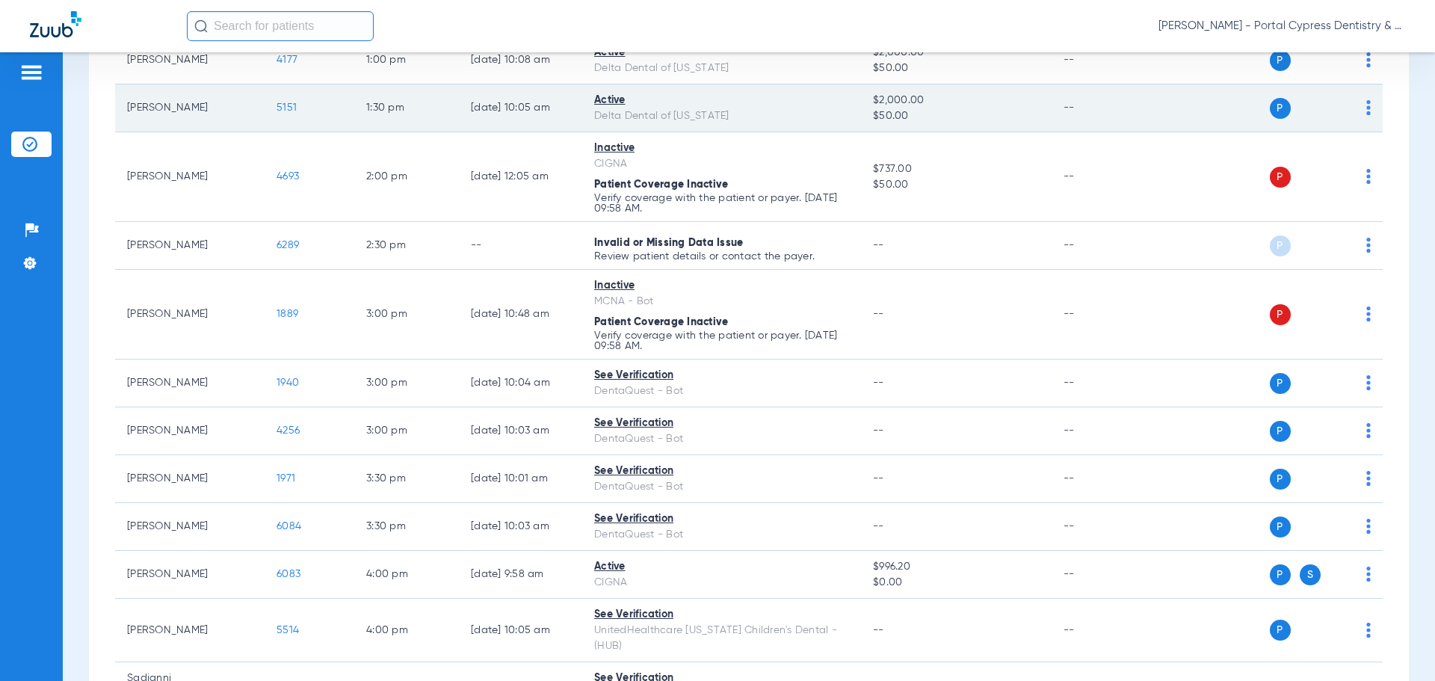
click at [282, 107] on span "5151" at bounding box center [287, 107] width 20 height 10
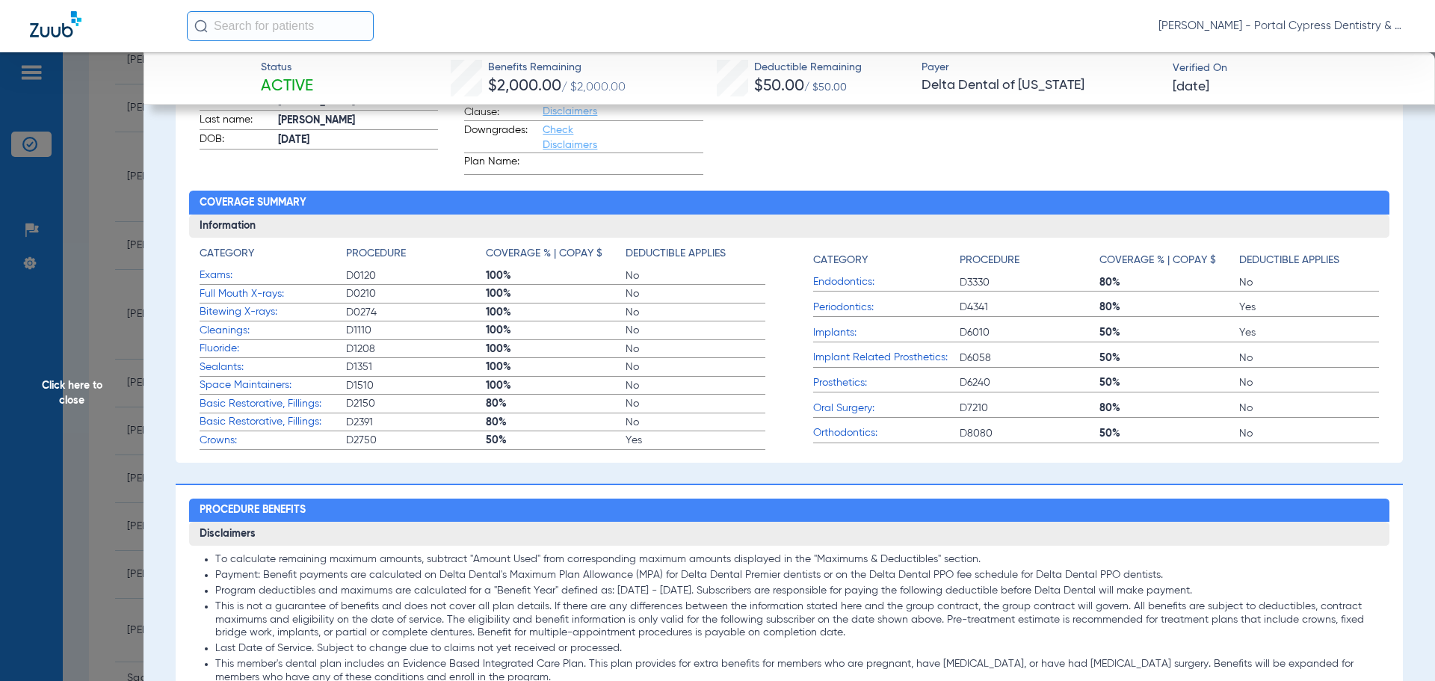
scroll to position [327, 0]
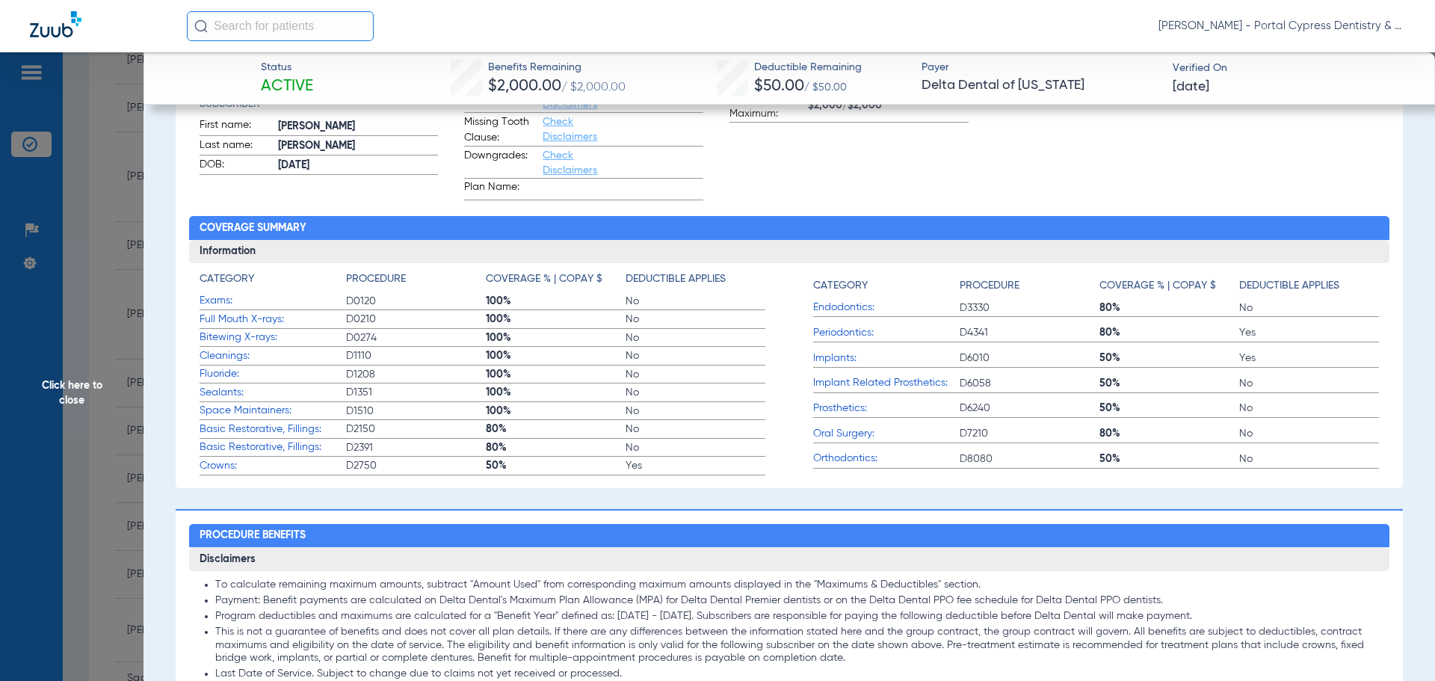
drag, startPoint x: 79, startPoint y: 385, endPoint x: 87, endPoint y: 382, distance: 8.7
click at [79, 385] on span "Click here to close" at bounding box center [71, 392] width 143 height 681
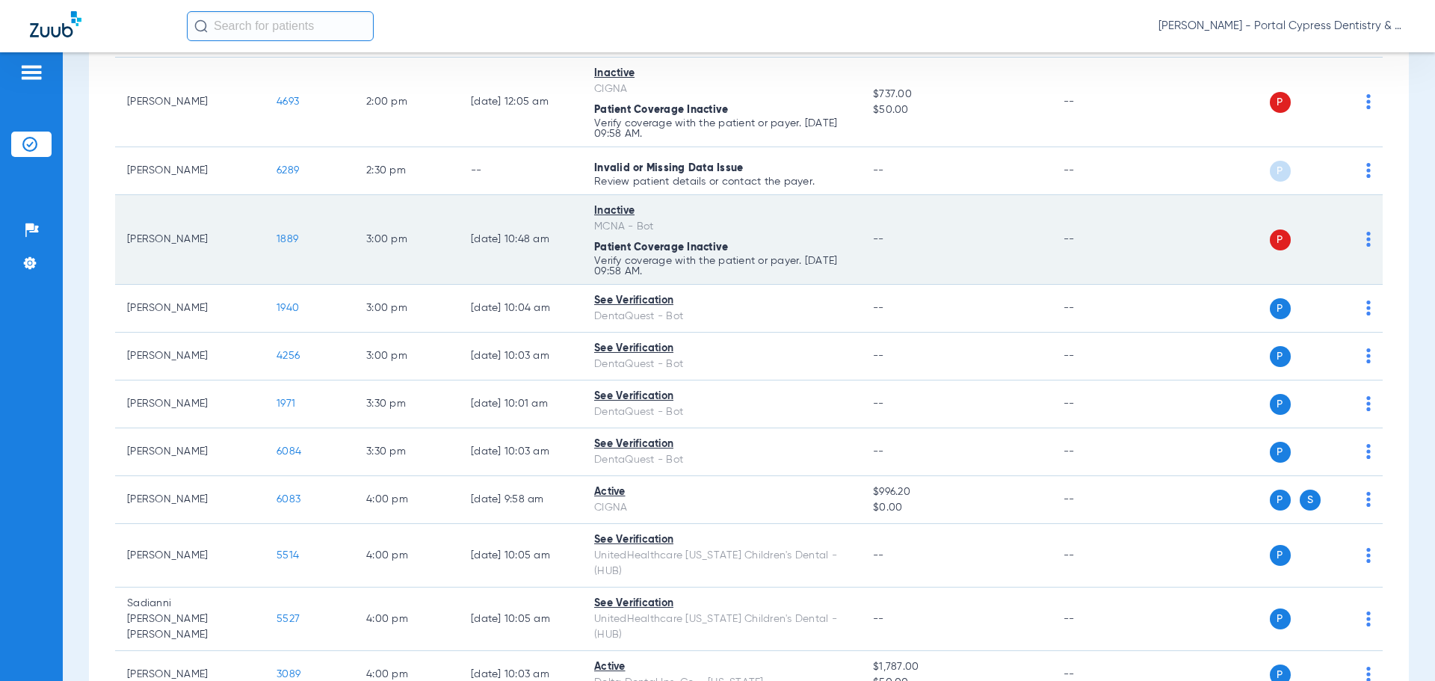
scroll to position [1046, 0]
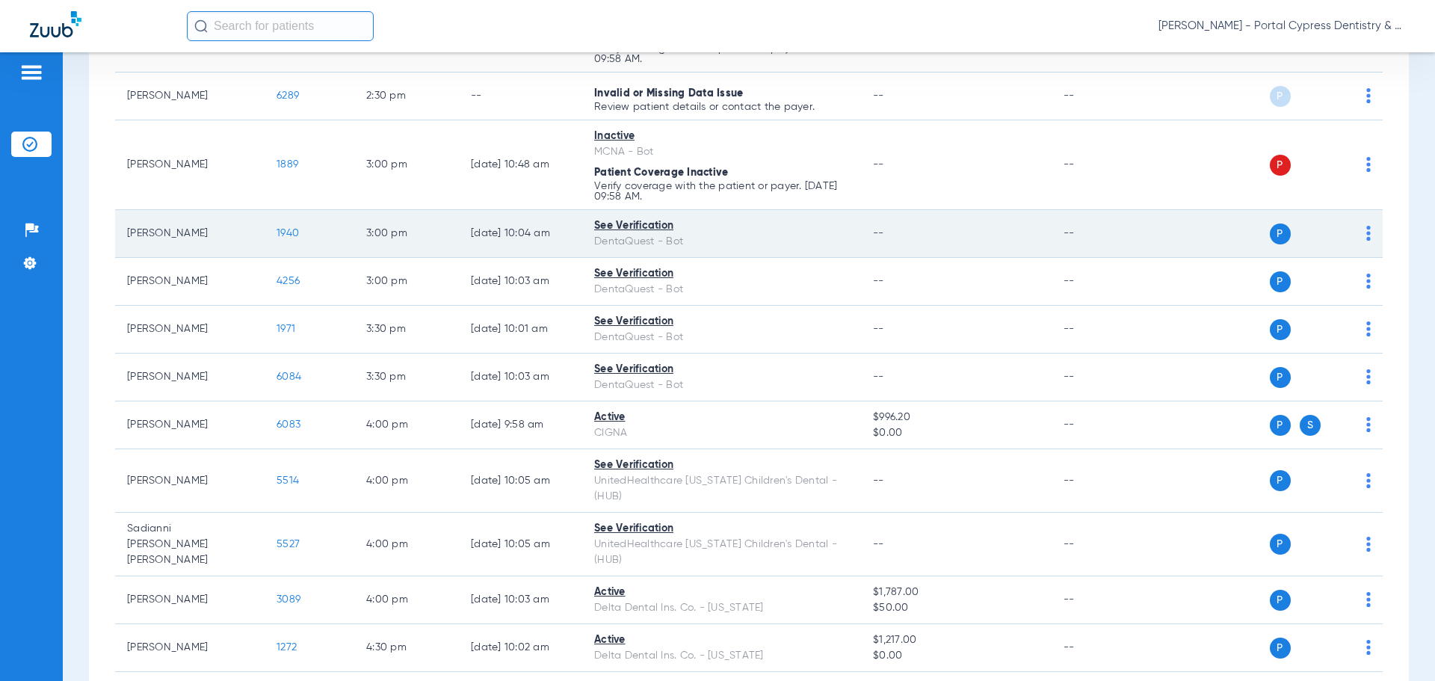
click at [291, 233] on span "1940" at bounding box center [288, 233] width 22 height 10
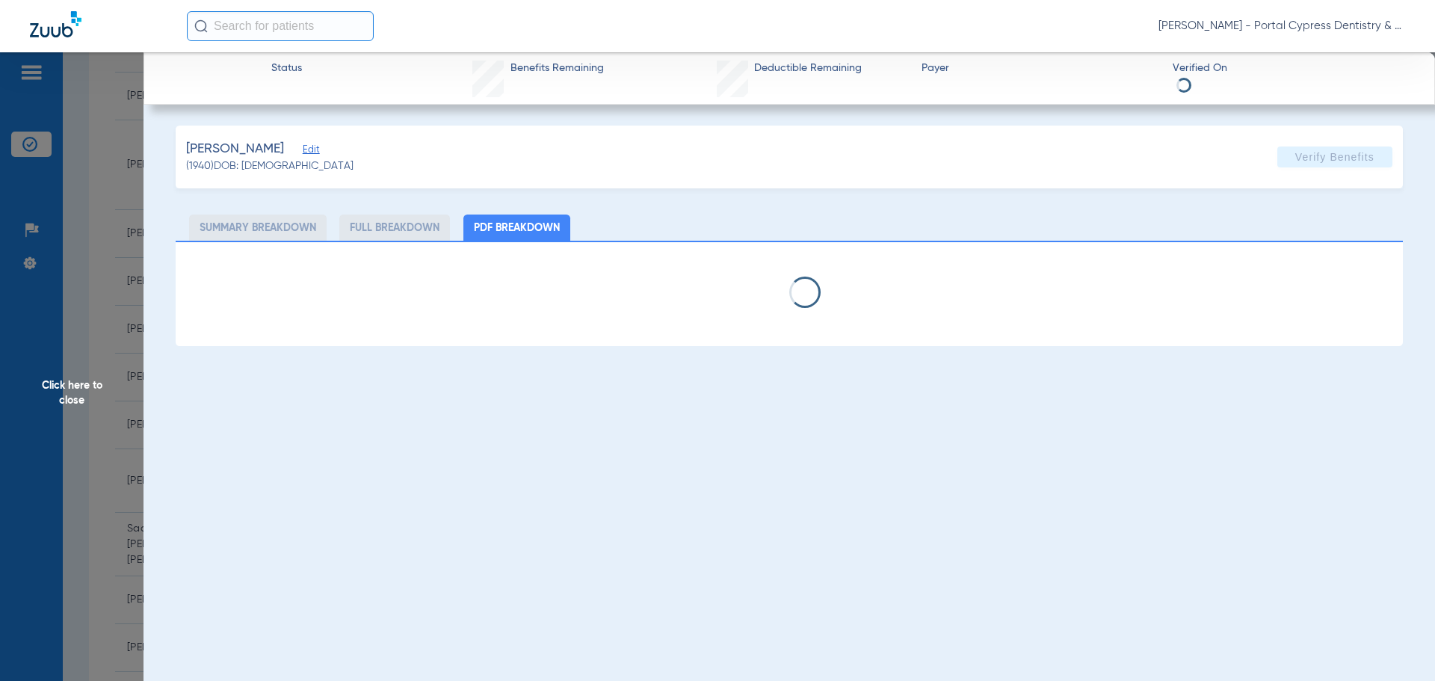
select select "page-width"
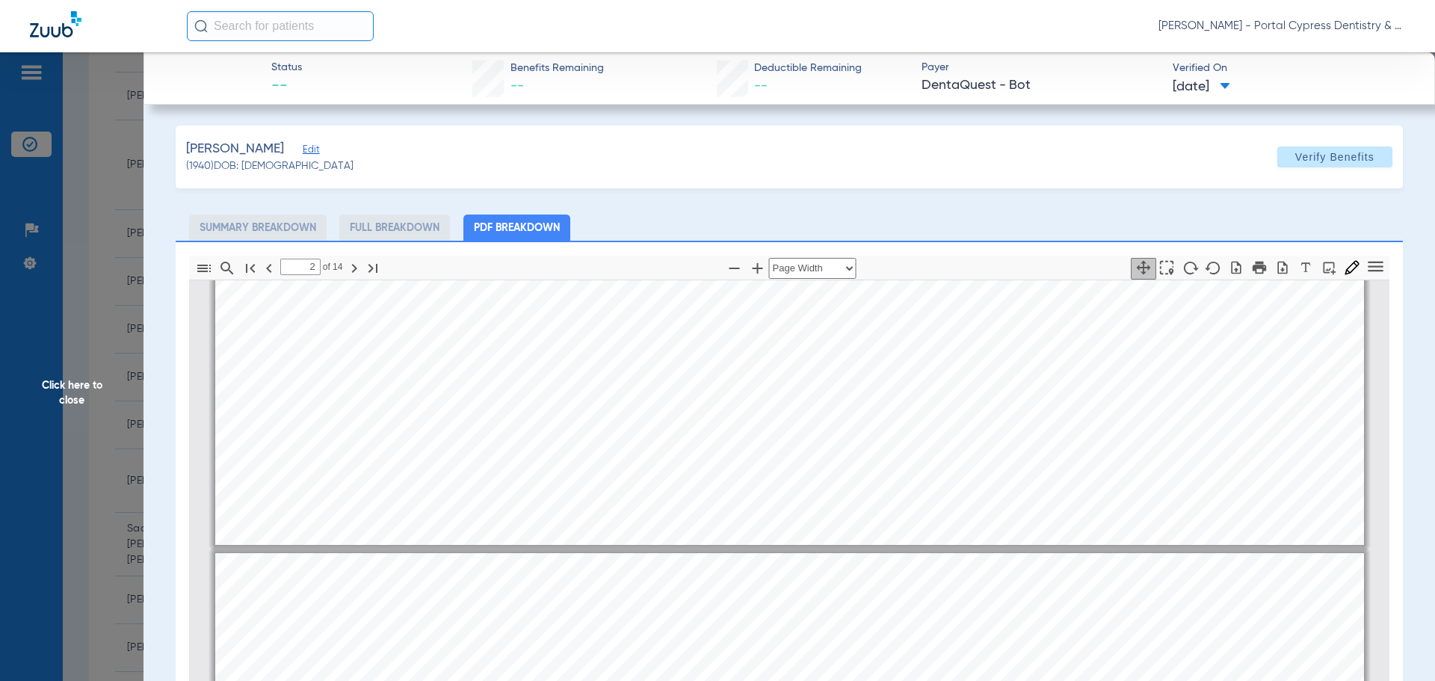
scroll to position [531, 0]
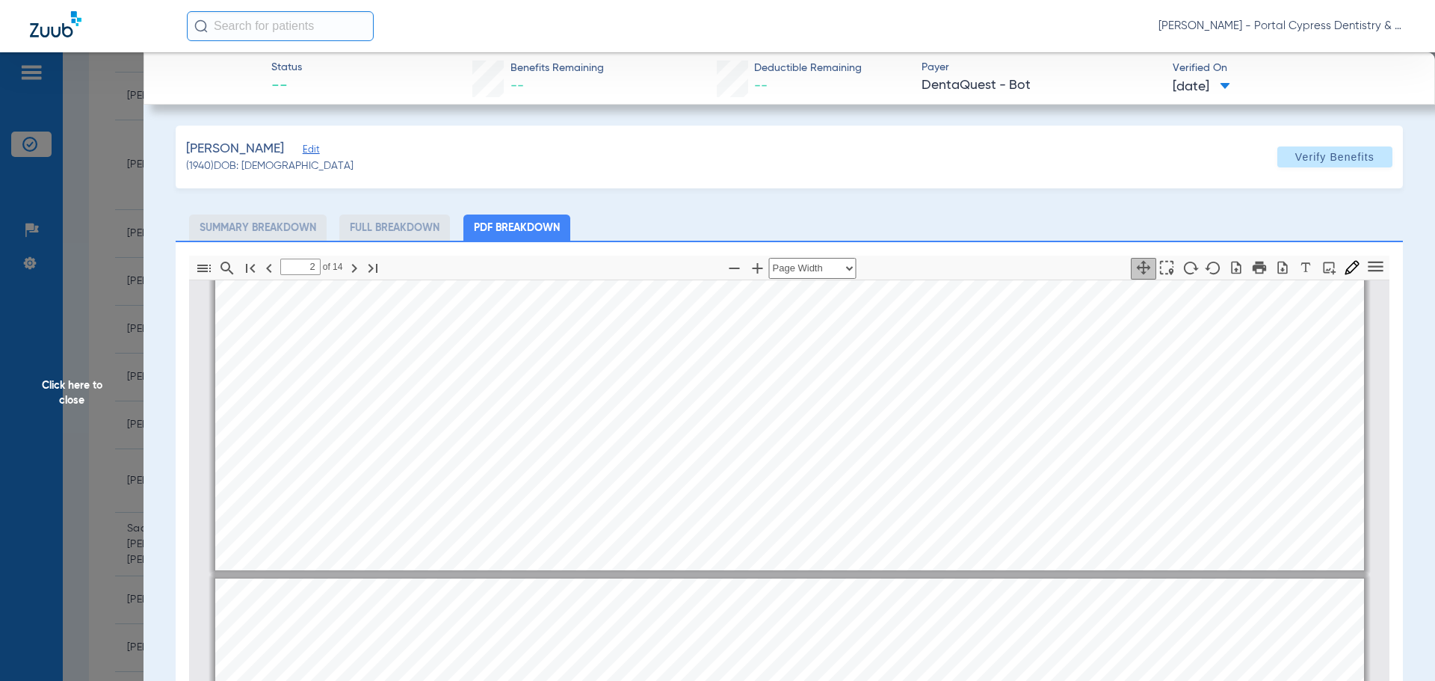
type input "1"
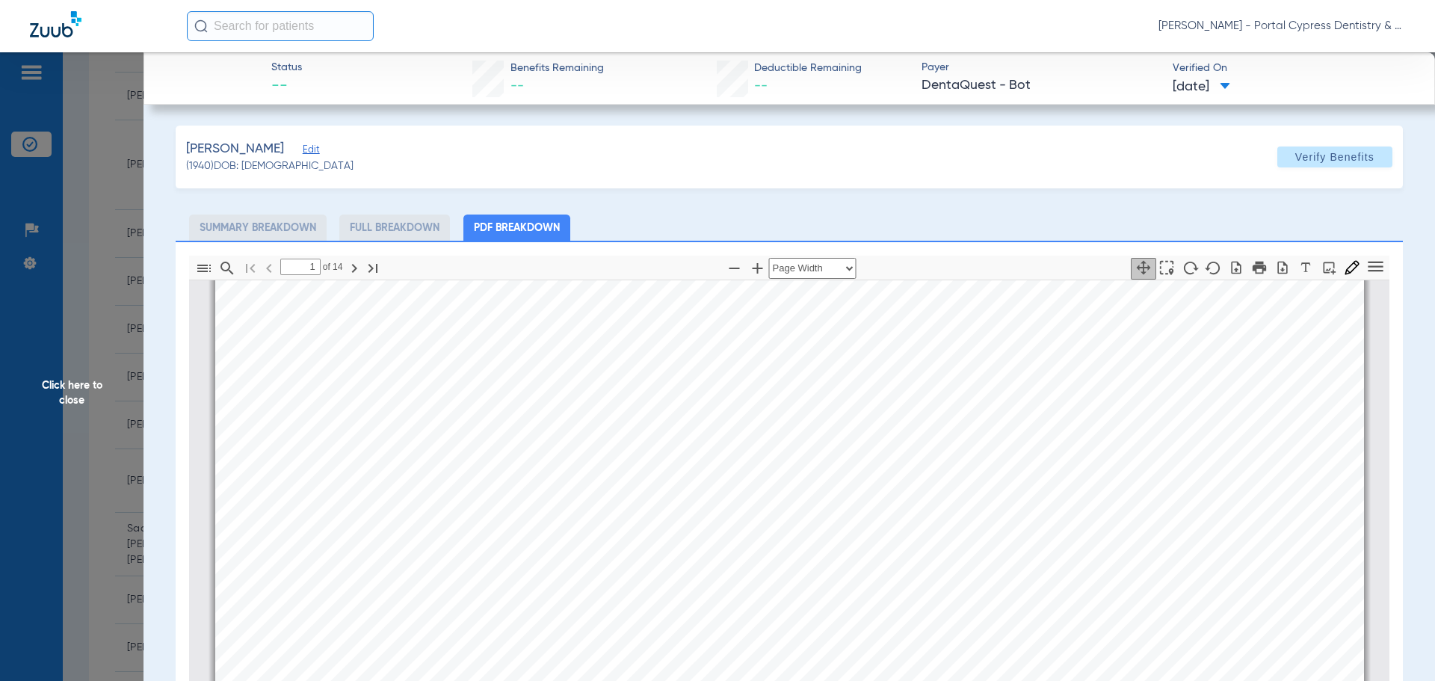
scroll to position [82, 0]
drag, startPoint x: 63, startPoint y: 386, endPoint x: 94, endPoint y: 365, distance: 37.3
click at [63, 386] on span "Click here to close" at bounding box center [71, 392] width 143 height 681
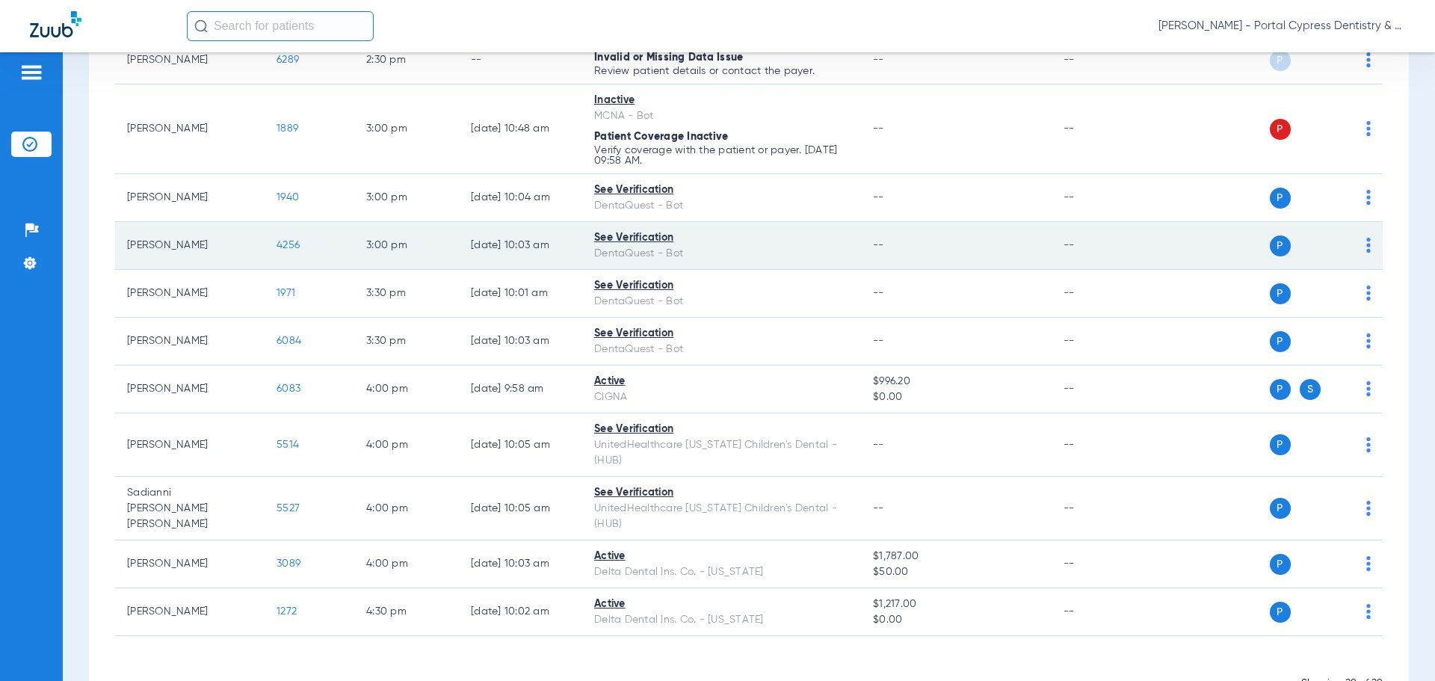
scroll to position [1102, 0]
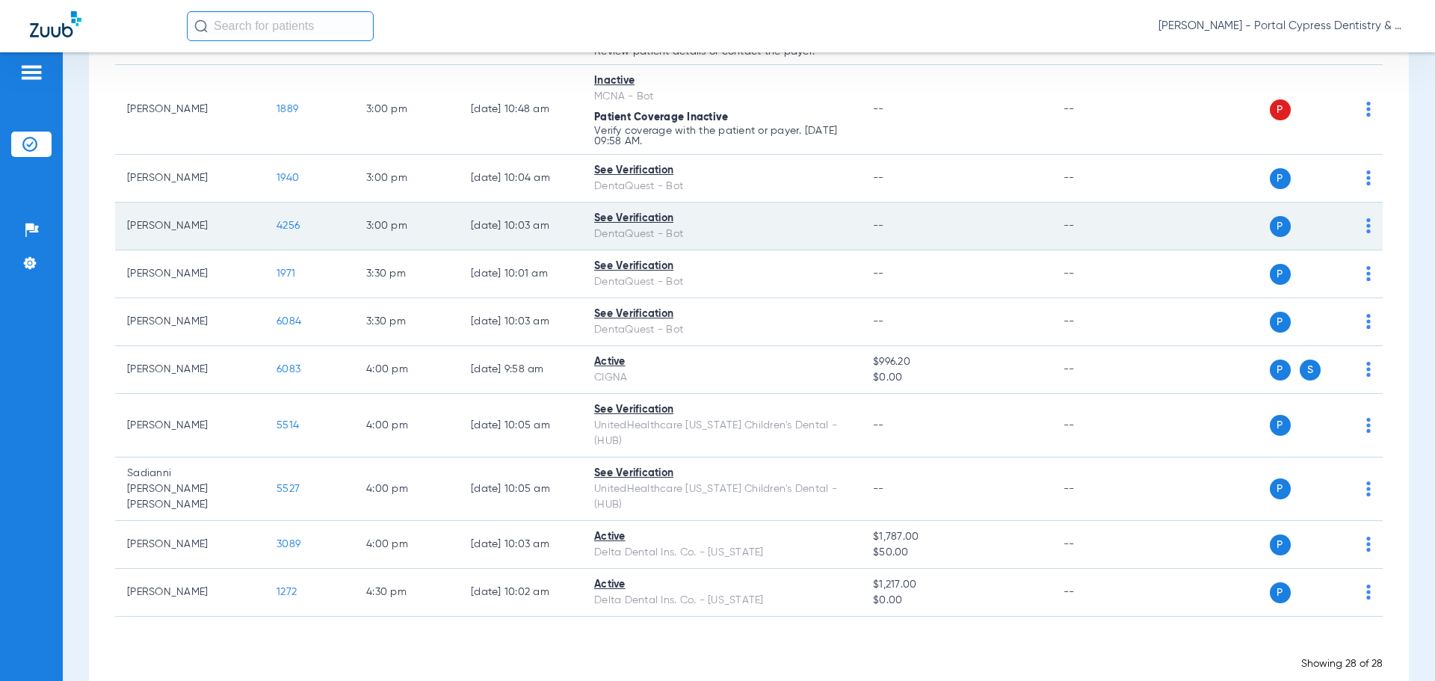
click at [291, 227] on span "4256" at bounding box center [288, 225] width 23 height 10
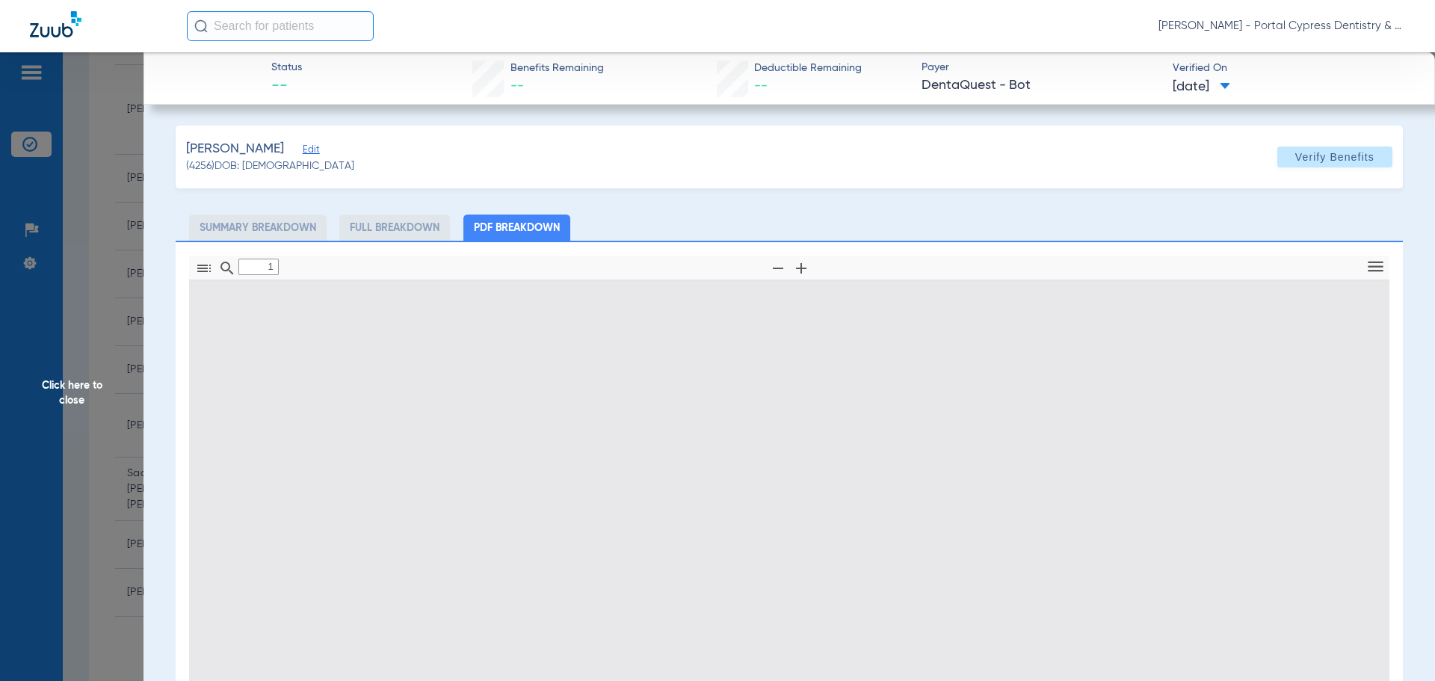
type input "0"
select select "page-width"
type input "1"
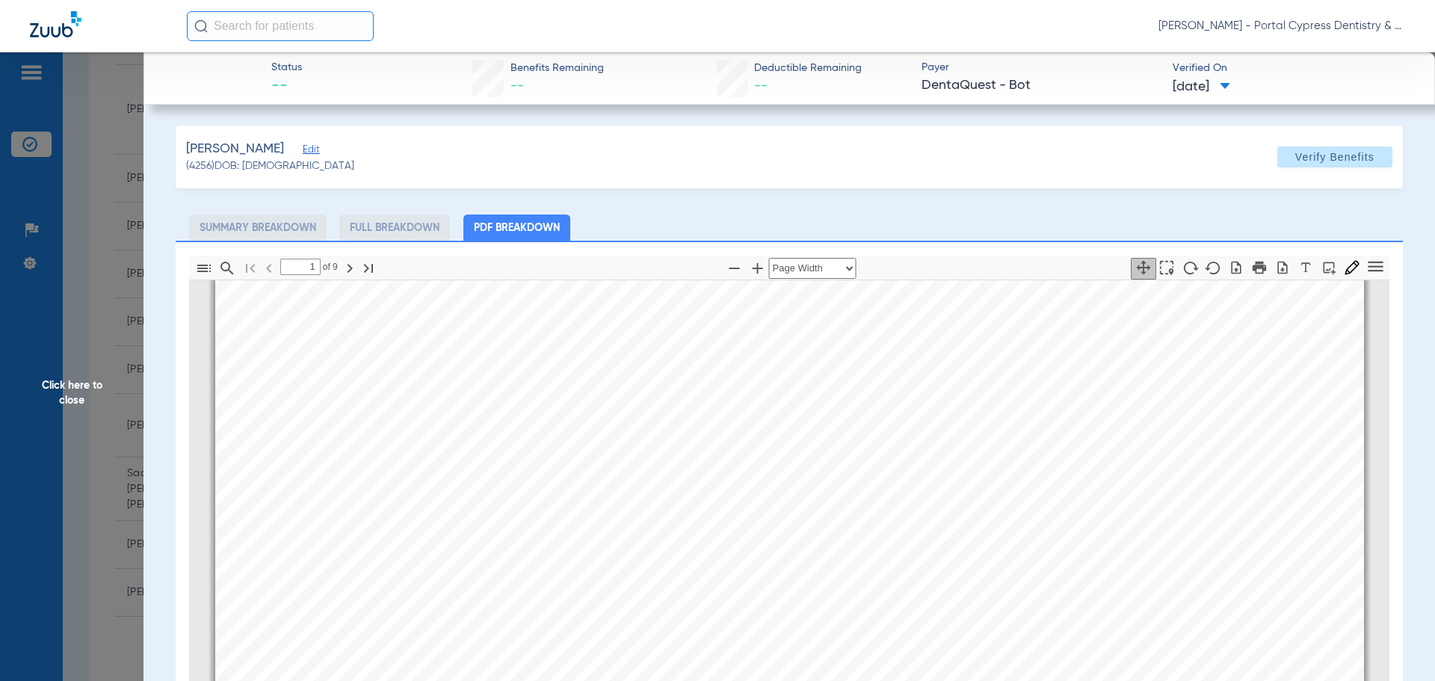
scroll to position [232, 0]
click at [67, 392] on span "Click here to close" at bounding box center [71, 392] width 143 height 681
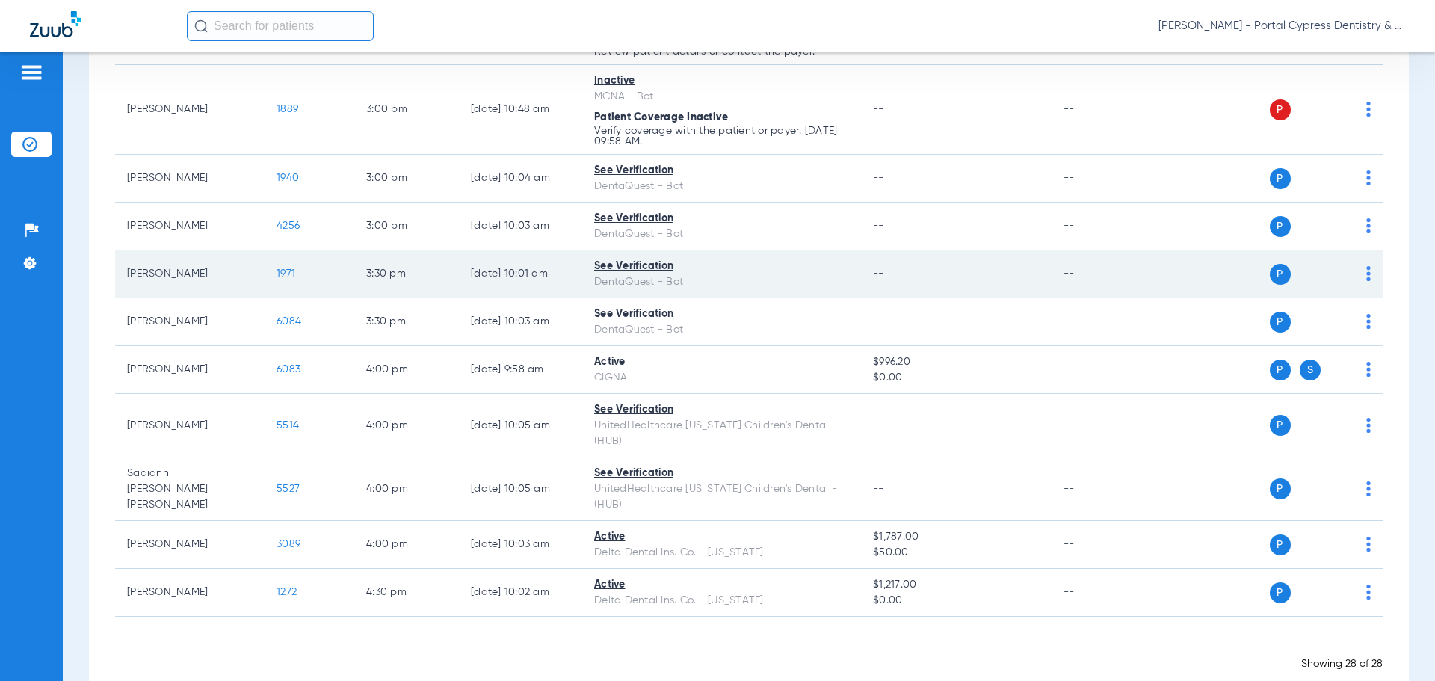
click at [288, 274] on span "1971" at bounding box center [286, 273] width 19 height 10
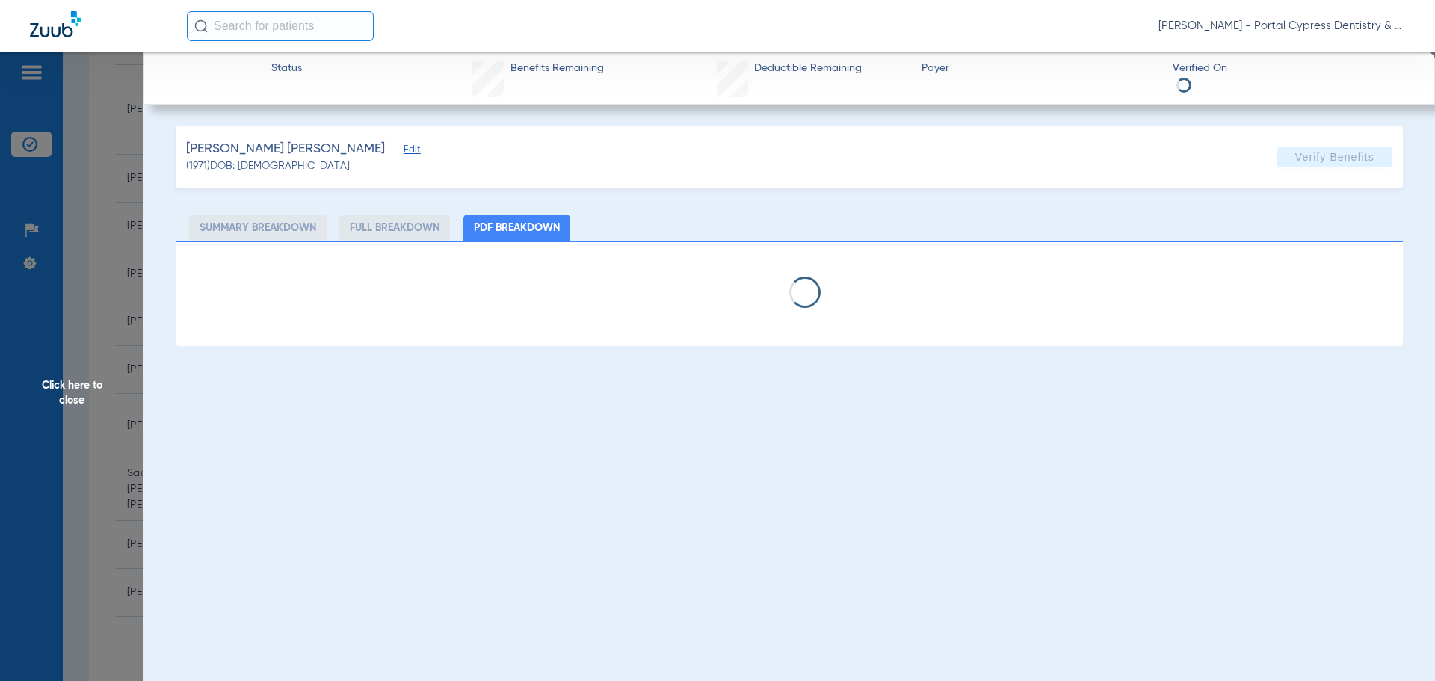
select select "page-width"
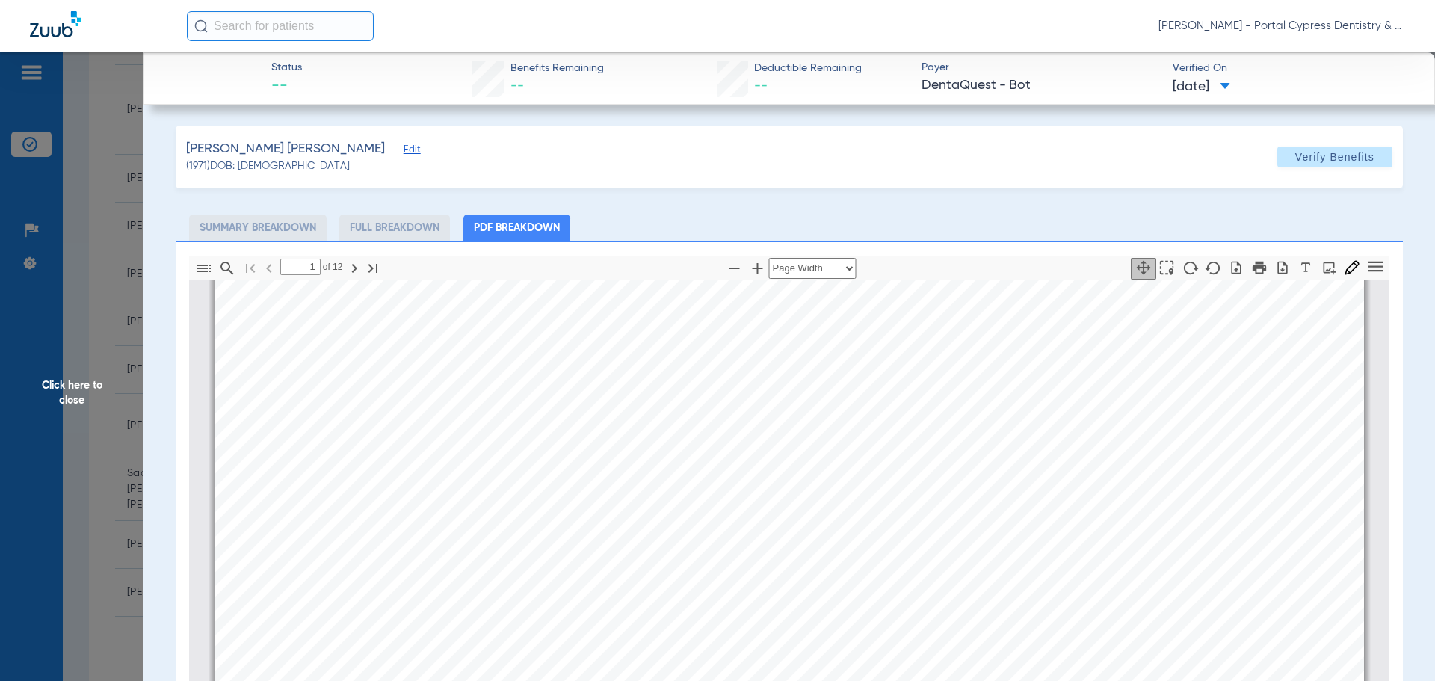
scroll to position [157, 0]
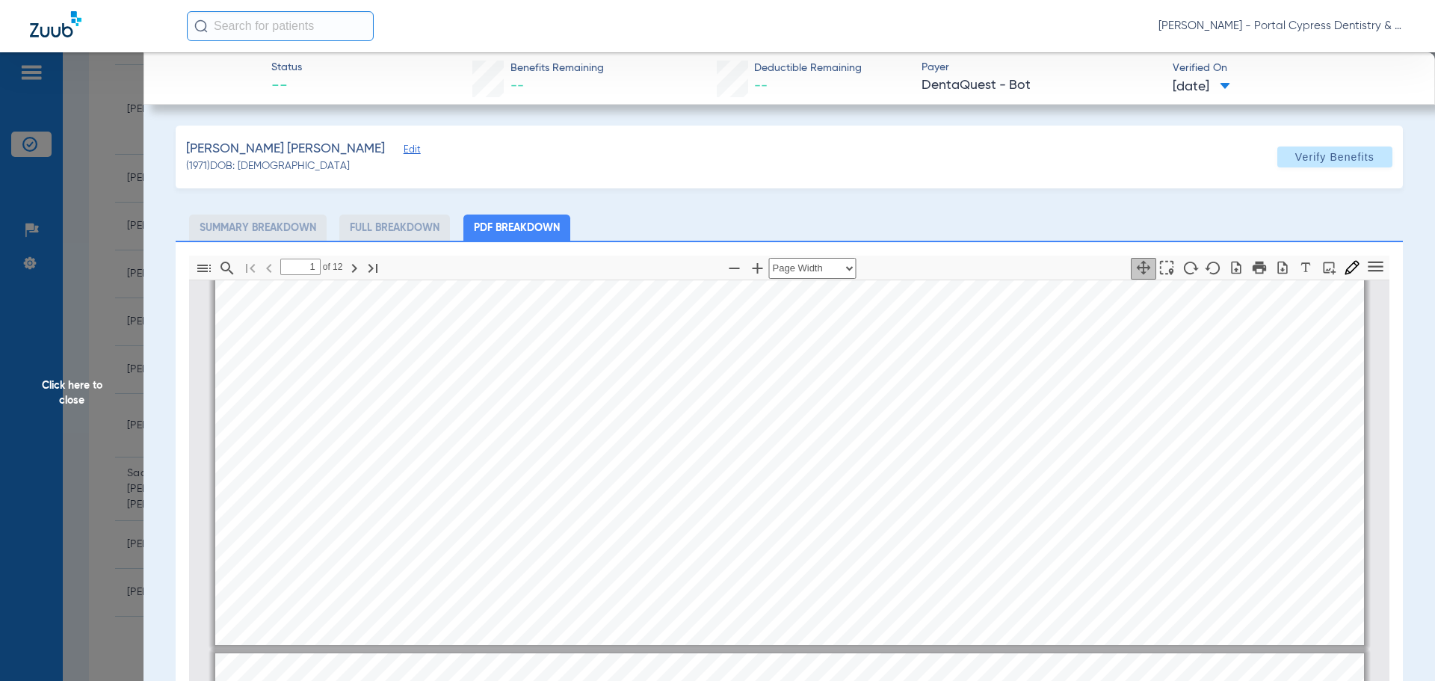
type input "2"
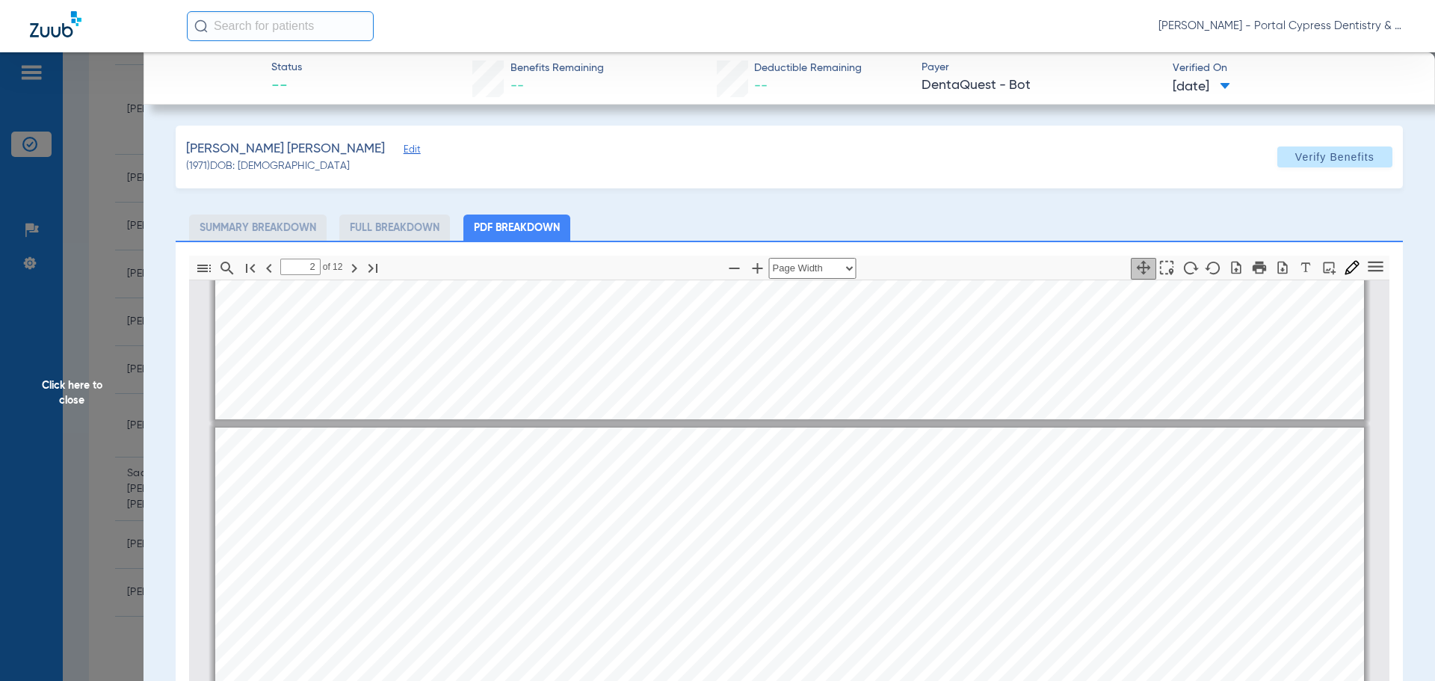
scroll to position [755, 0]
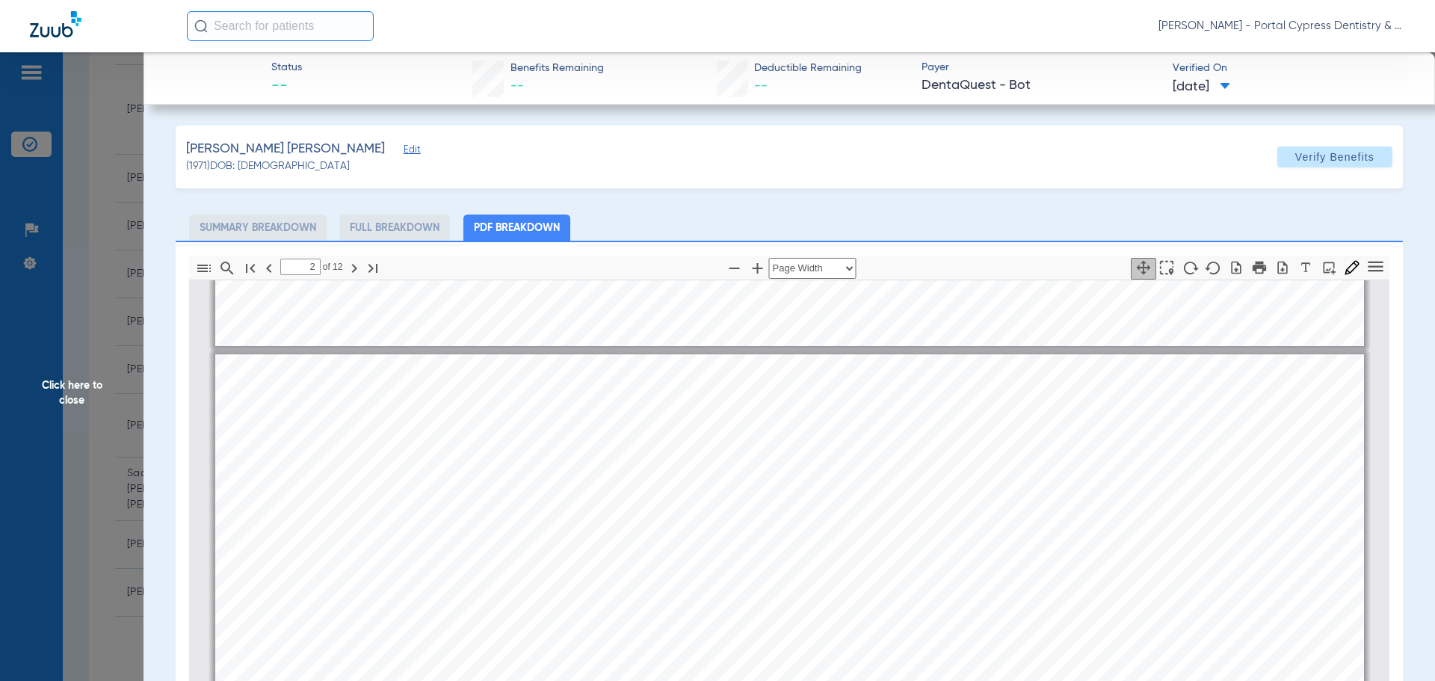
click at [49, 397] on span "Click here to close" at bounding box center [71, 392] width 143 height 681
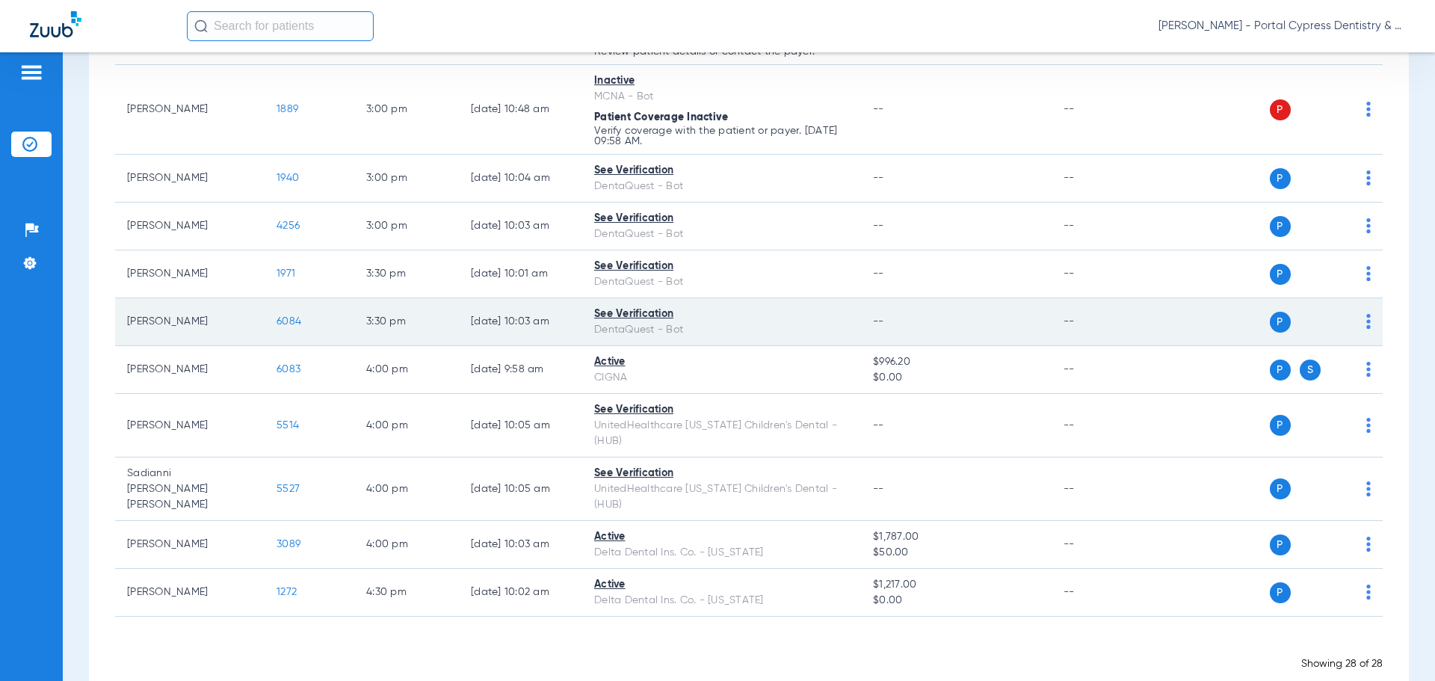
click at [287, 320] on span "6084" at bounding box center [289, 321] width 25 height 10
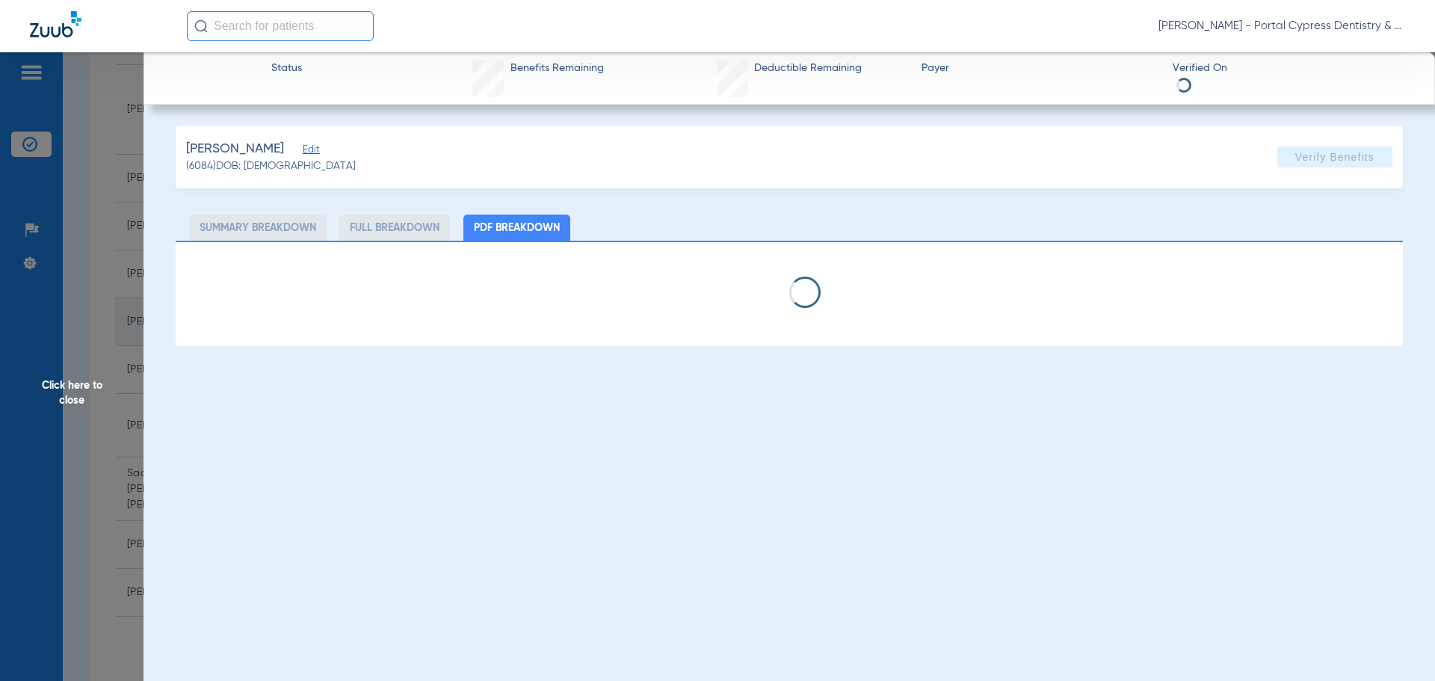
select select "page-width"
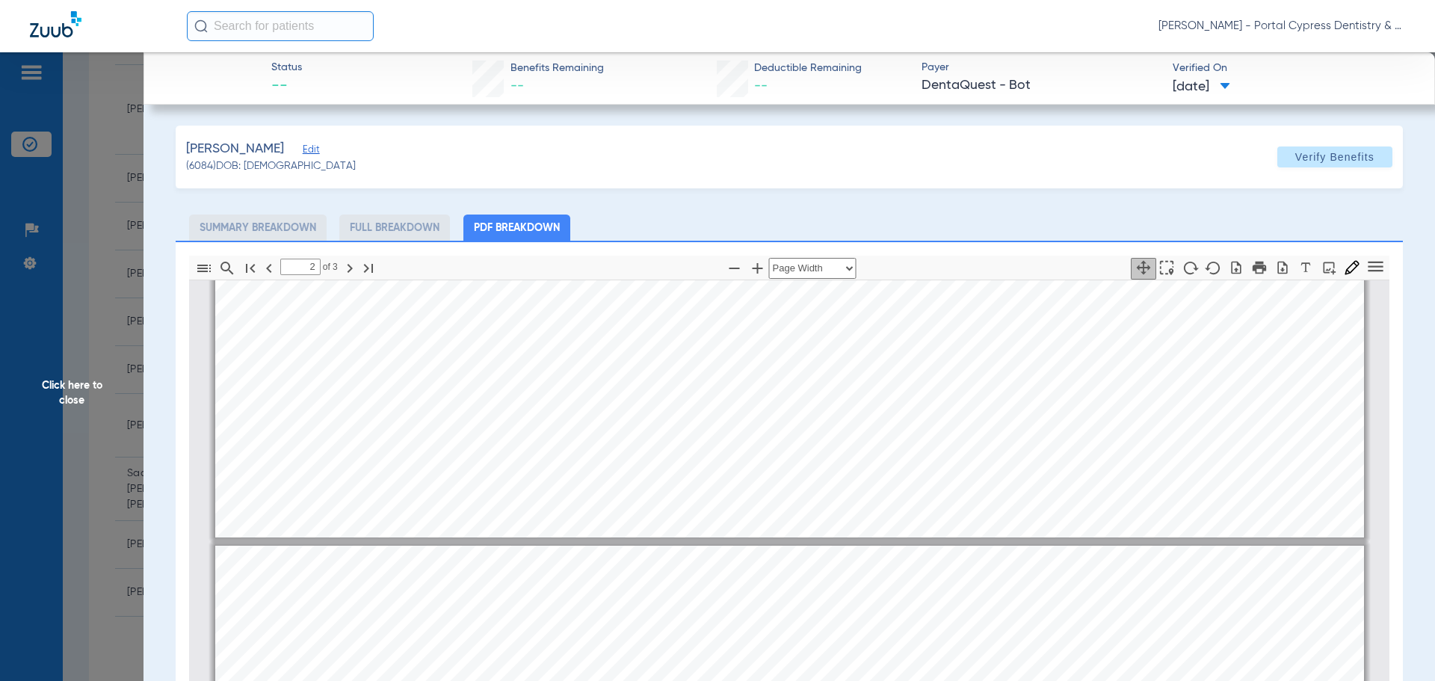
type input "1"
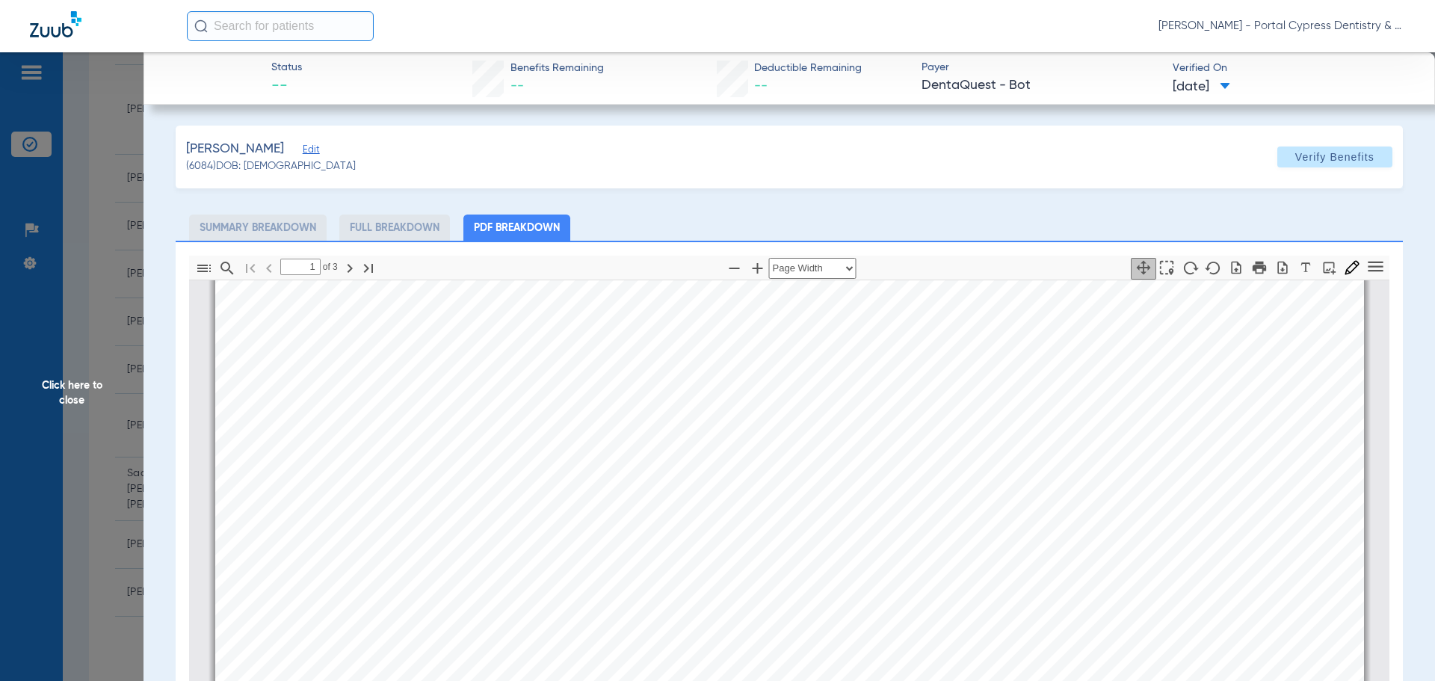
scroll to position [157, 0]
click at [58, 396] on span "Click here to close" at bounding box center [71, 392] width 143 height 681
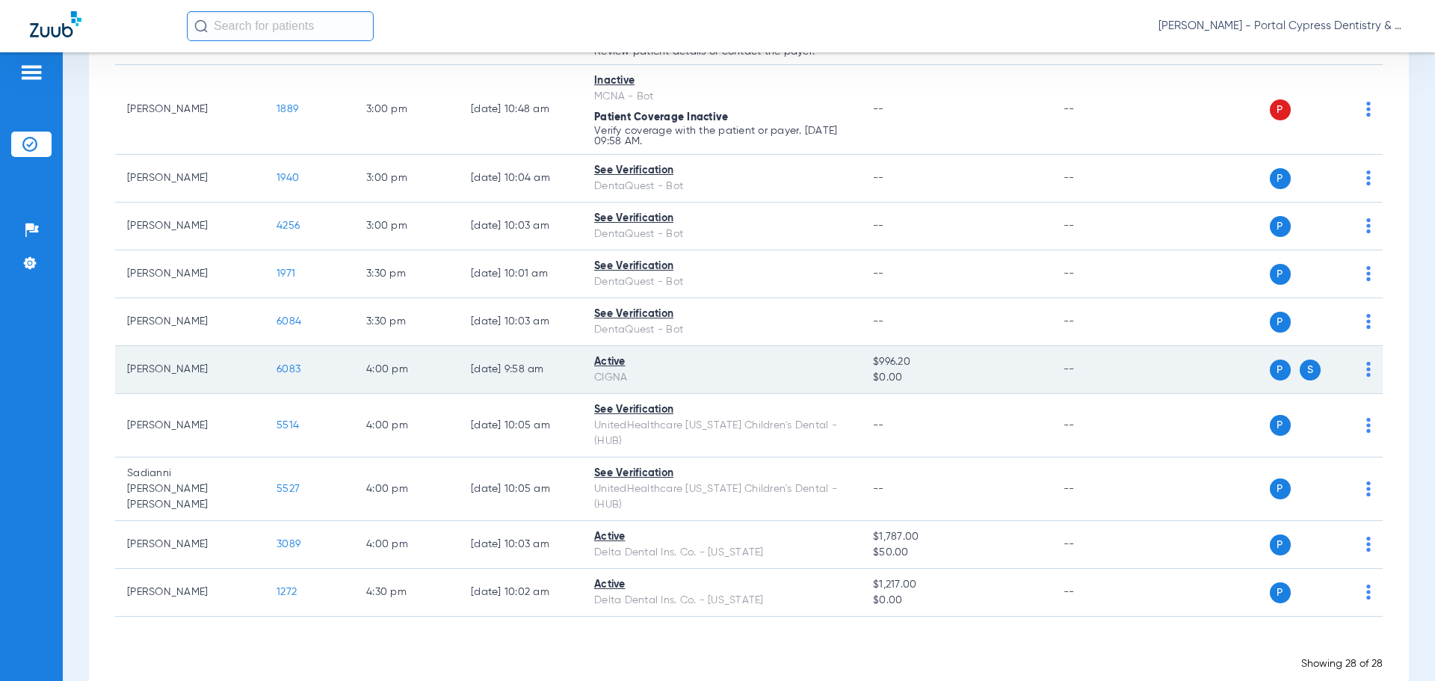
click at [288, 369] on span "6083" at bounding box center [289, 369] width 24 height 10
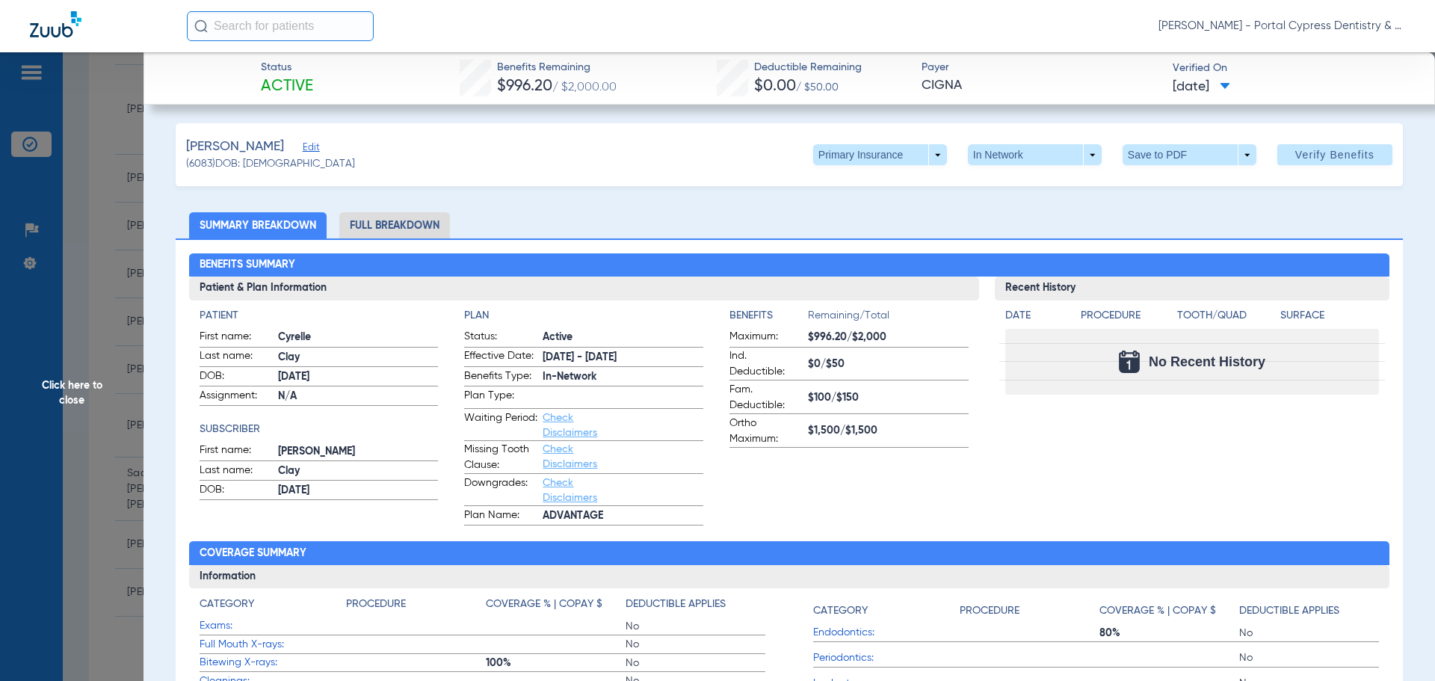
scroll to position [0, 0]
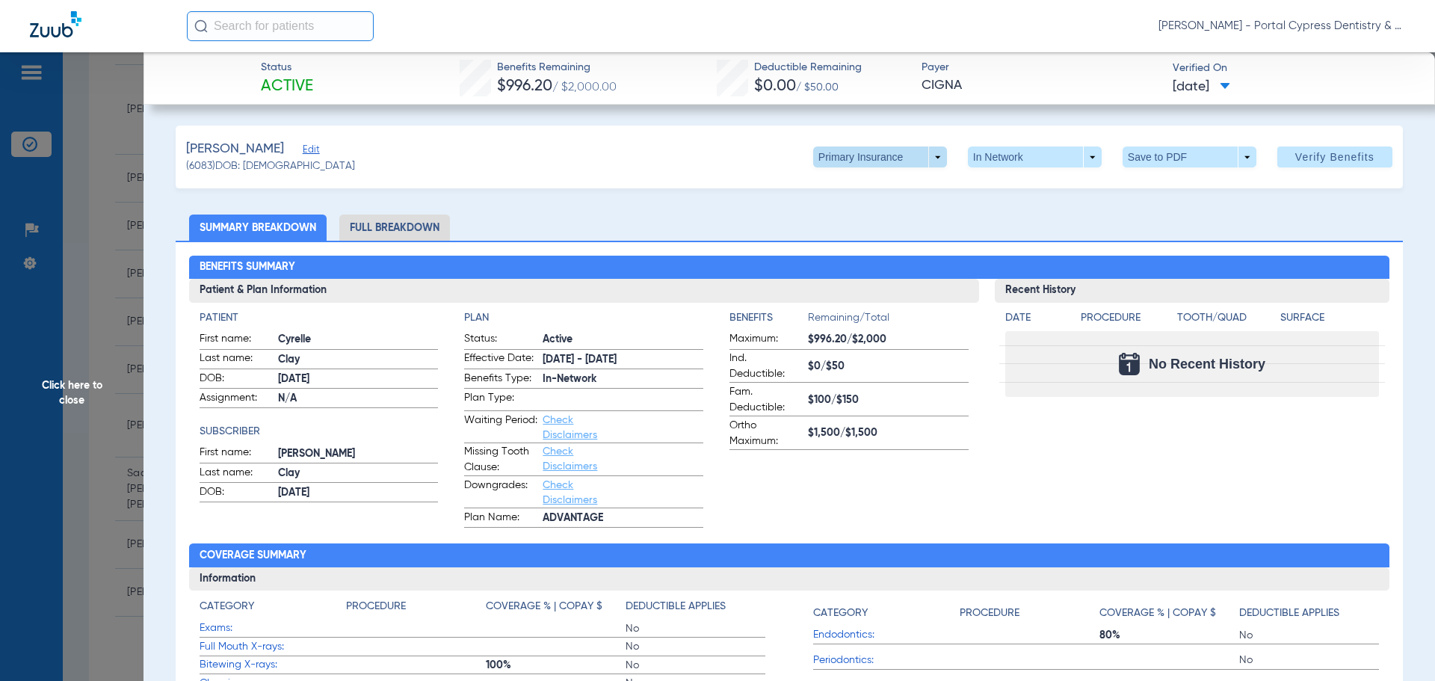
click at [922, 157] on span at bounding box center [880, 156] width 134 height 21
click at [883, 217] on span "Secondary Insurance" at bounding box center [864, 216] width 99 height 10
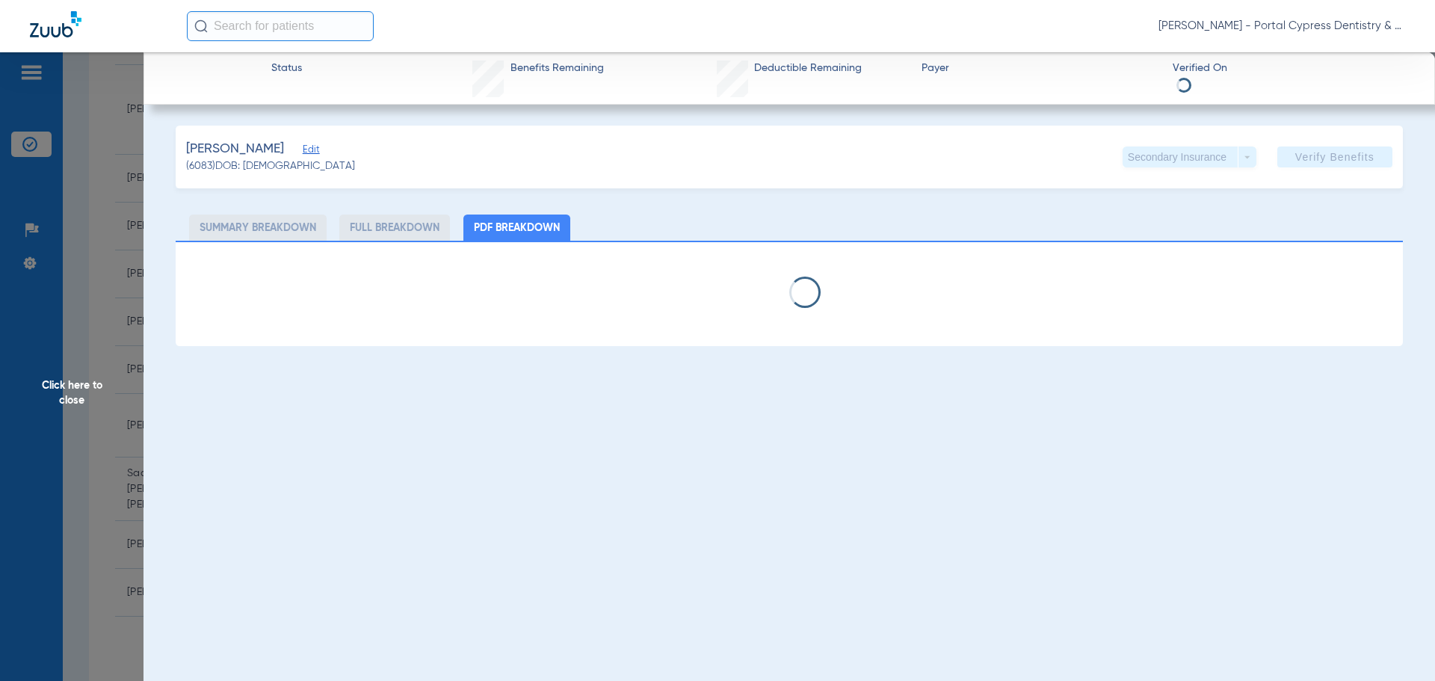
select select "page-width"
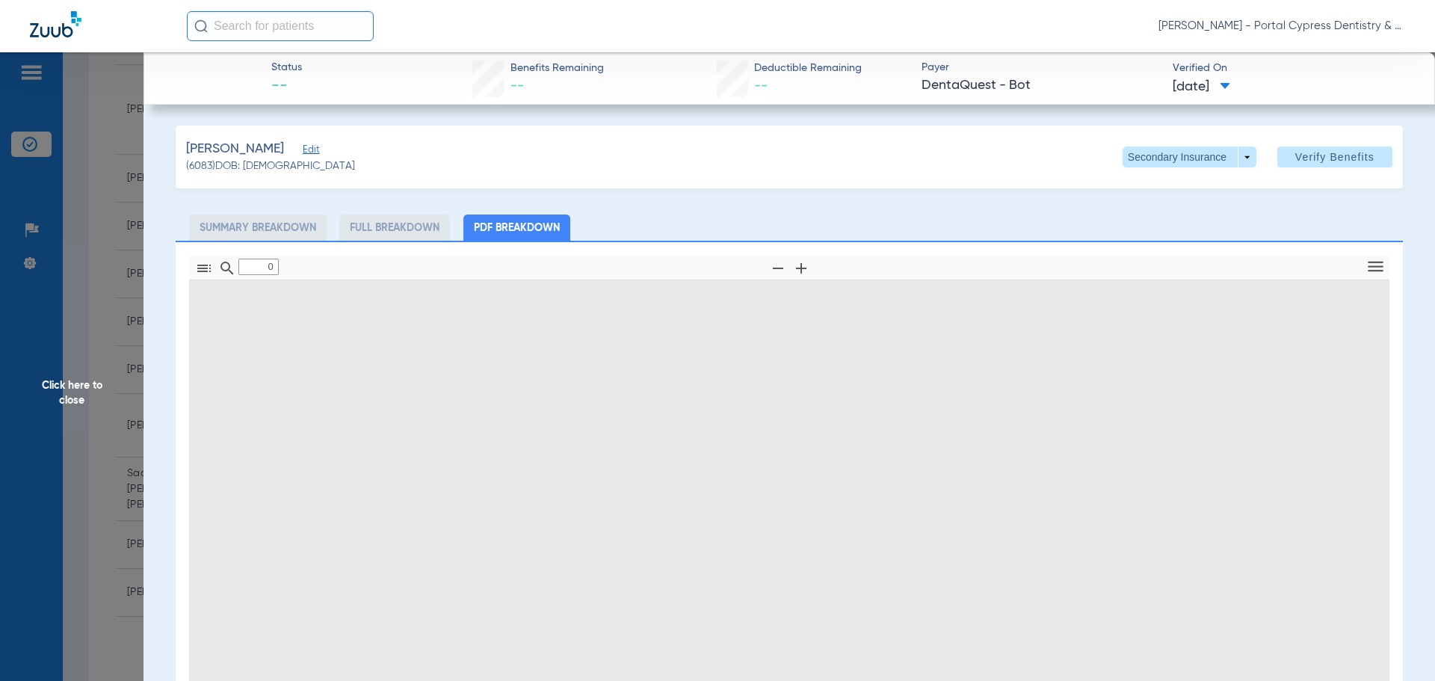
type input "1"
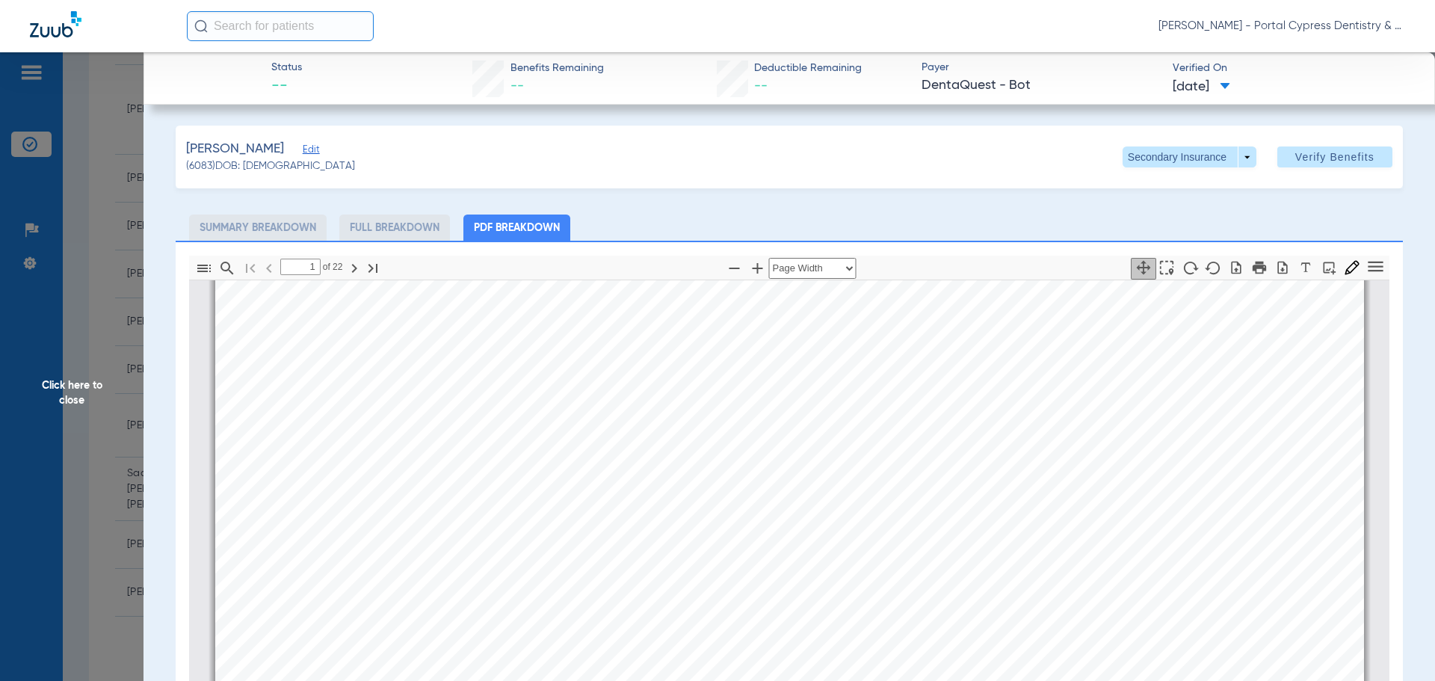
scroll to position [232, 0]
click at [72, 398] on span "Click here to close" at bounding box center [71, 392] width 143 height 681
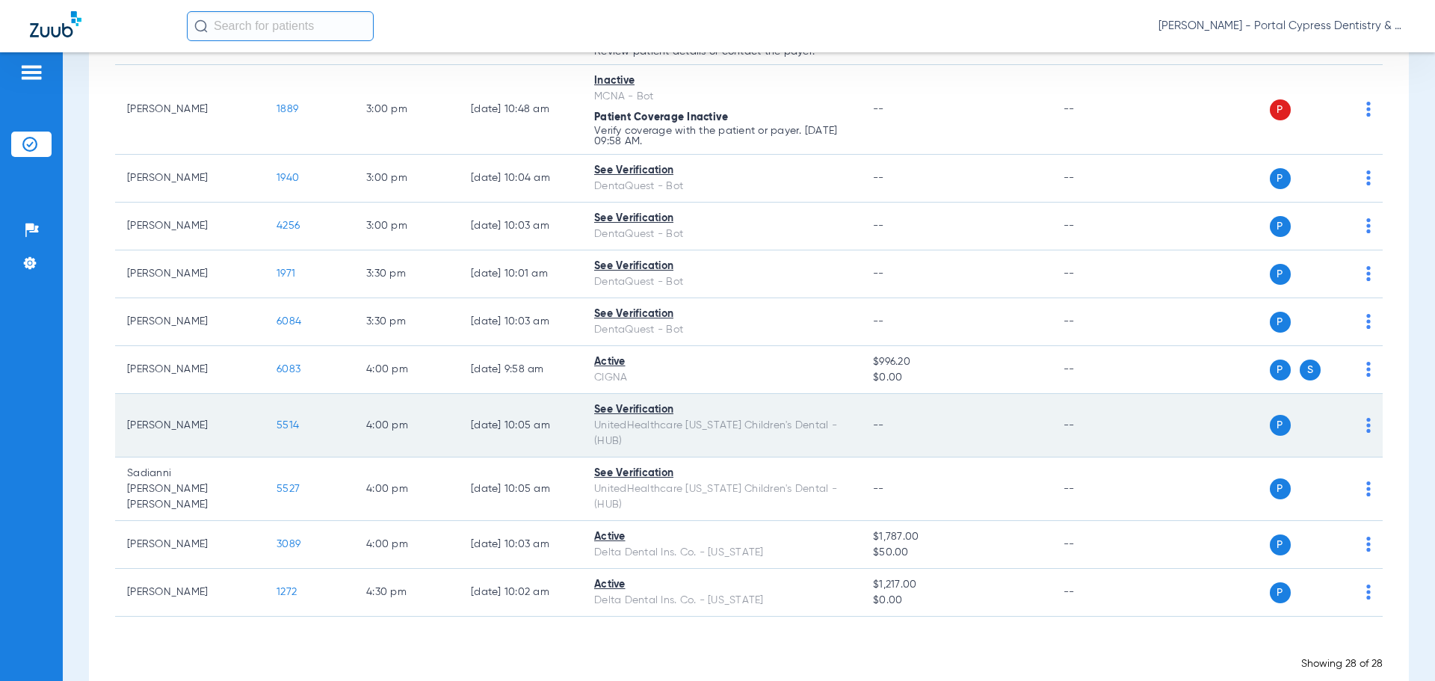
click at [283, 420] on span "5514" at bounding box center [288, 425] width 22 height 10
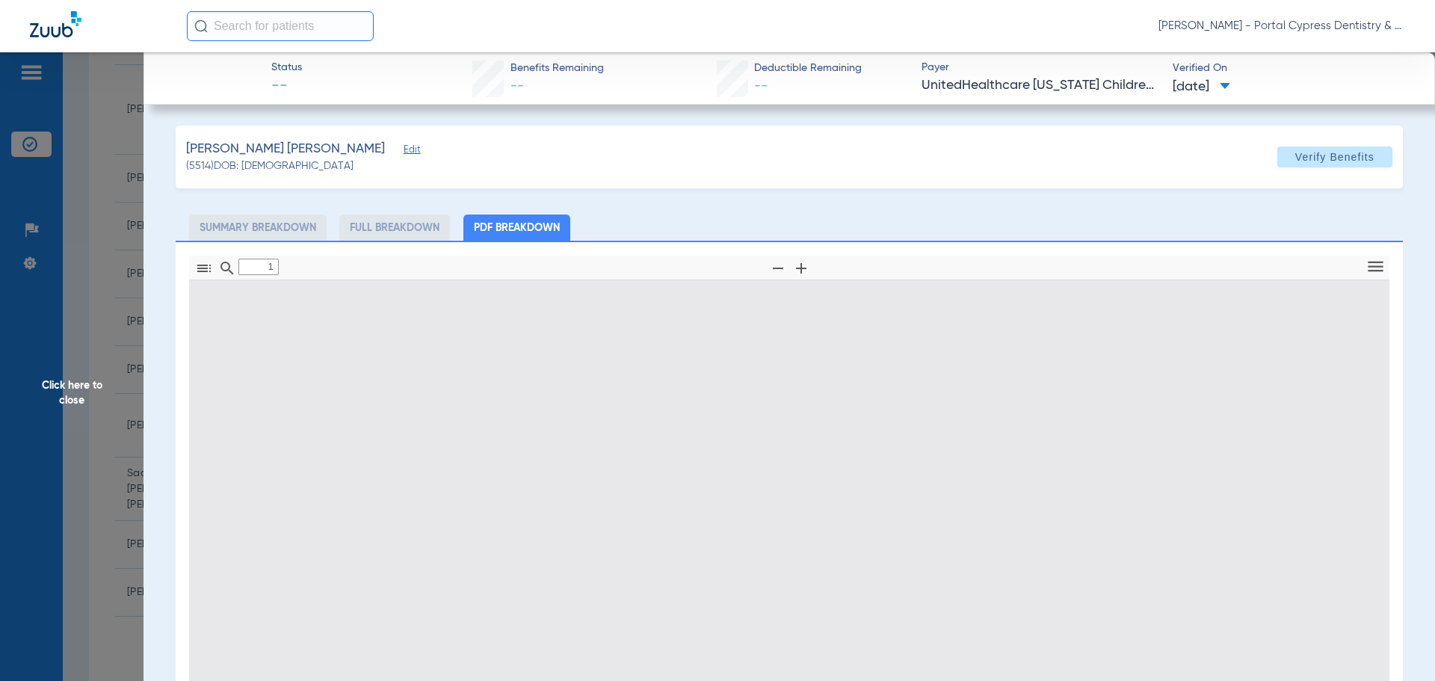
type input "0"
select select "page-width"
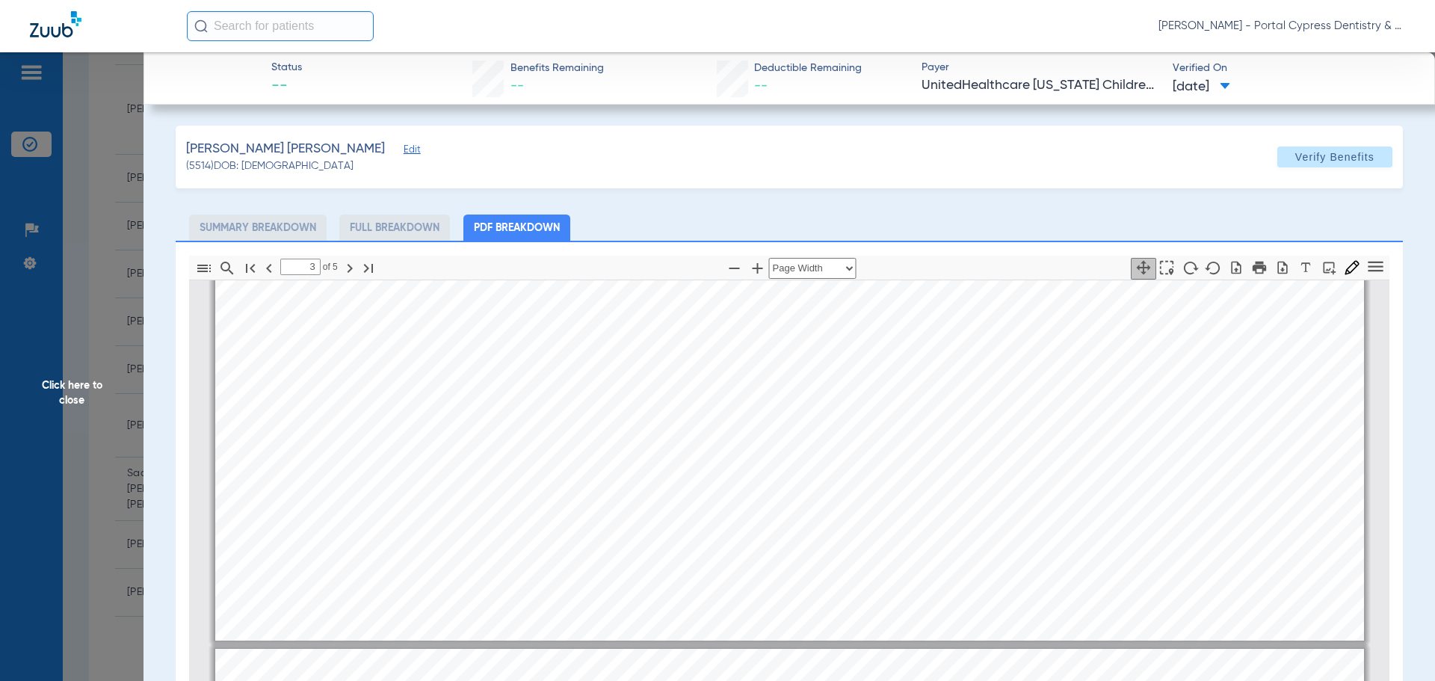
type input "4"
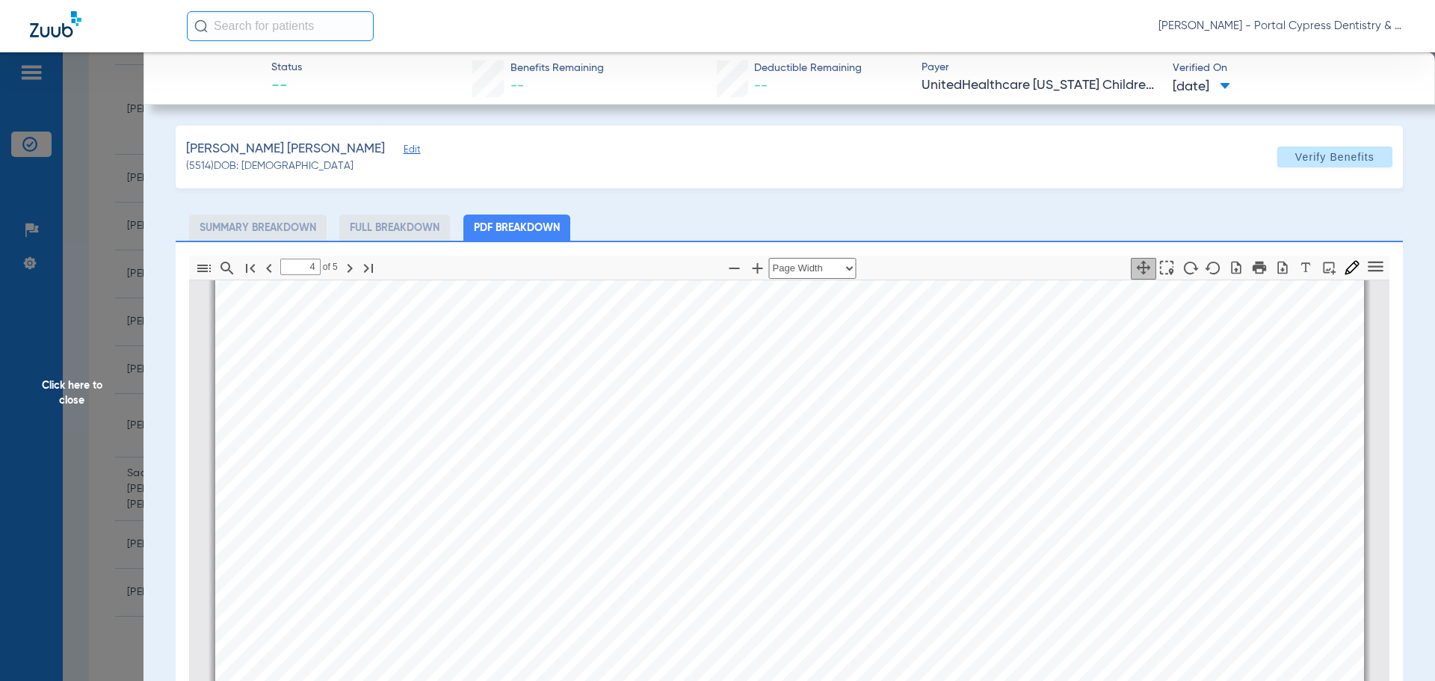
scroll to position [5388, 0]
click at [75, 385] on span "Click here to close" at bounding box center [71, 392] width 143 height 681
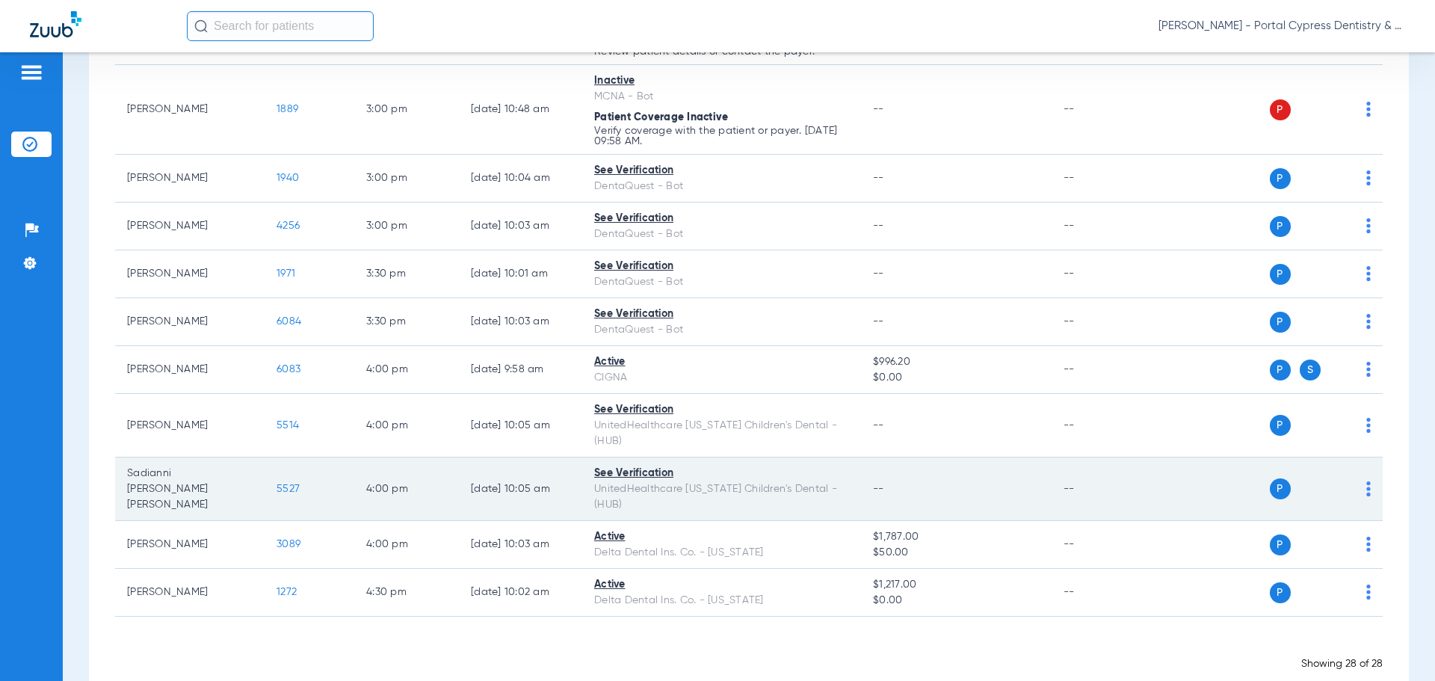
click at [285, 484] on span "5527" at bounding box center [288, 489] width 23 height 10
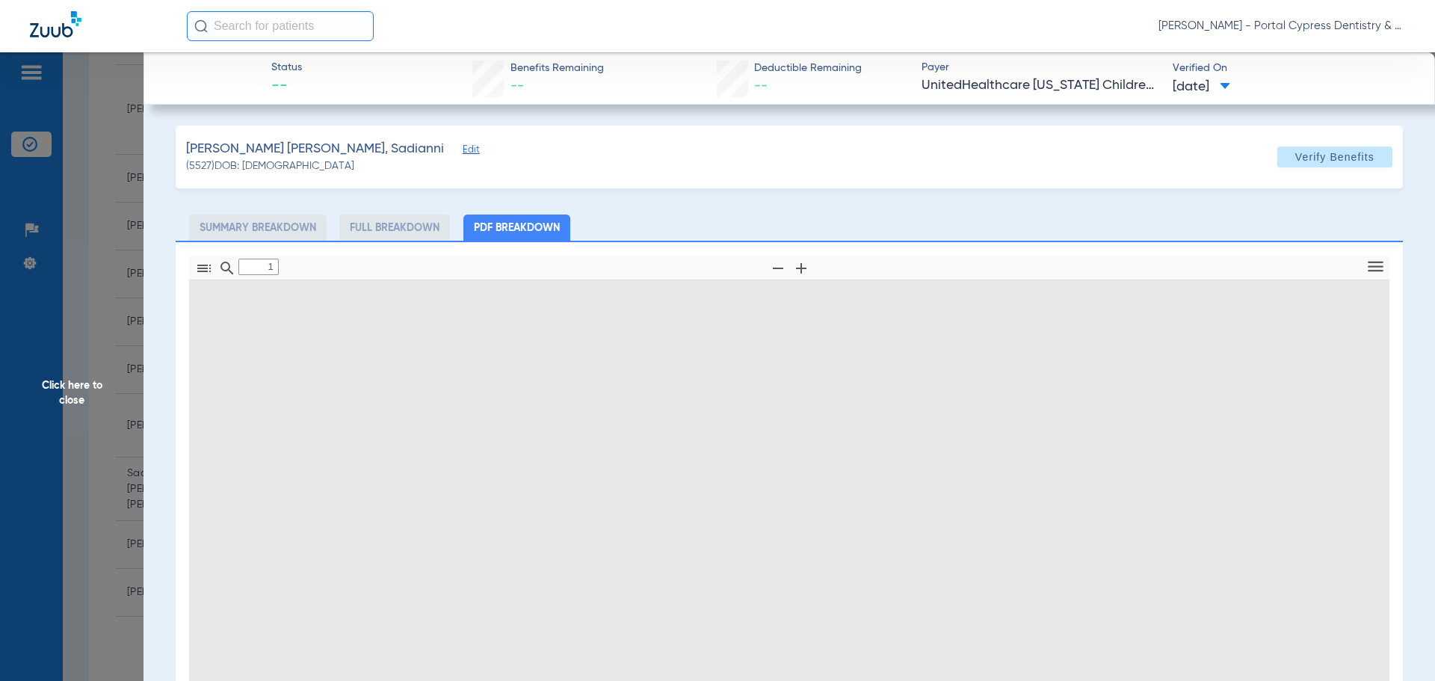
type input "0"
select select "page-width"
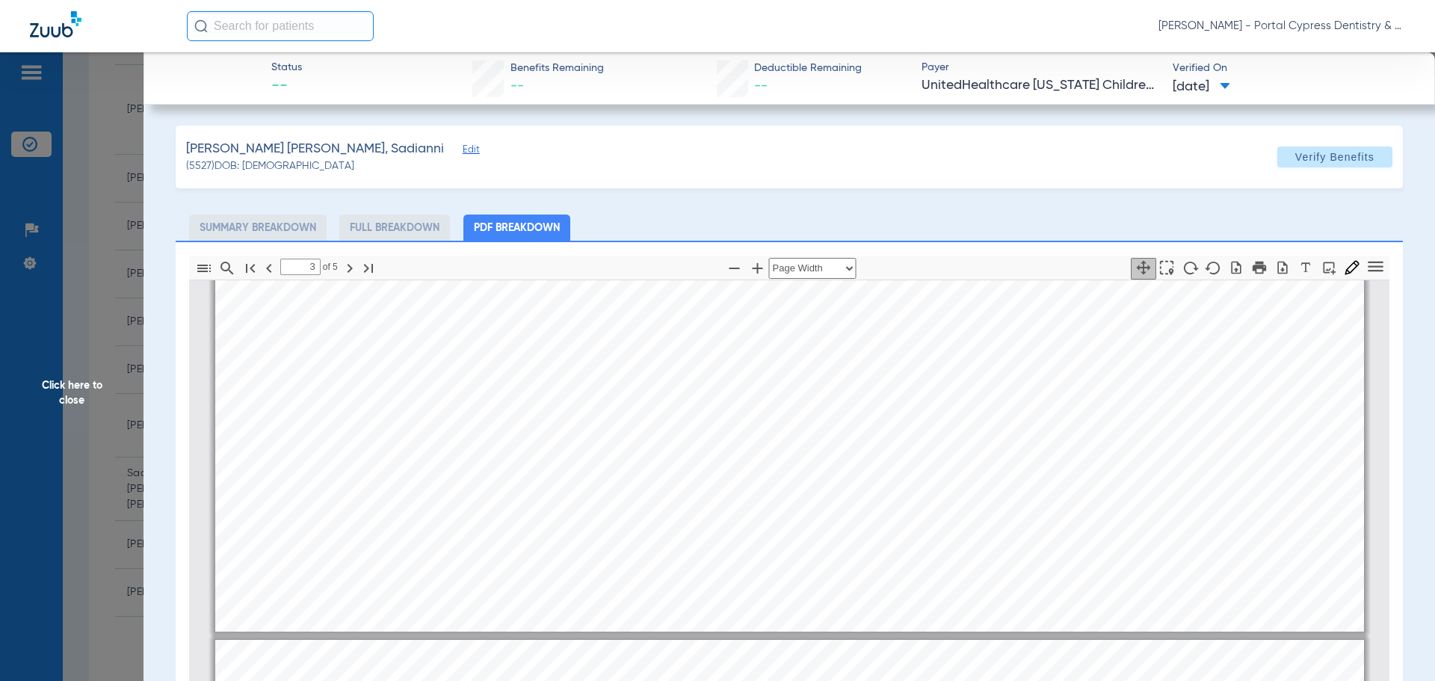
type input "4"
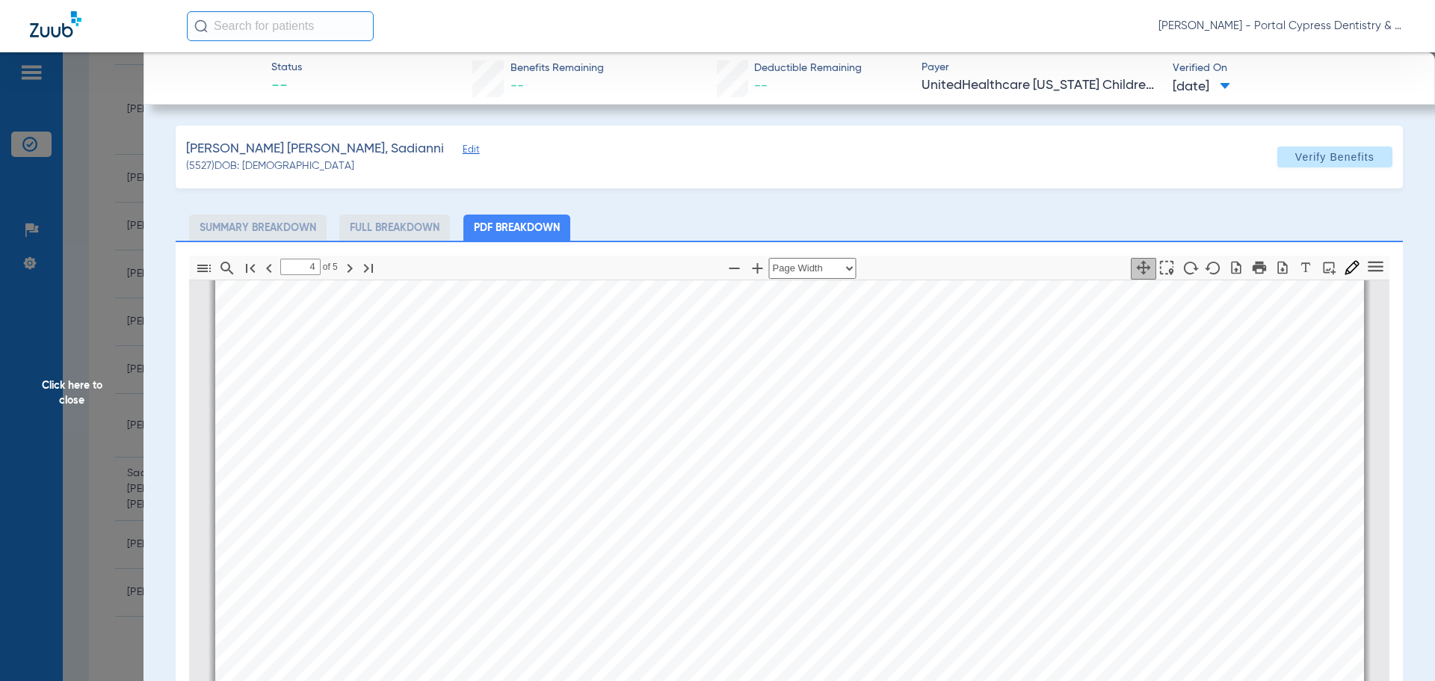
scroll to position [5164, 0]
click at [92, 396] on span "Click here to close" at bounding box center [71, 392] width 143 height 681
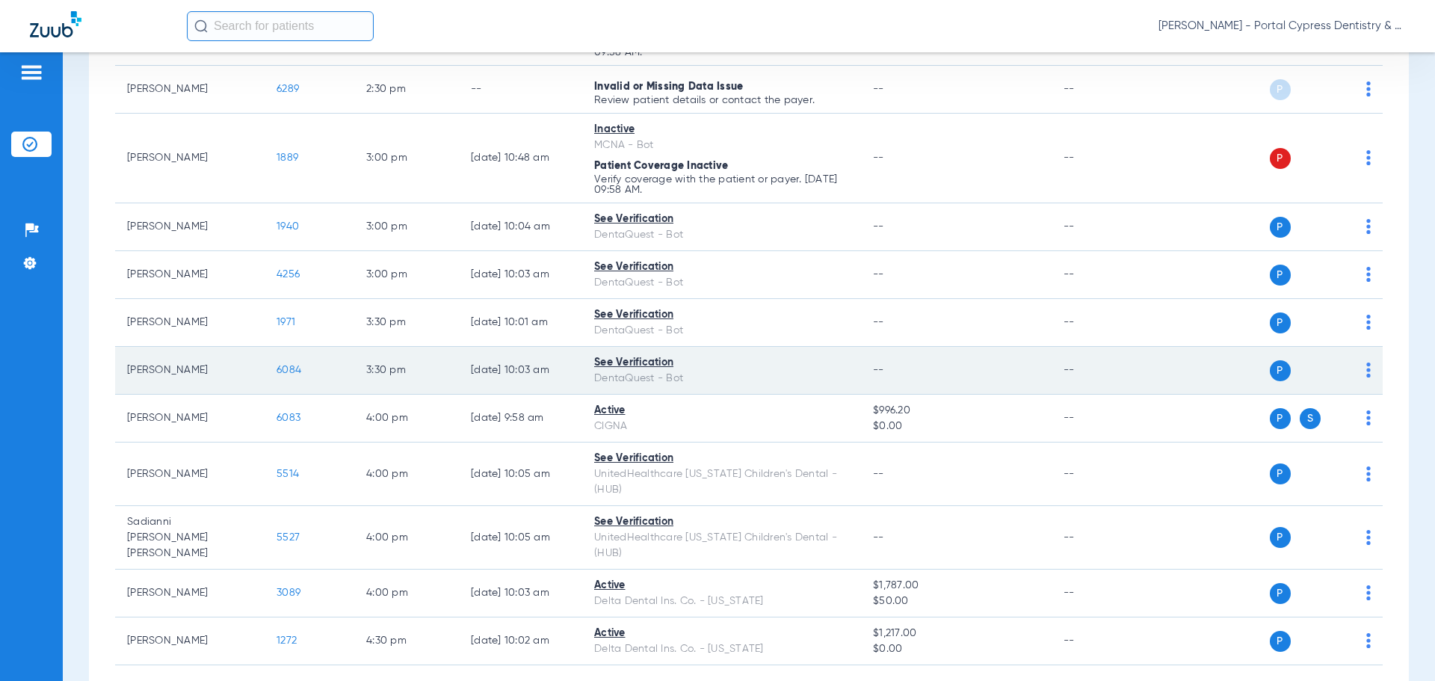
scroll to position [1027, 0]
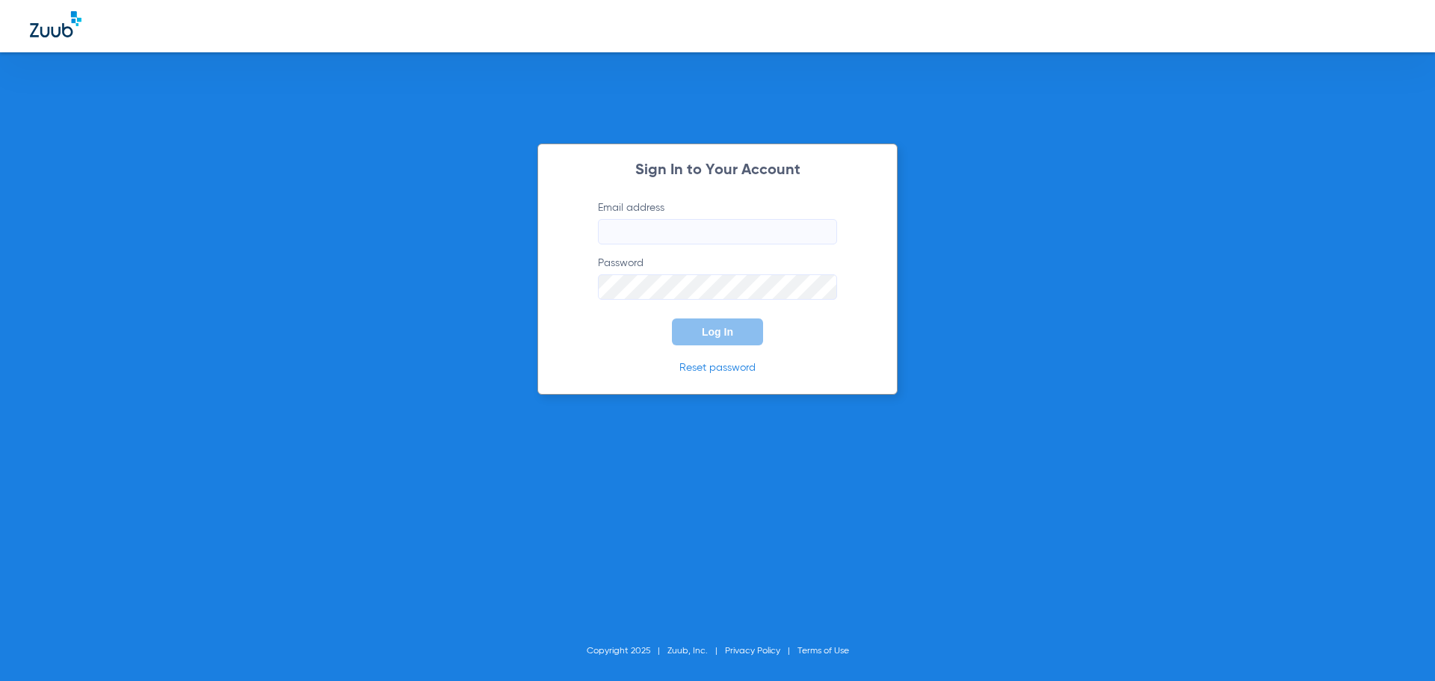
type input "[EMAIL_ADDRESS][DOMAIN_NAME]"
click at [714, 344] on button "Log In" at bounding box center [717, 331] width 91 height 27
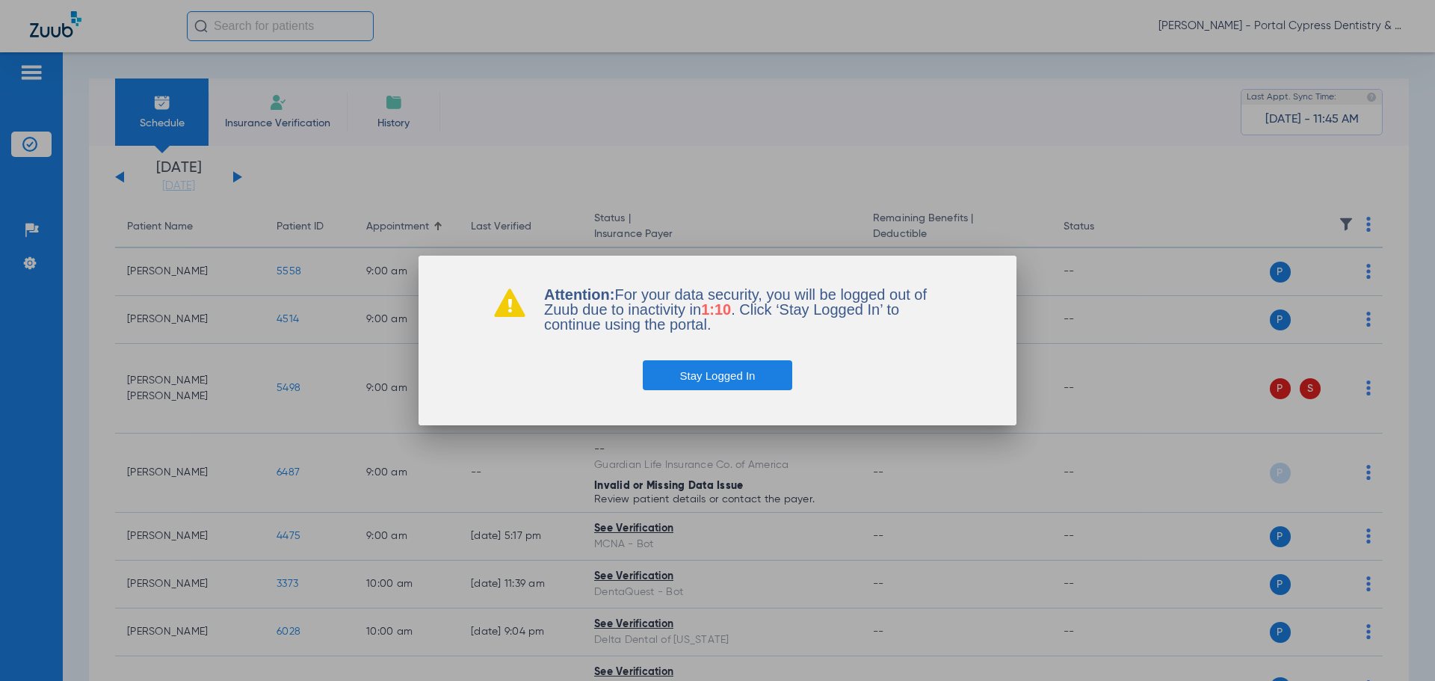
click at [720, 381] on button "Stay Logged In" at bounding box center [718, 375] width 150 height 30
